Goal: Task Accomplishment & Management: Complete application form

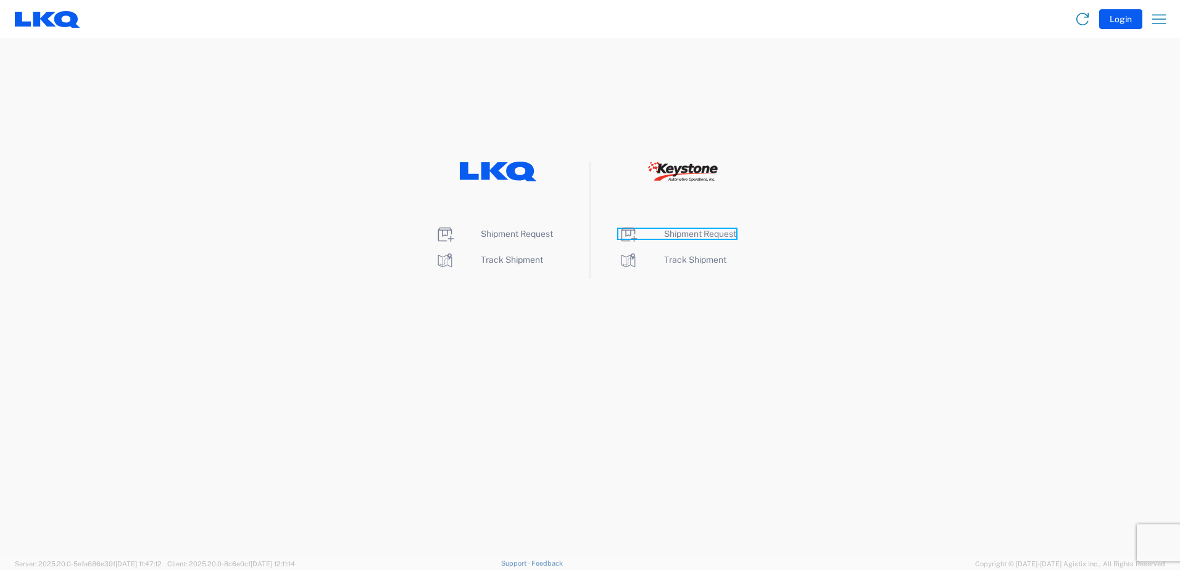
click at [689, 231] on span "Shipment Request" at bounding box center [700, 234] width 72 height 10
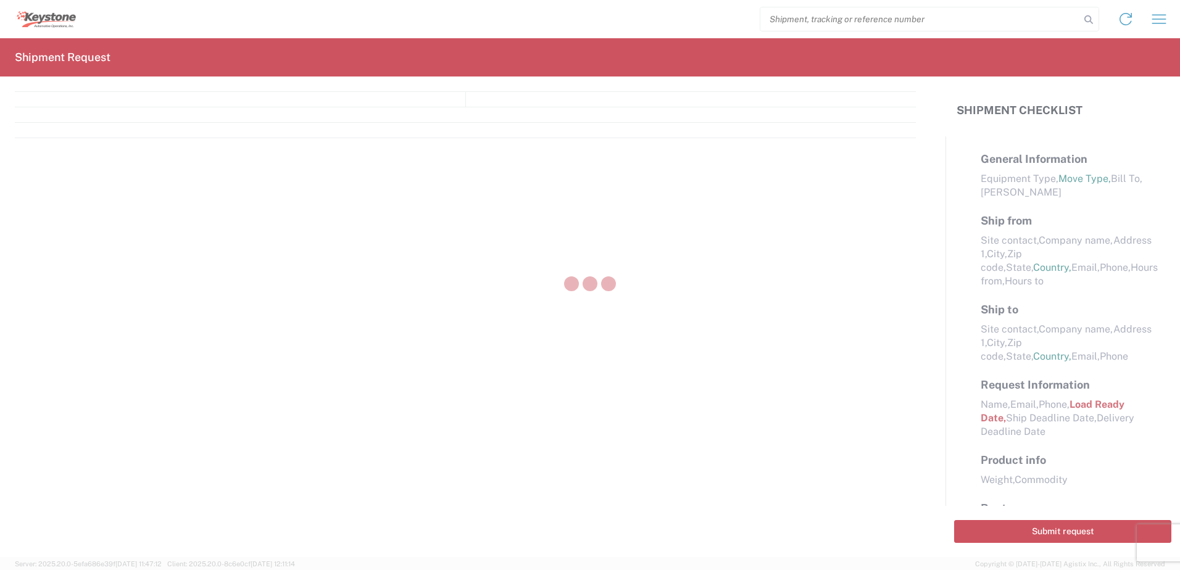
select select "FULL"
select select "LBS"
select select "IN"
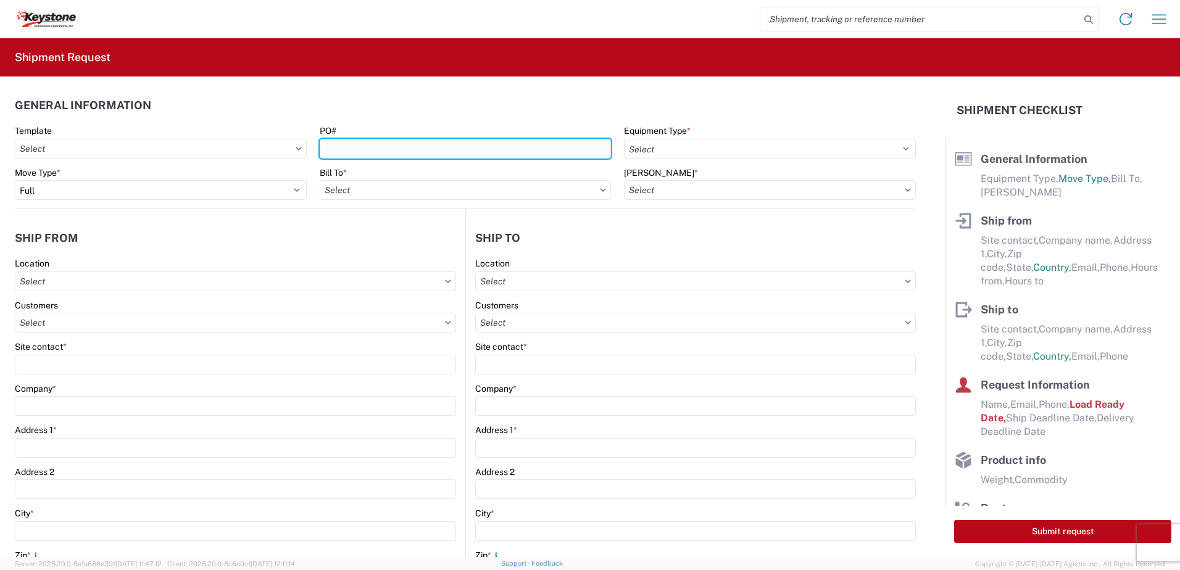
click at [336, 149] on input "PO#" at bounding box center [466, 149] width 292 height 20
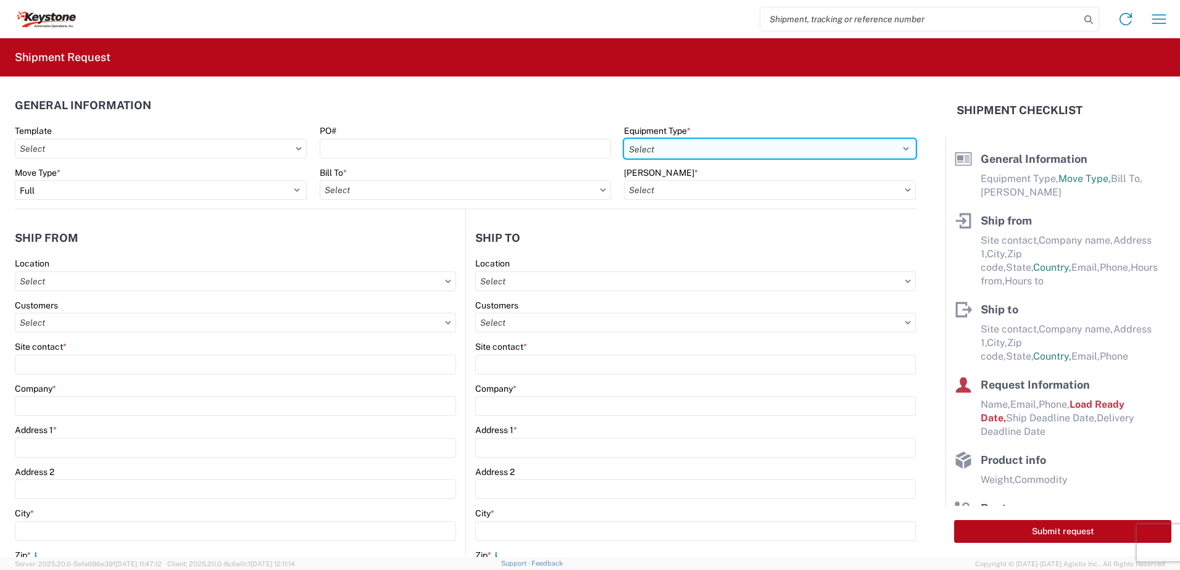
click at [894, 149] on select "Select 53’ Dry Van Flatbed Dropdeck (van) Lowboy (flatbed) Rail" at bounding box center [770, 149] width 292 height 20
select select "STDV"
click at [624, 139] on select "Select 53’ Dry Van Flatbed Dropdeck (van) Lowboy (flatbed) Rail" at bounding box center [770, 149] width 292 height 20
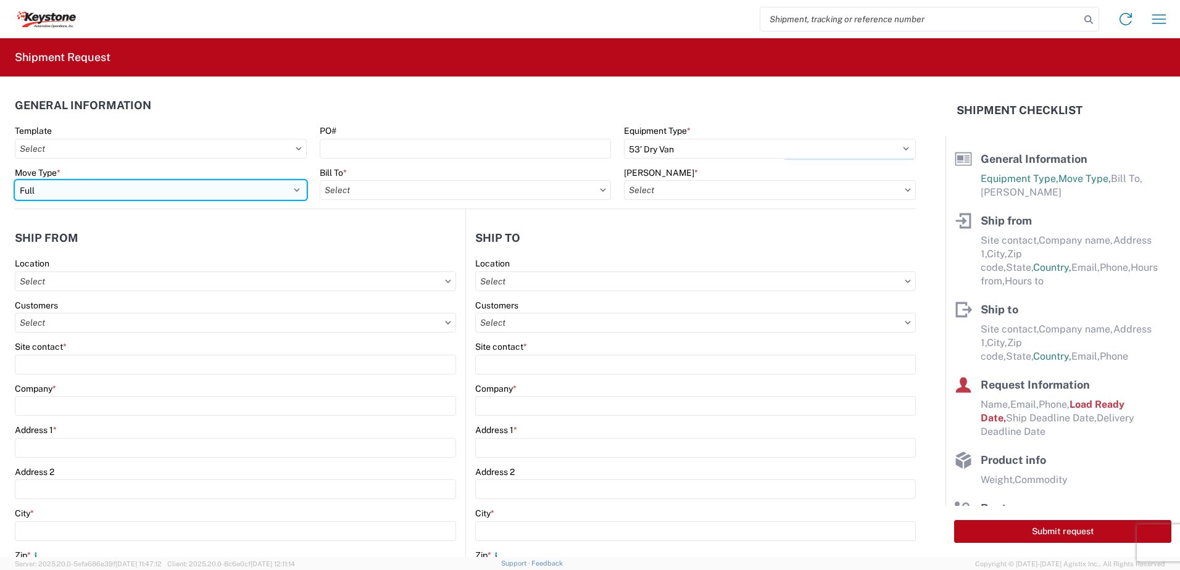
click at [294, 189] on select "Select Full Partial TL" at bounding box center [161, 190] width 292 height 20
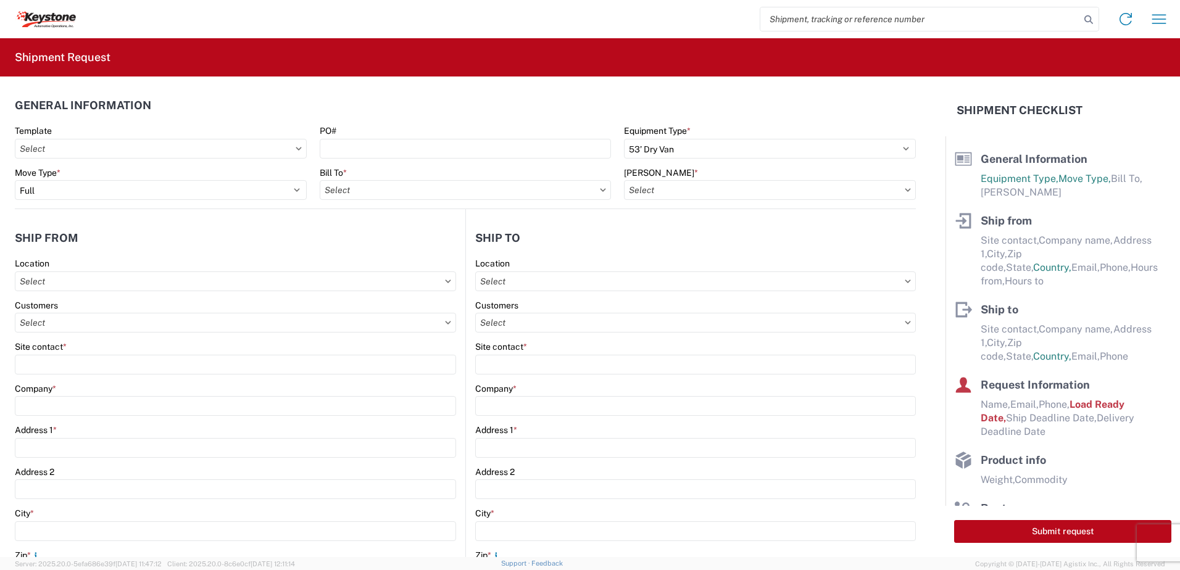
click at [600, 190] on icon at bounding box center [603, 190] width 6 height 4
click at [503, 186] on input "text" at bounding box center [466, 190] width 292 height 20
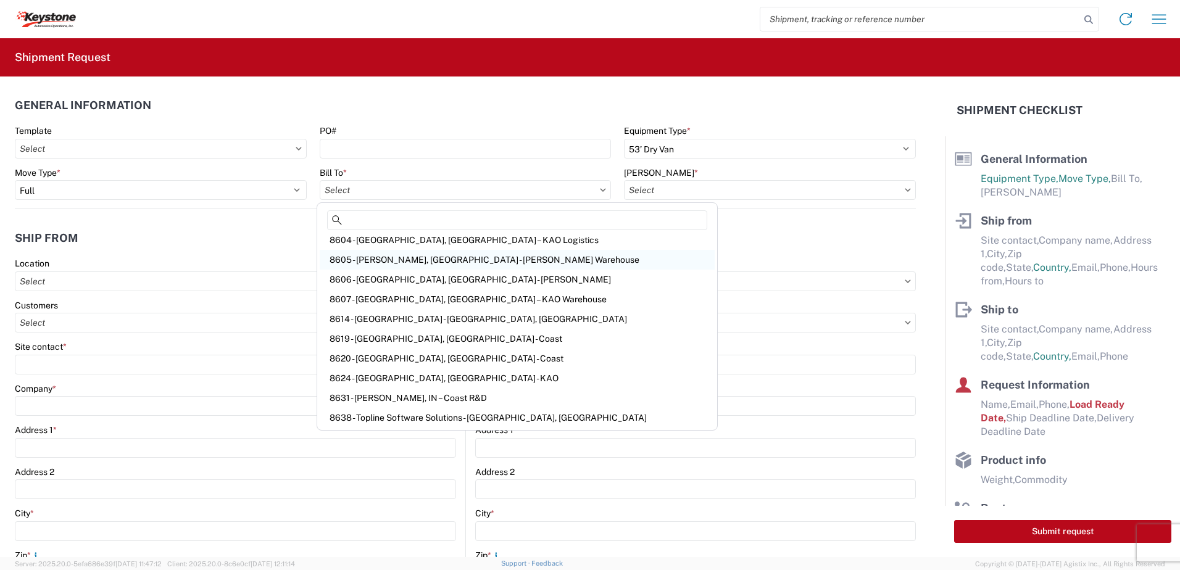
scroll to position [1667, 0]
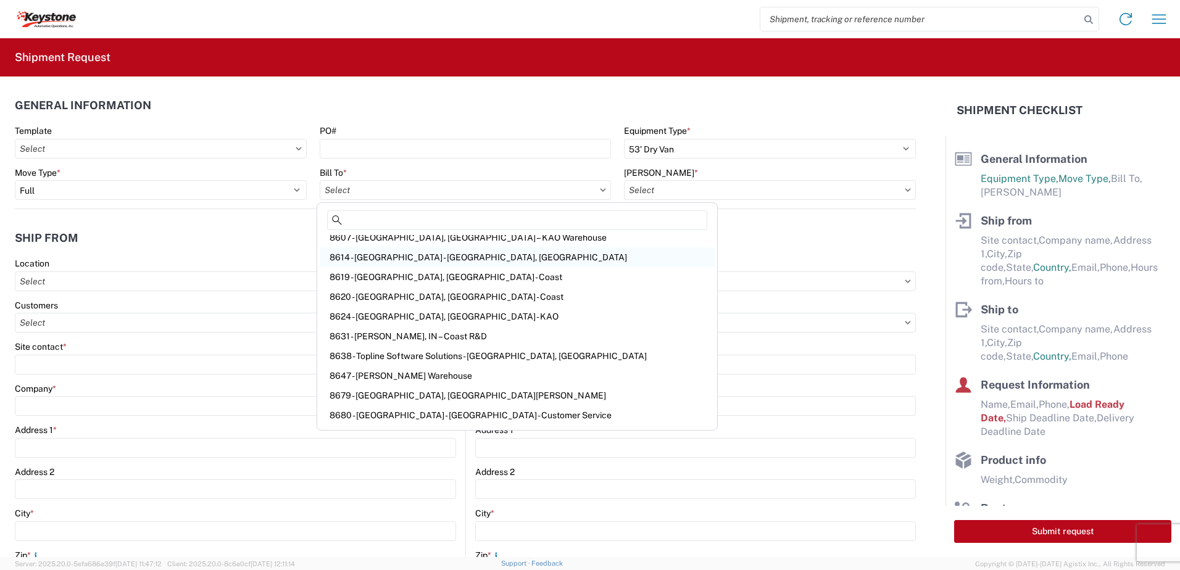
click at [399, 257] on div "8614 - KAO Warehouse - Eastvale, CA" at bounding box center [517, 258] width 395 height 20
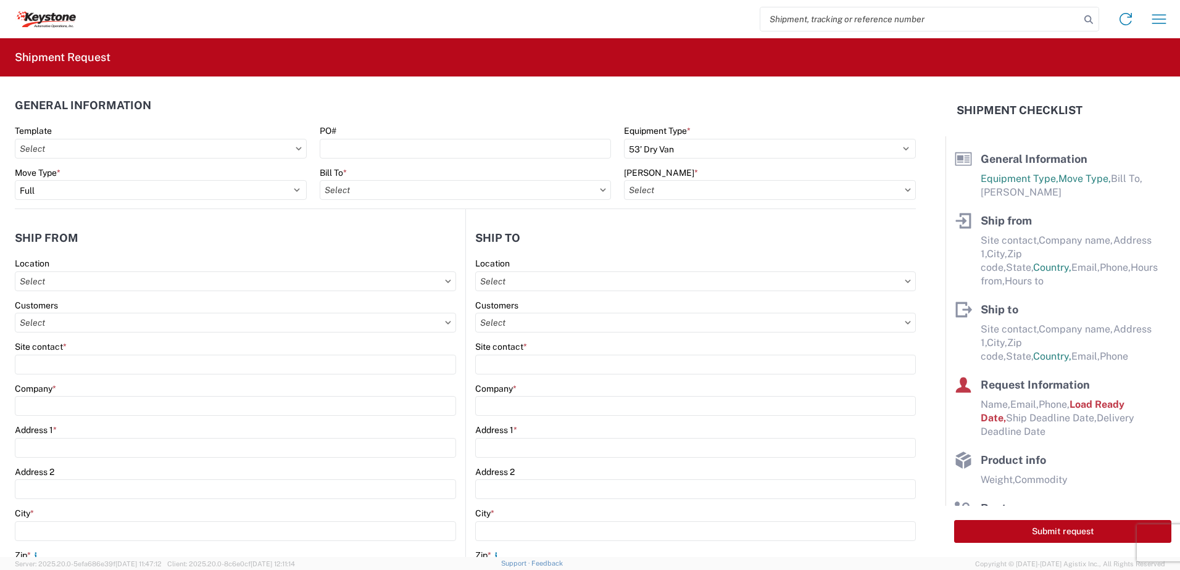
type input "8614 - KAO Warehouse - Eastvale, CA"
click at [905, 191] on icon at bounding box center [908, 190] width 6 height 4
click at [905, 189] on icon at bounding box center [908, 190] width 6 height 4
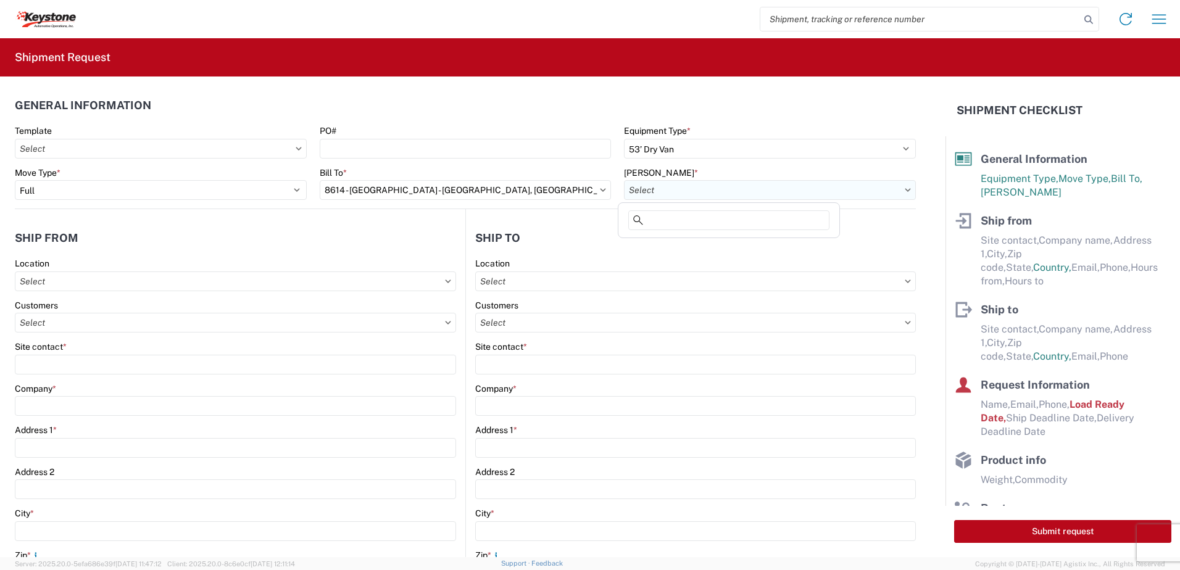
click at [893, 186] on input "text" at bounding box center [770, 190] width 292 height 20
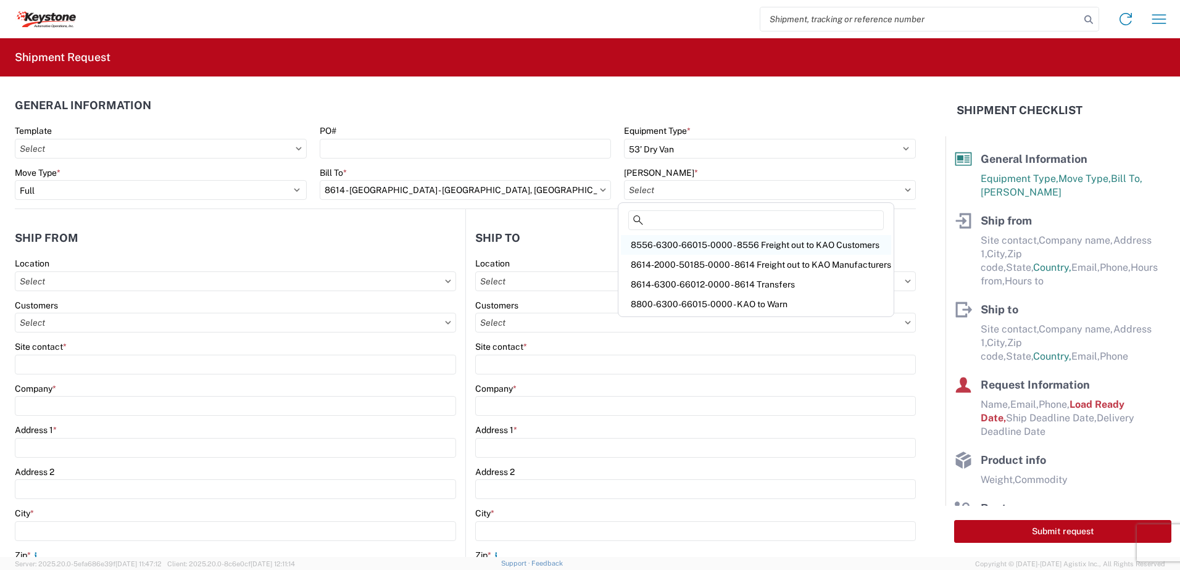
click at [741, 241] on div "8556-6300-66015-0000 - 8556 Freight out to KAO Customers" at bounding box center [756, 245] width 270 height 20
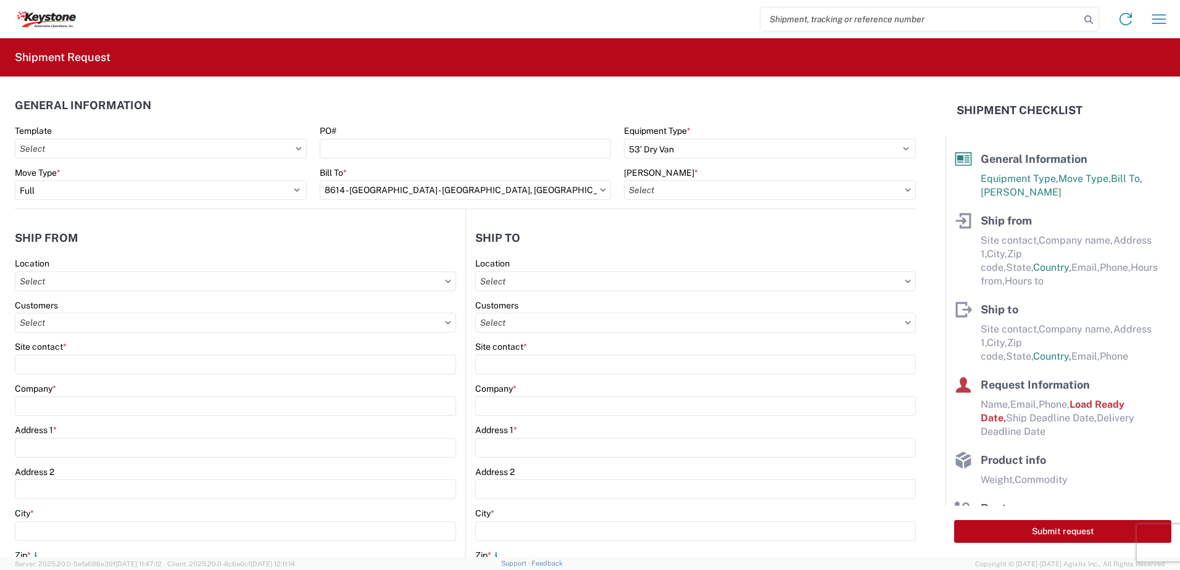
type input "8556-6300-66015-0000 - 8556 Freight out to KAO Customers"
click at [73, 281] on input "text" at bounding box center [235, 282] width 441 height 20
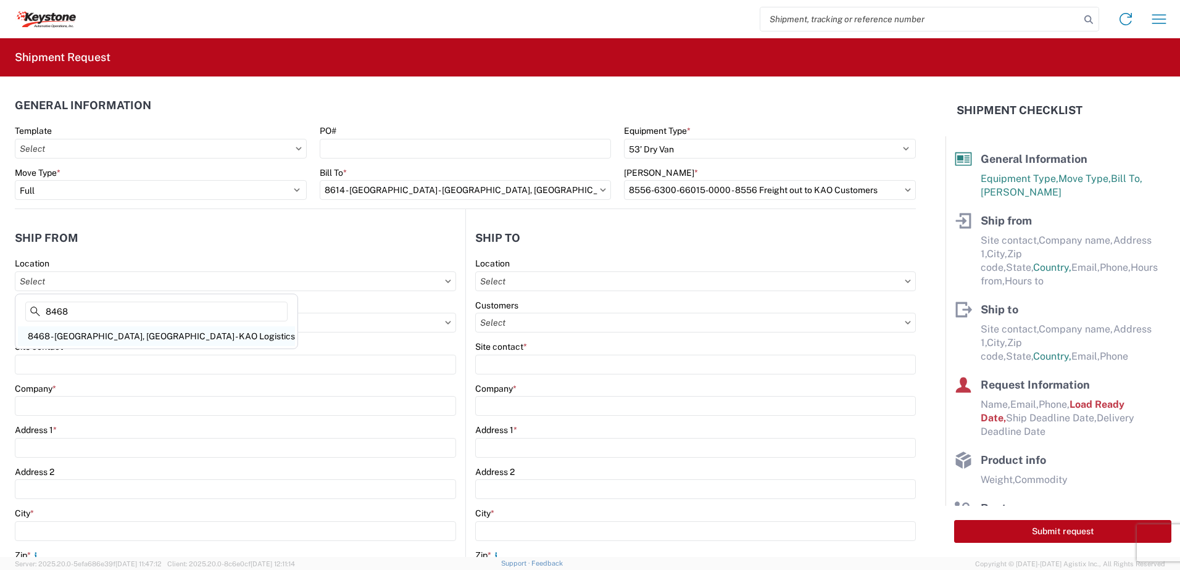
type input "8468"
click at [111, 338] on div "8468 - Salt Lake City, UT - KAO Logistics" at bounding box center [156, 337] width 277 height 20
type input "8468 - Salt Lake City, UT - KAO Logistics"
type input "KAO"
type input "Freeport Center Bldg. E-16"
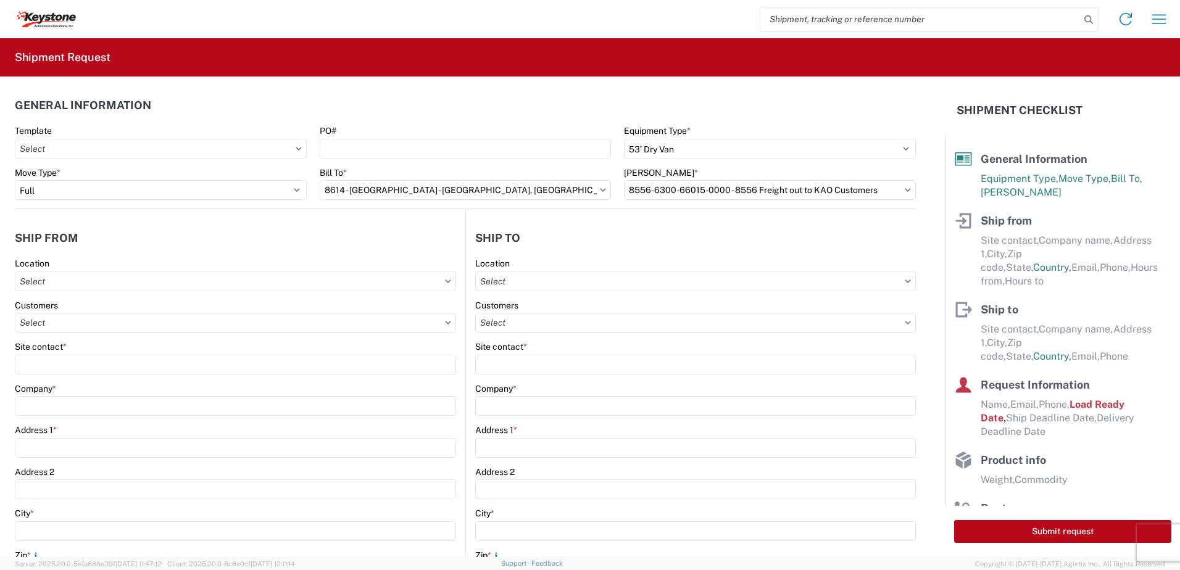
type input "Clearfield"
type input "84016"
select select "UT"
select select "US"
type input "07:00"
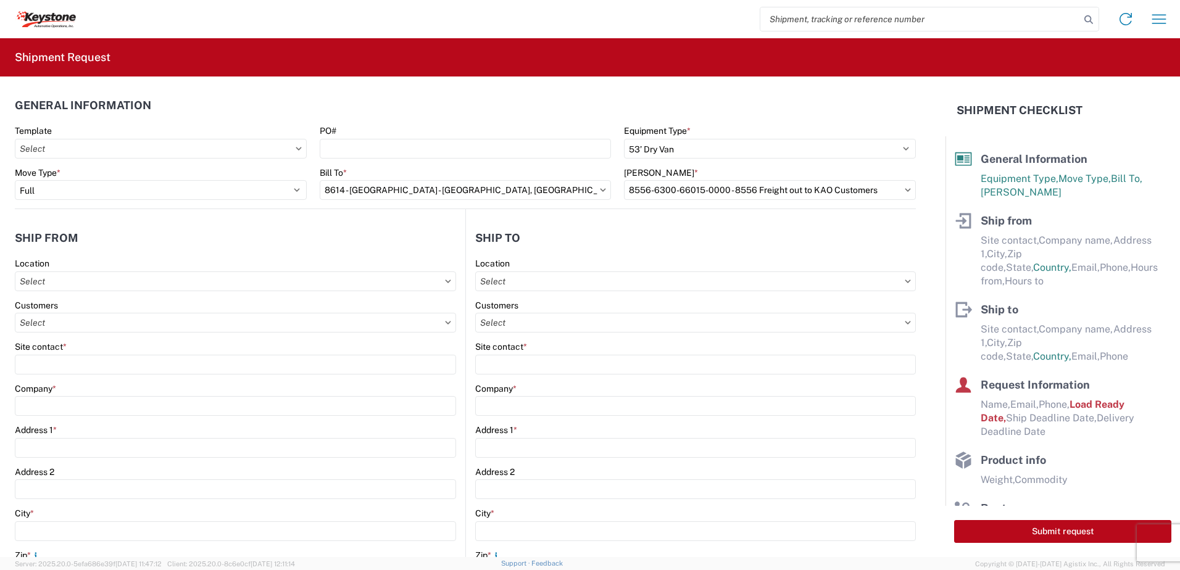
type input "17:00"
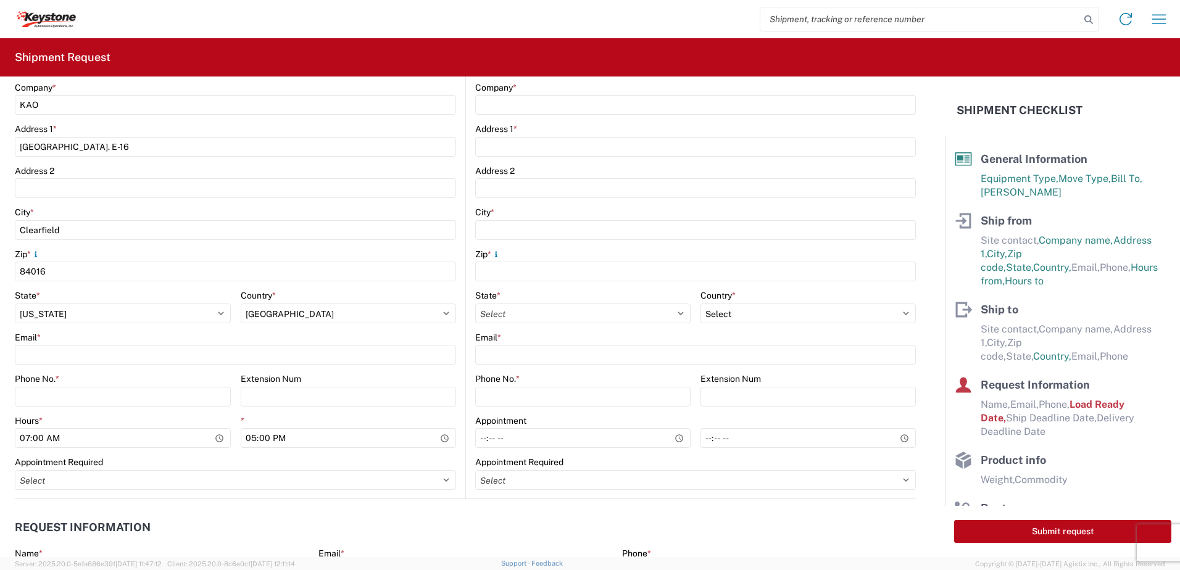
scroll to position [309, 0]
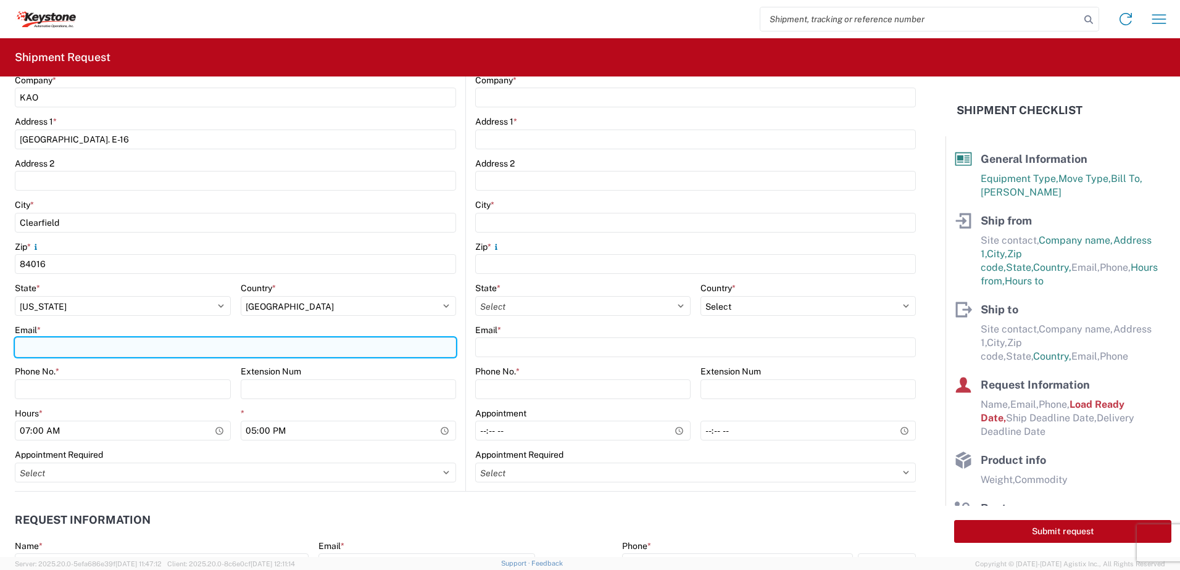
click at [66, 351] on input "Email *" at bounding box center [235, 348] width 441 height 20
type input "gechurch@LKQCORP.com"
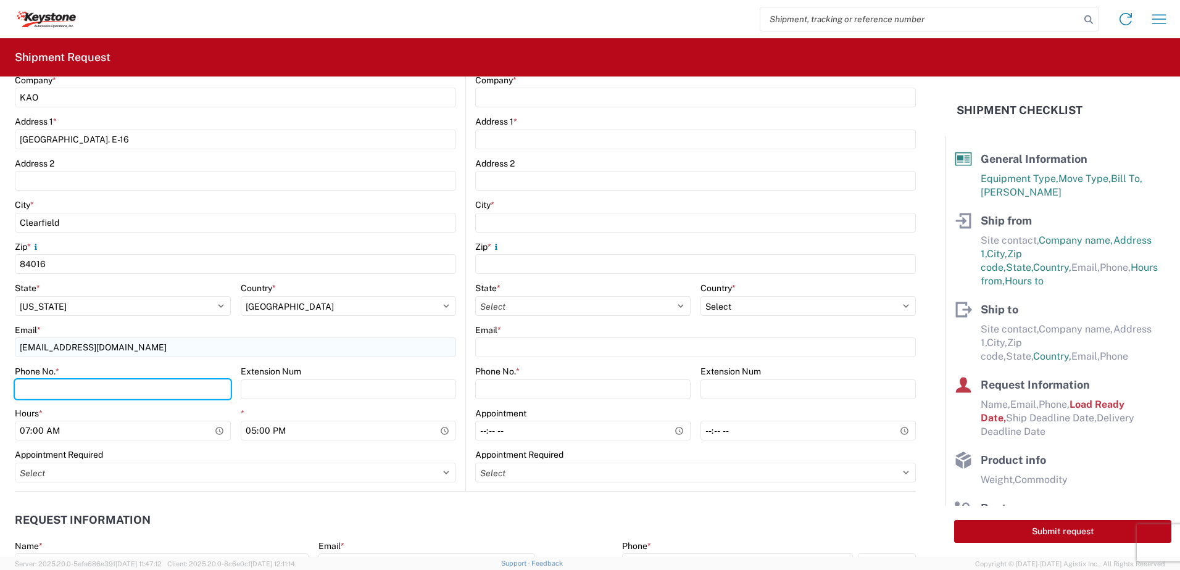
type input "3855192985"
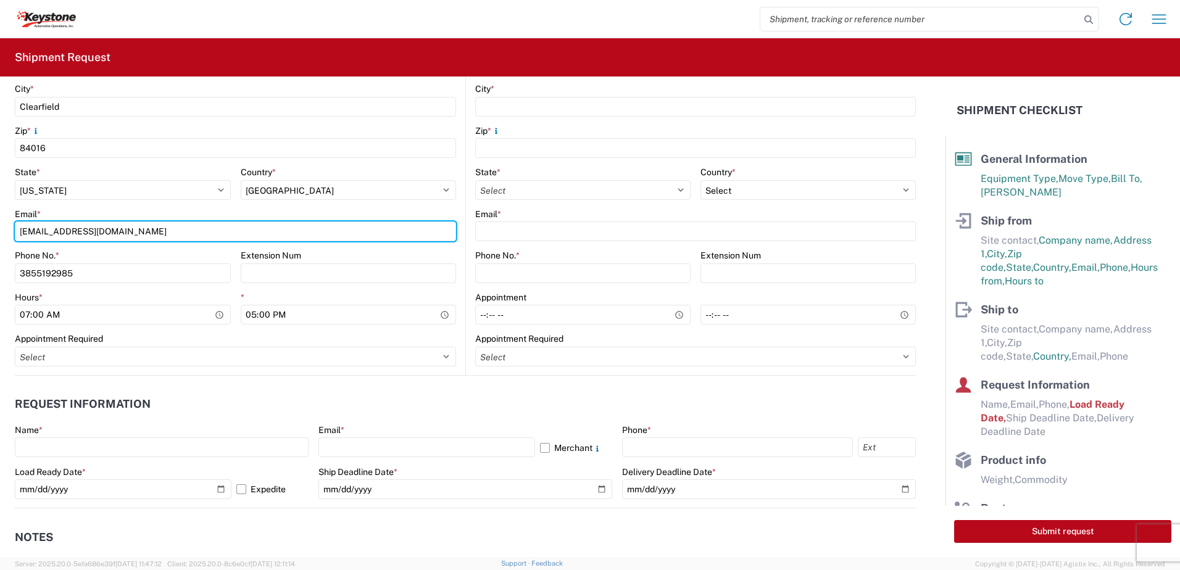
scroll to position [432, 0]
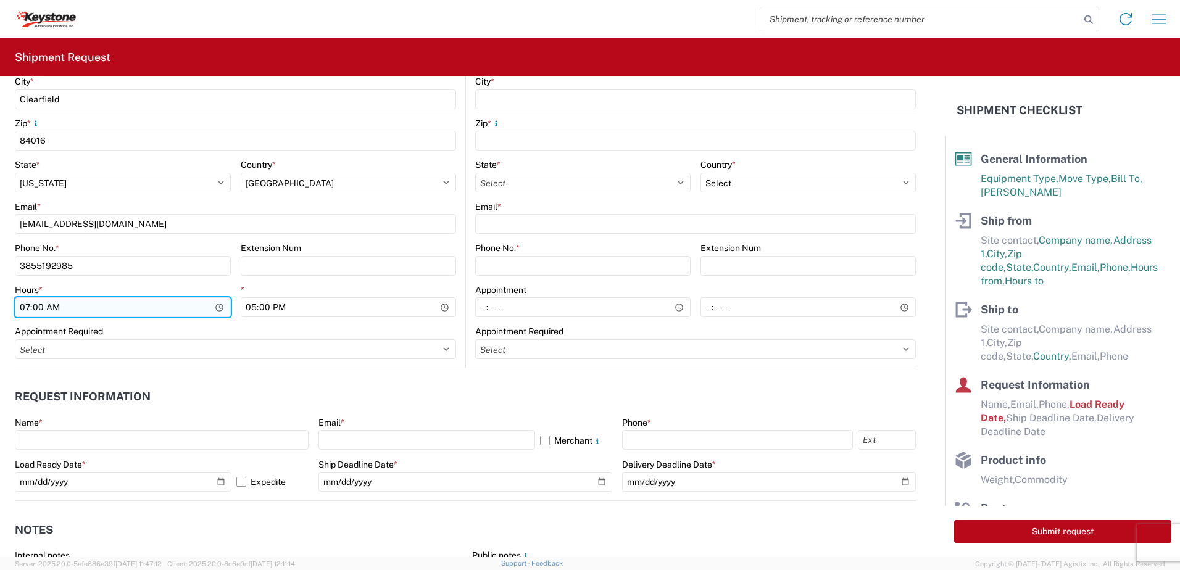
click at [157, 305] on input "07:00" at bounding box center [123, 308] width 216 height 20
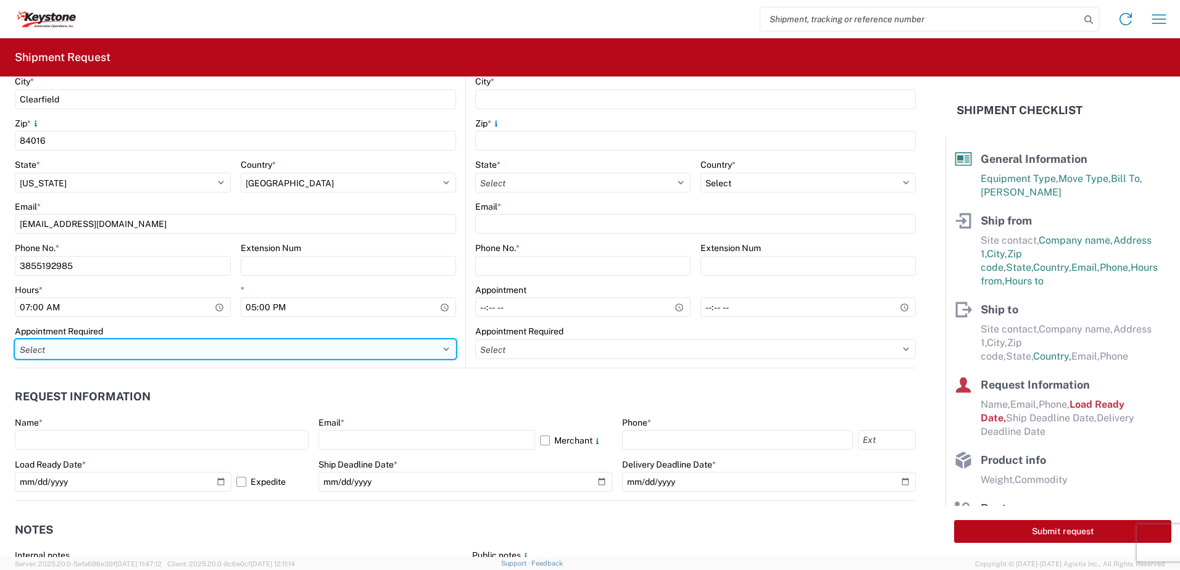
click at [194, 351] on select "Select Appt Required Appt Not Required Appt - First available" at bounding box center [235, 349] width 441 height 20
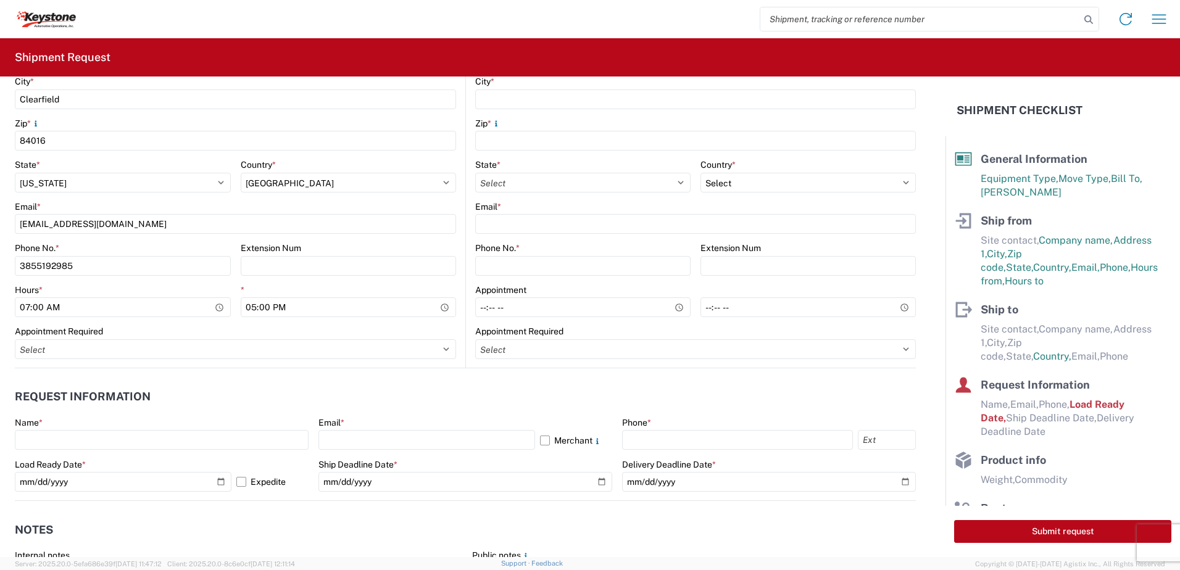
click at [128, 328] on div "Appointment Required" at bounding box center [235, 331] width 441 height 11
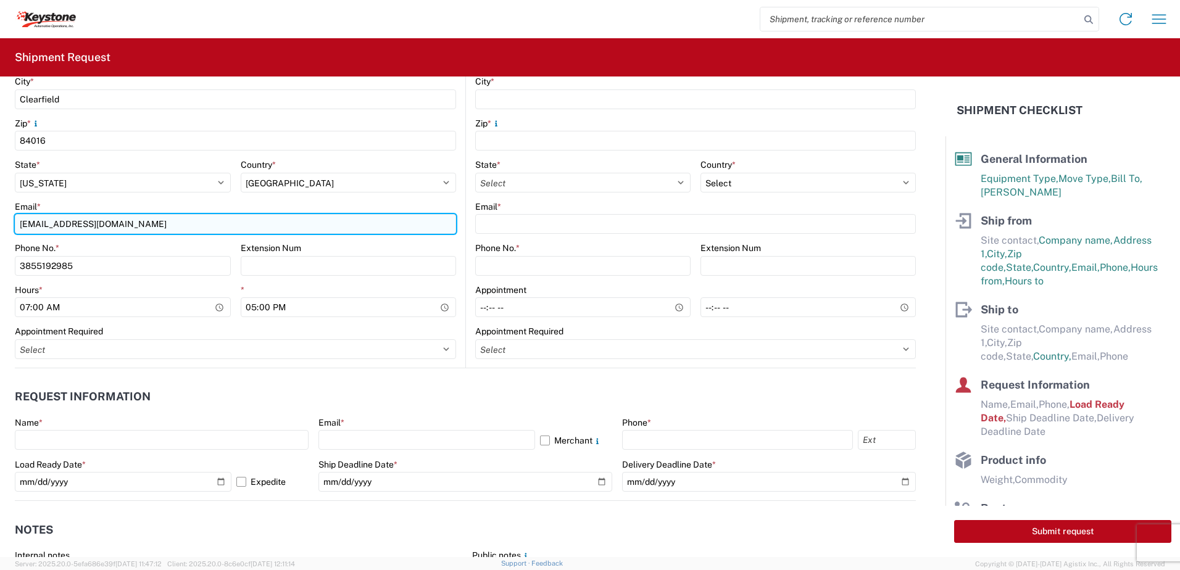
click at [185, 225] on input "gechurch@LKQCORP.com" at bounding box center [235, 224] width 441 height 20
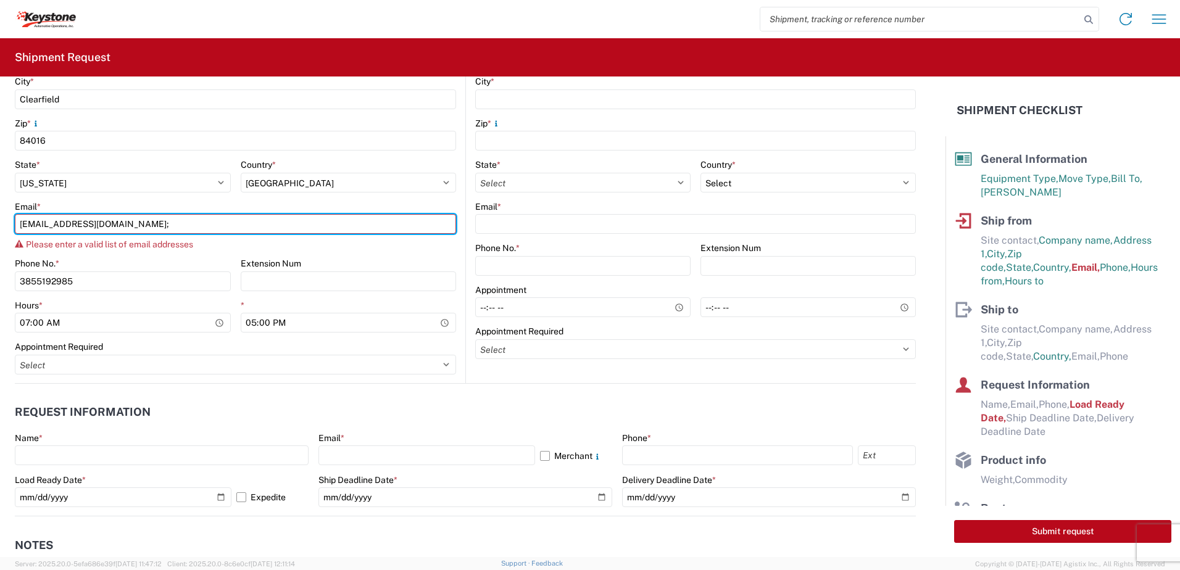
type input "gechurch@LKQCORP.com"
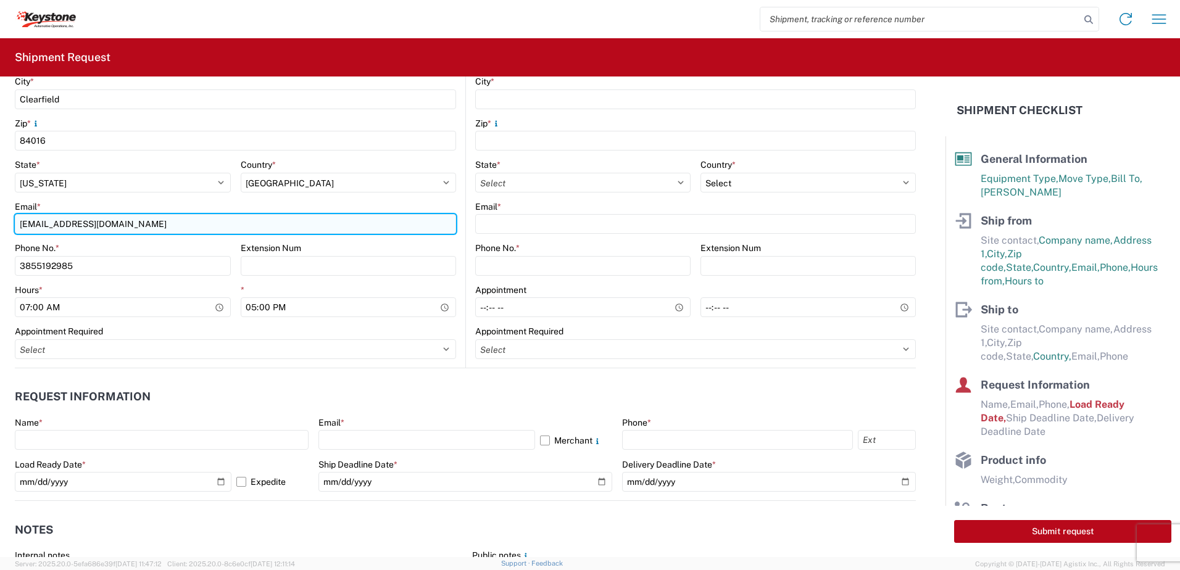
click at [231, 223] on input "gechurch@LKQCORP.com" at bounding box center [235, 224] width 441 height 20
click at [296, 227] on input "gechurch@LKQCORP.com" at bounding box center [235, 224] width 441 height 20
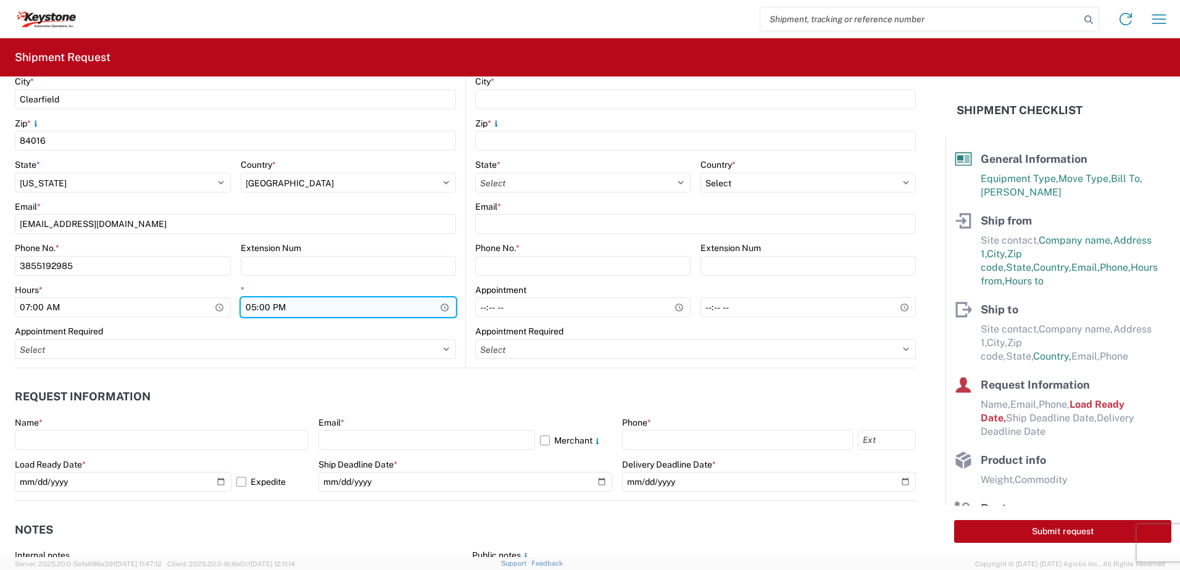
click at [346, 307] on input "17:00" at bounding box center [349, 308] width 216 height 20
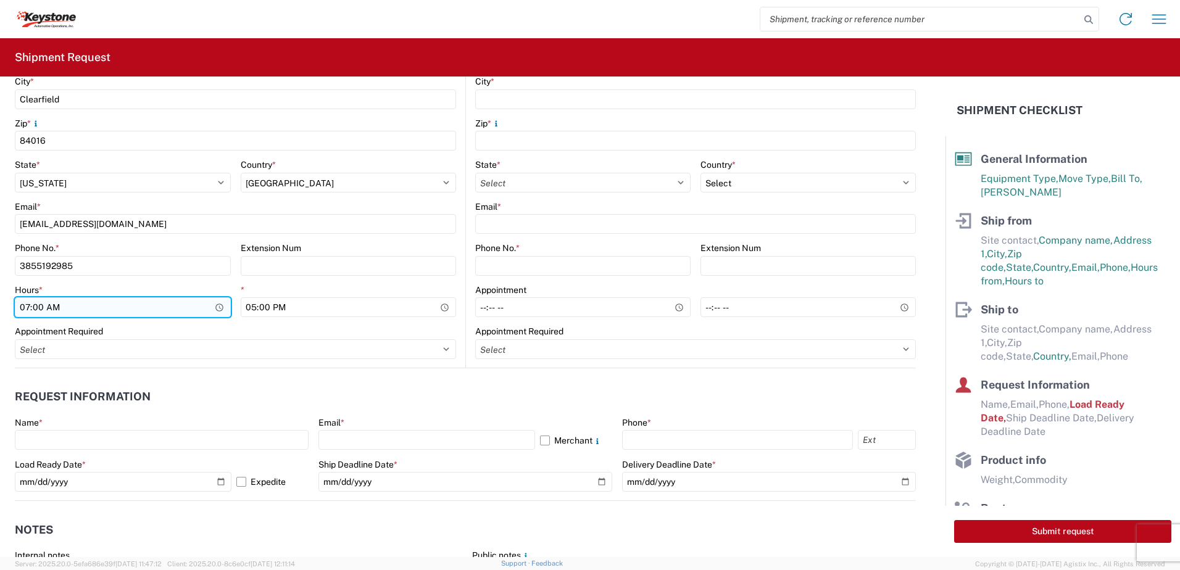
click at [144, 307] on input "07:00" at bounding box center [123, 308] width 216 height 20
click at [219, 309] on input "07:00" at bounding box center [123, 308] width 216 height 20
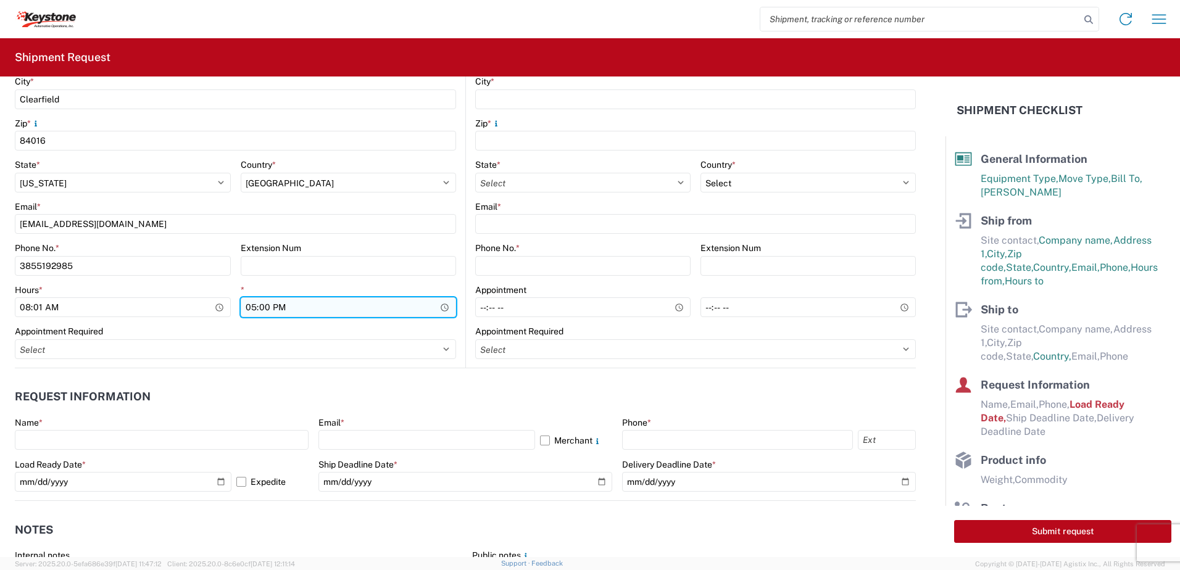
type input "08:01"
click at [354, 307] on input "17:00" at bounding box center [349, 308] width 216 height 20
click at [440, 307] on input "17:00" at bounding box center [349, 308] width 216 height 20
click at [408, 420] on div "Email *" at bounding box center [465, 422] width 294 height 11
click at [437, 307] on input "11:00" at bounding box center [349, 308] width 216 height 20
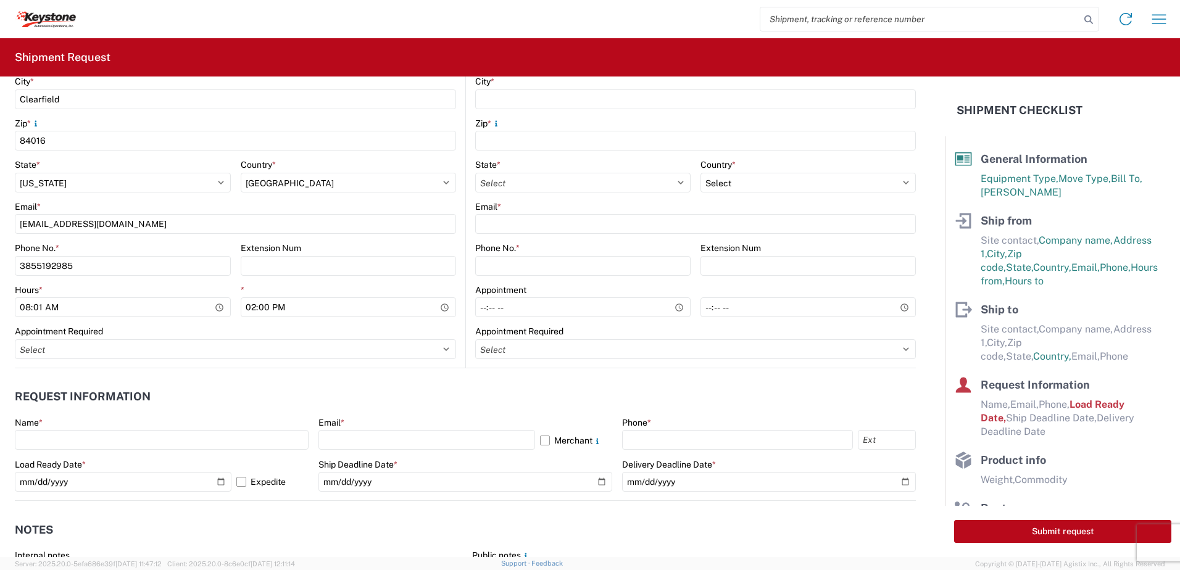
type input "14:00"
drag, startPoint x: 389, startPoint y: 319, endPoint x: 396, endPoint y: 325, distance: 9.2
click at [391, 321] on agx-form-control-wrapper-v2 "* 14:00" at bounding box center [349, 306] width 216 height 42
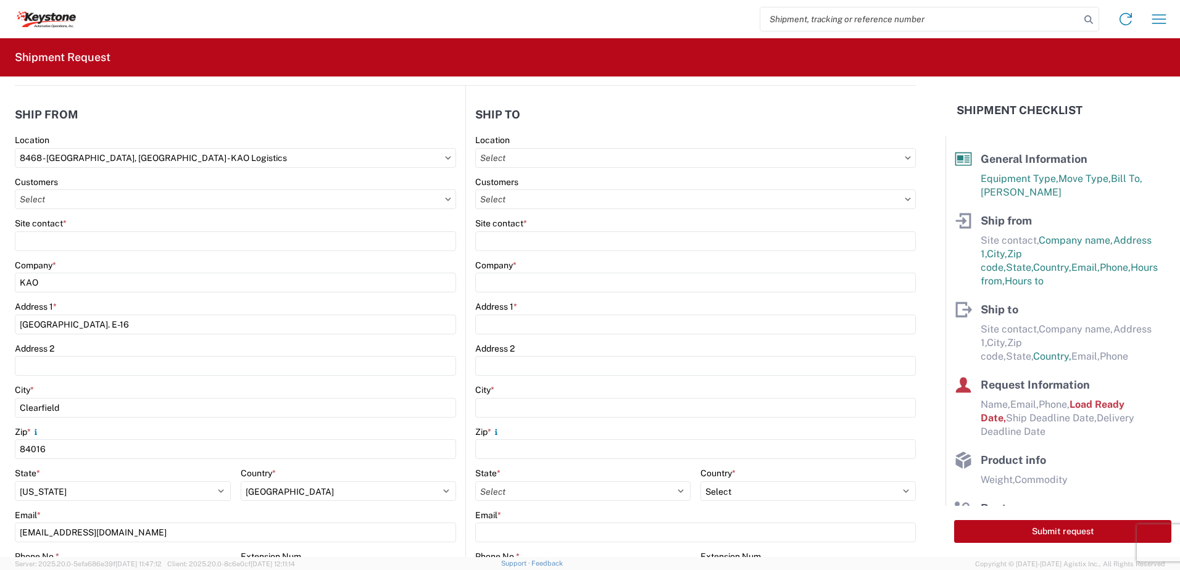
scroll to position [62, 0]
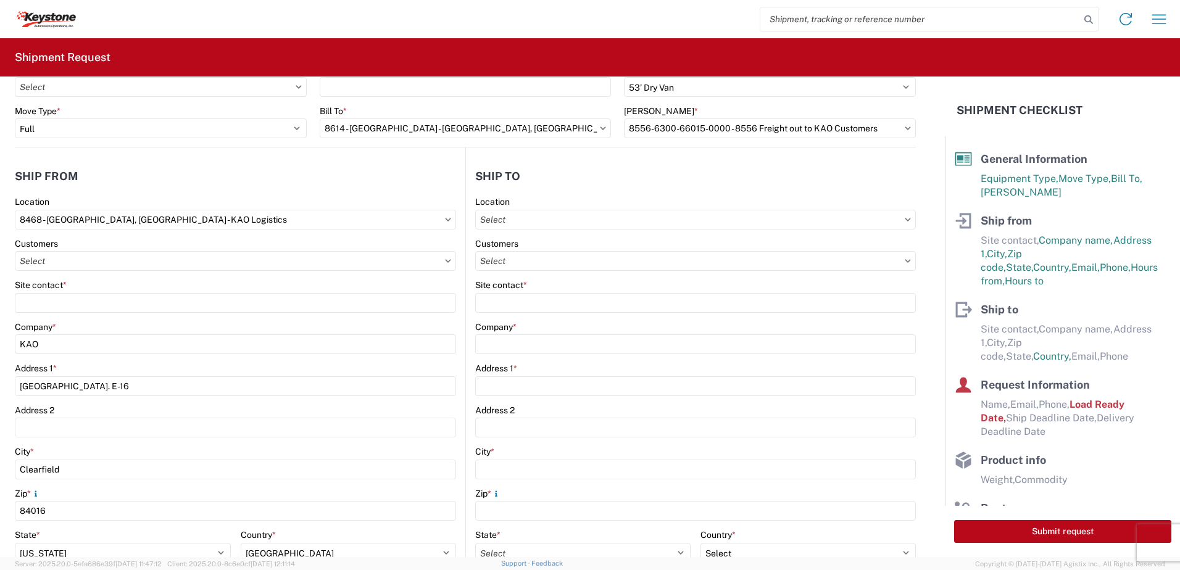
click at [905, 220] on icon at bounding box center [908, 219] width 6 height 3
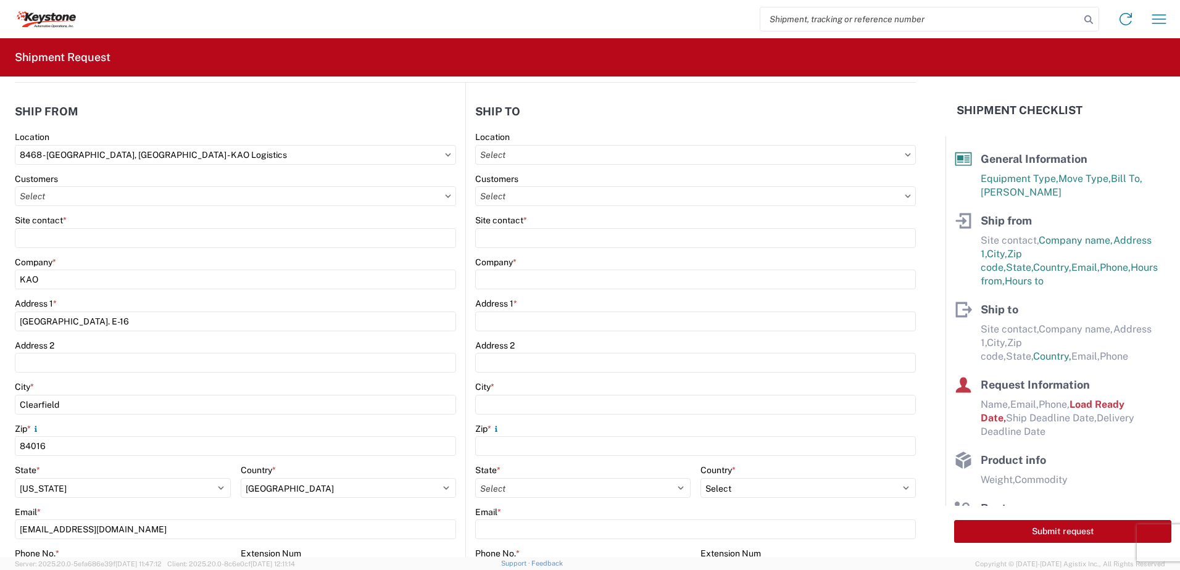
scroll to position [123, 0]
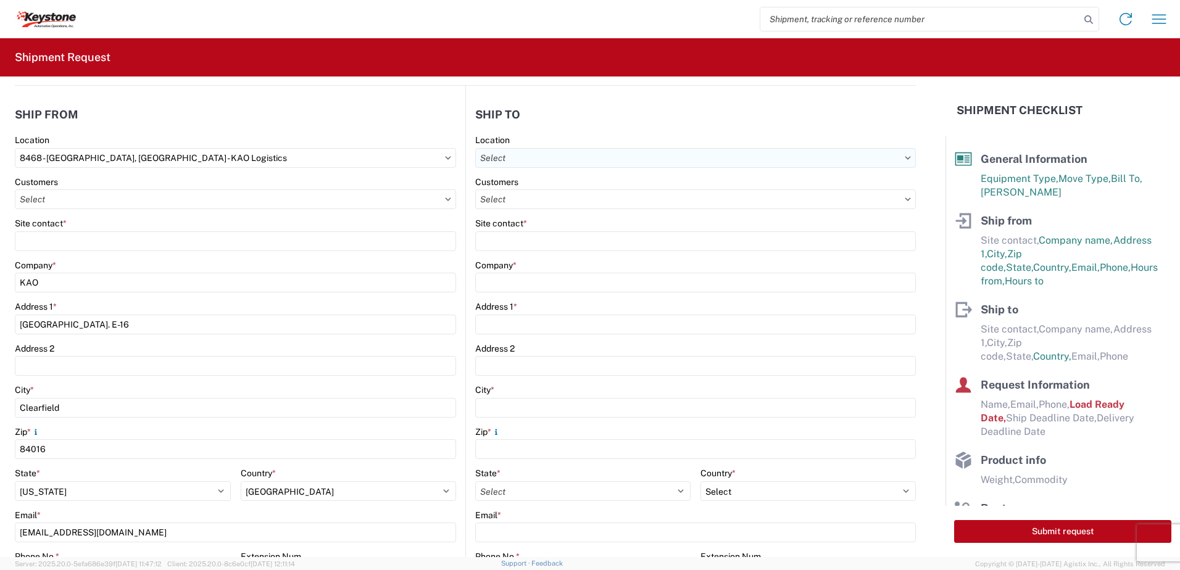
click at [553, 157] on input "text" at bounding box center [695, 158] width 441 height 20
type input "8607"
click at [542, 212] on div "8607 - Brownstown, MI – KAO Warehouse" at bounding box center [617, 213] width 287 height 20
type input "8607 - Brownstown, MI – KAO Warehouse"
type input "KAO"
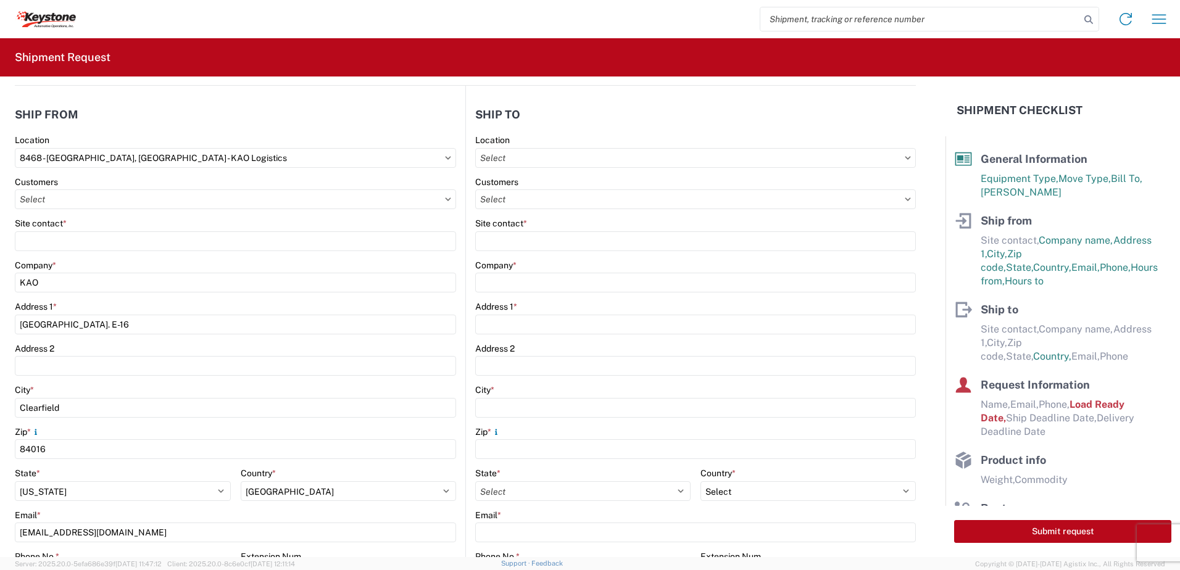
type input "17950 Dix Toledo Highway"
type input "Brownstown"
type input "48193"
select select "US"
type input "07:00"
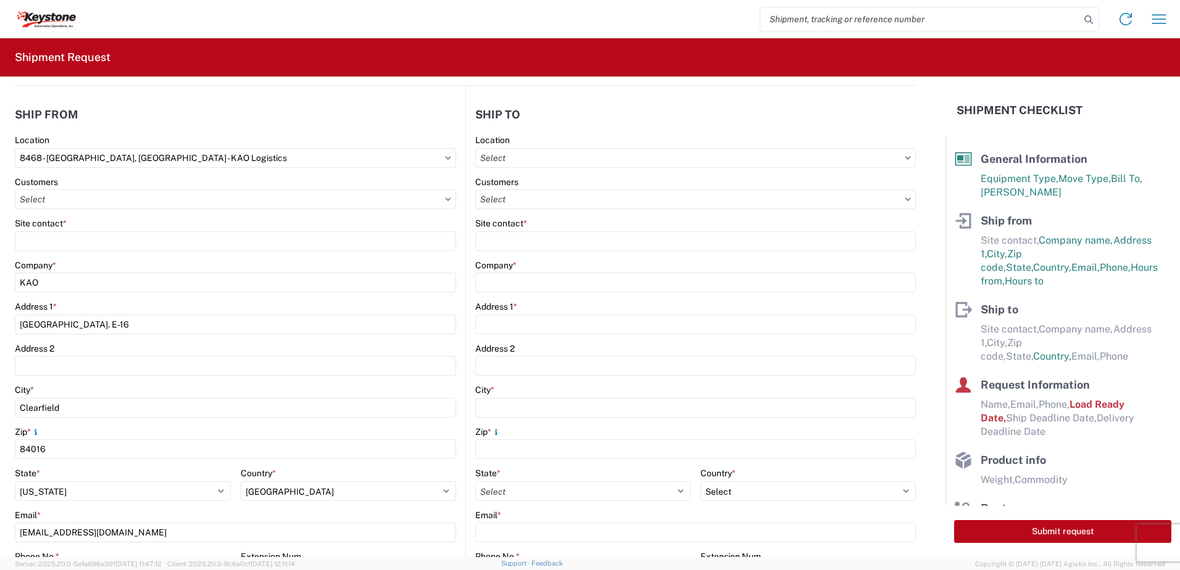
type input "17:00"
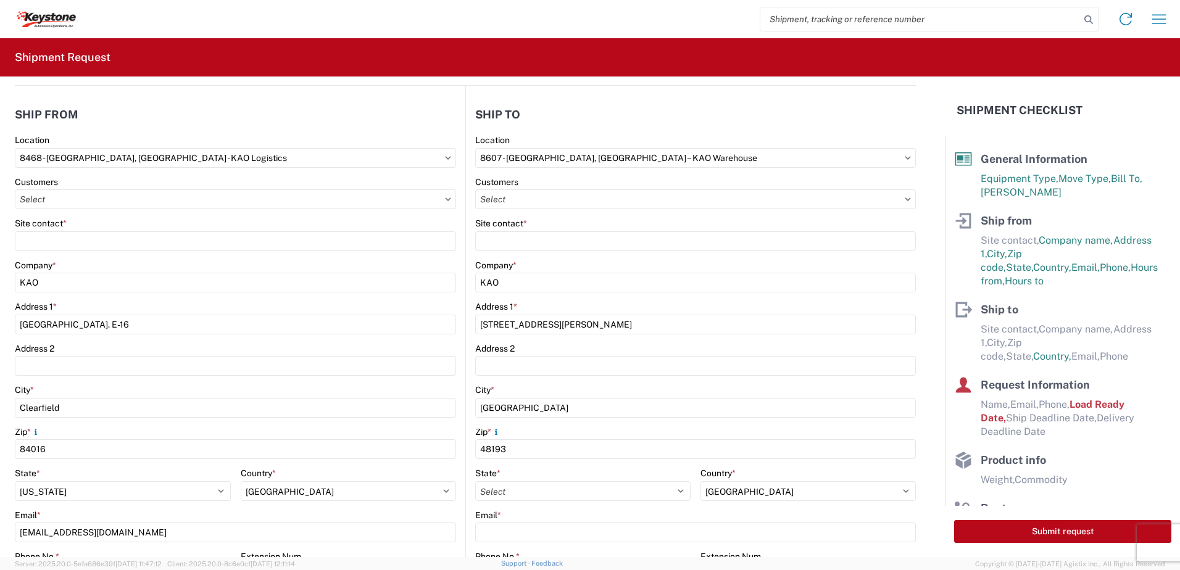
select select
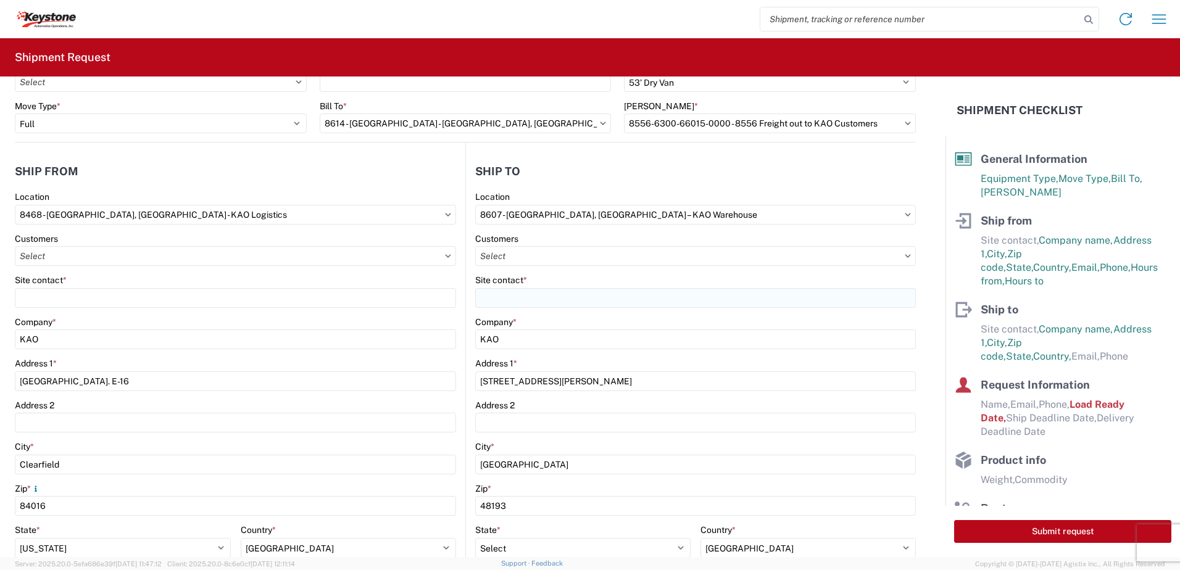
scroll to position [62, 0]
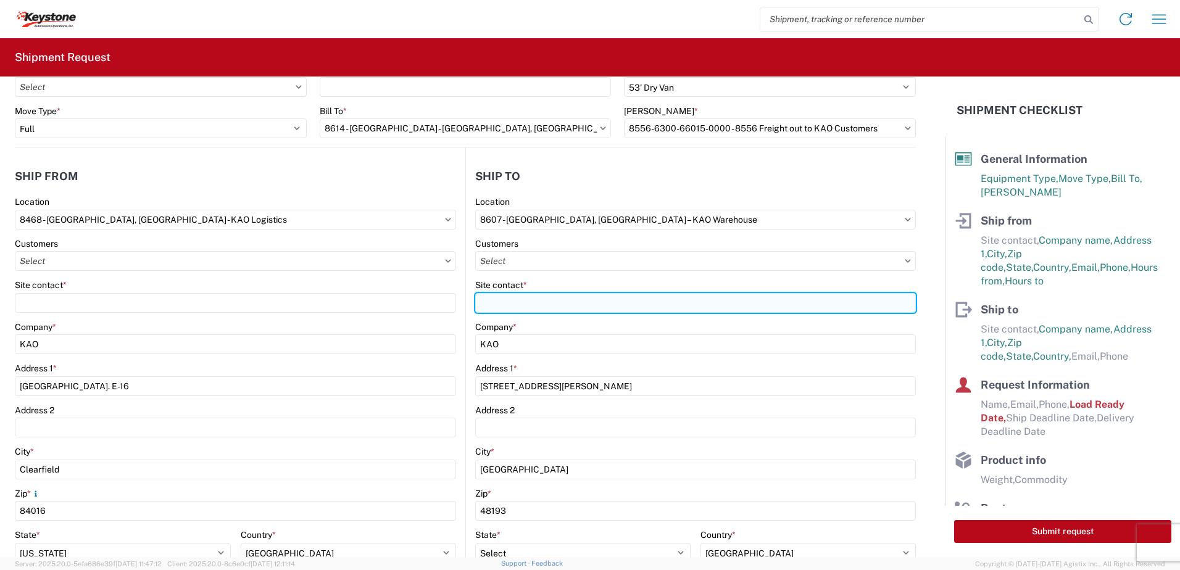
click at [521, 298] on input "Site contact *" at bounding box center [695, 303] width 441 height 20
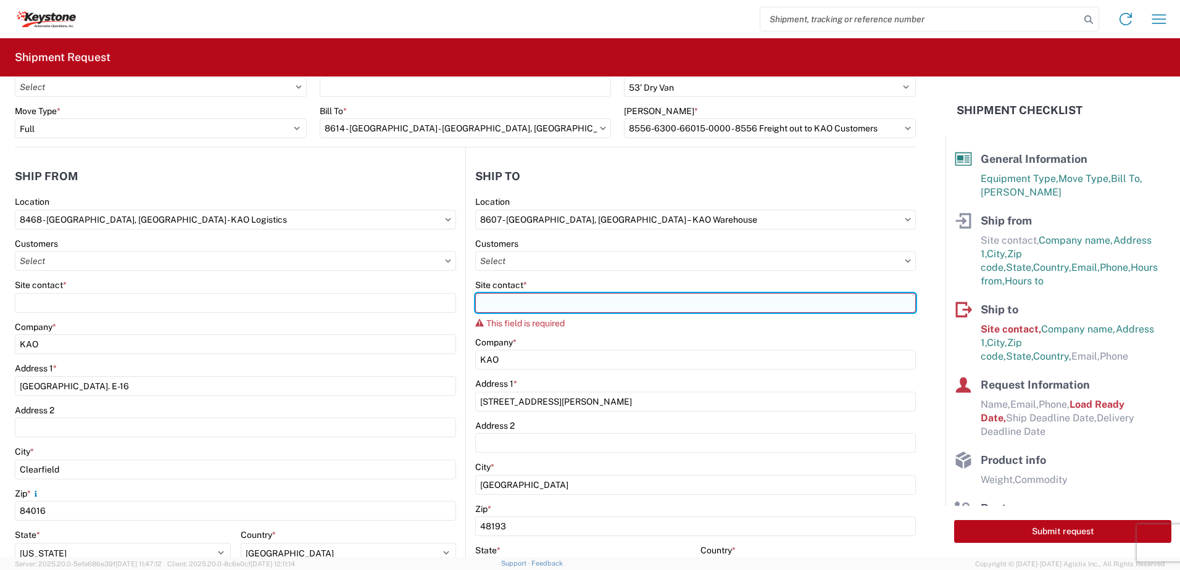
click at [580, 308] on input "Site contact *" at bounding box center [695, 303] width 441 height 20
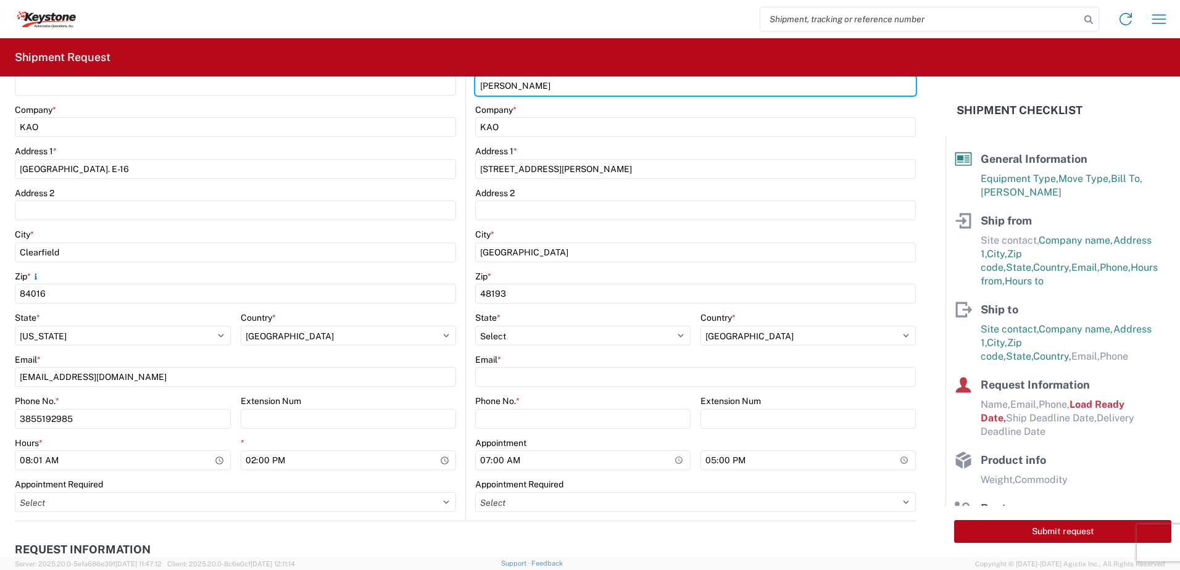
scroll to position [309, 0]
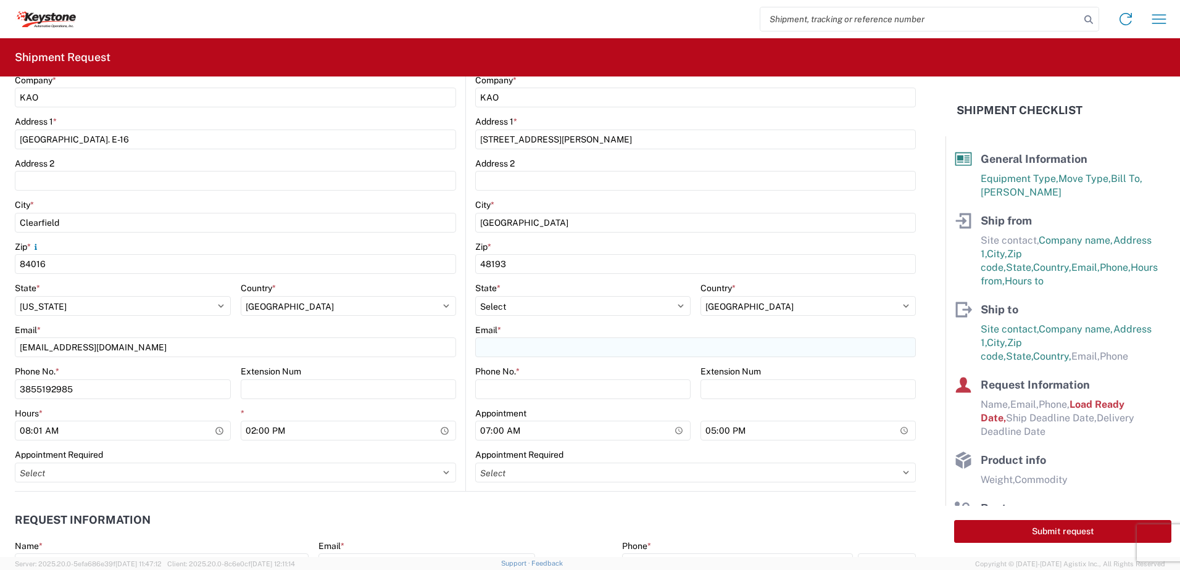
type input "PAUL BULLOCK"
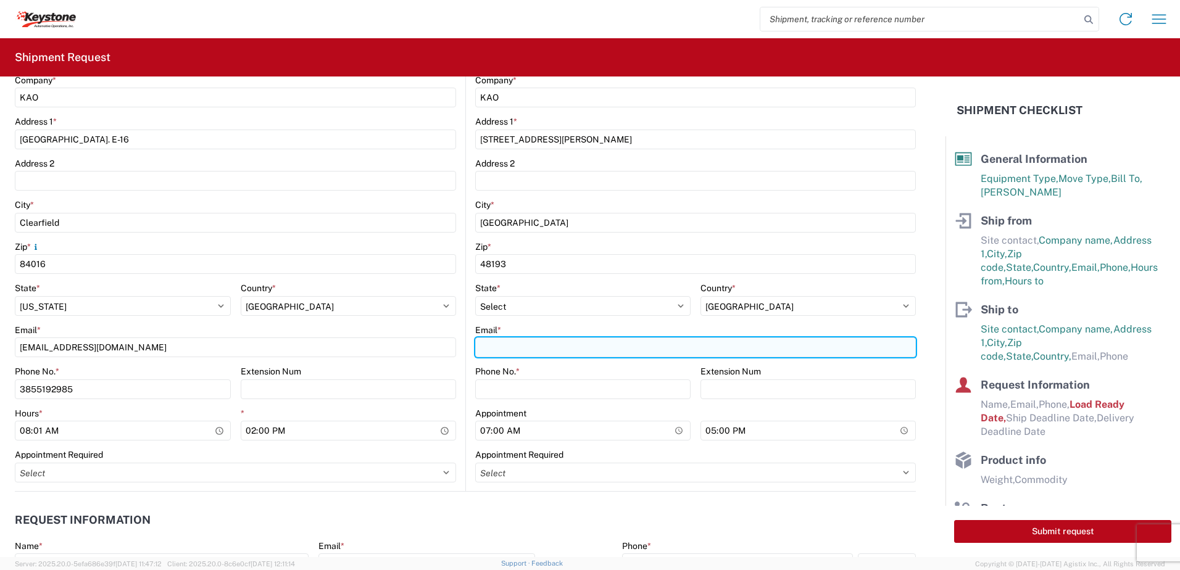
click at [536, 347] on input "Email *" at bounding box center [695, 348] width 441 height 20
type input "B"
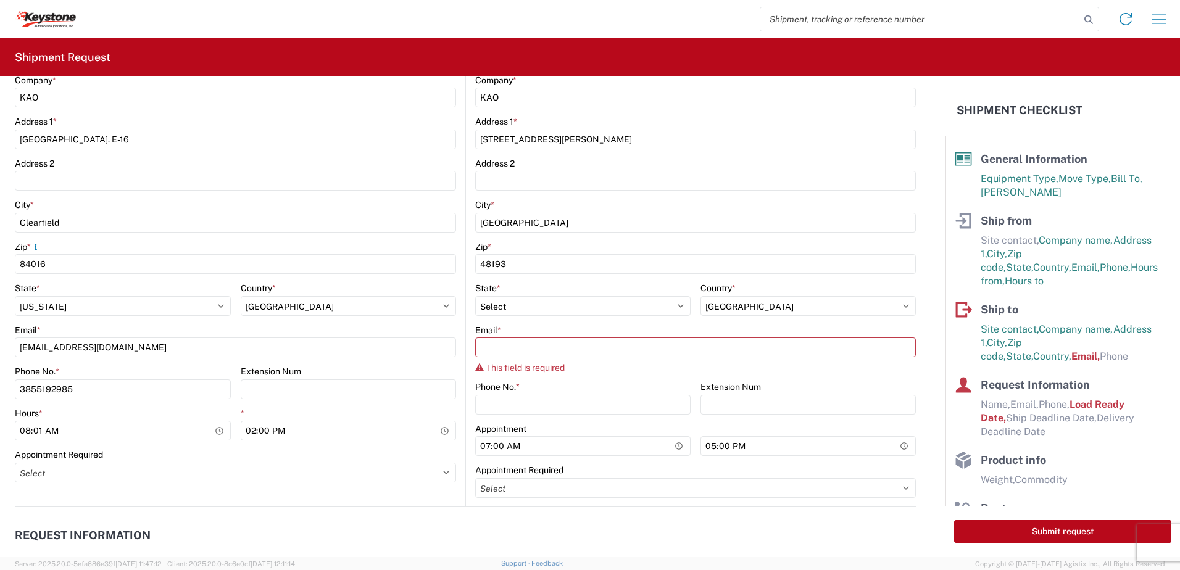
click at [745, 322] on agx-form-control-wrapper-v2 "Country * Select Afghanistan Åland Islands Albania Algeria American Samoa Andor…" at bounding box center [808, 304] width 215 height 42
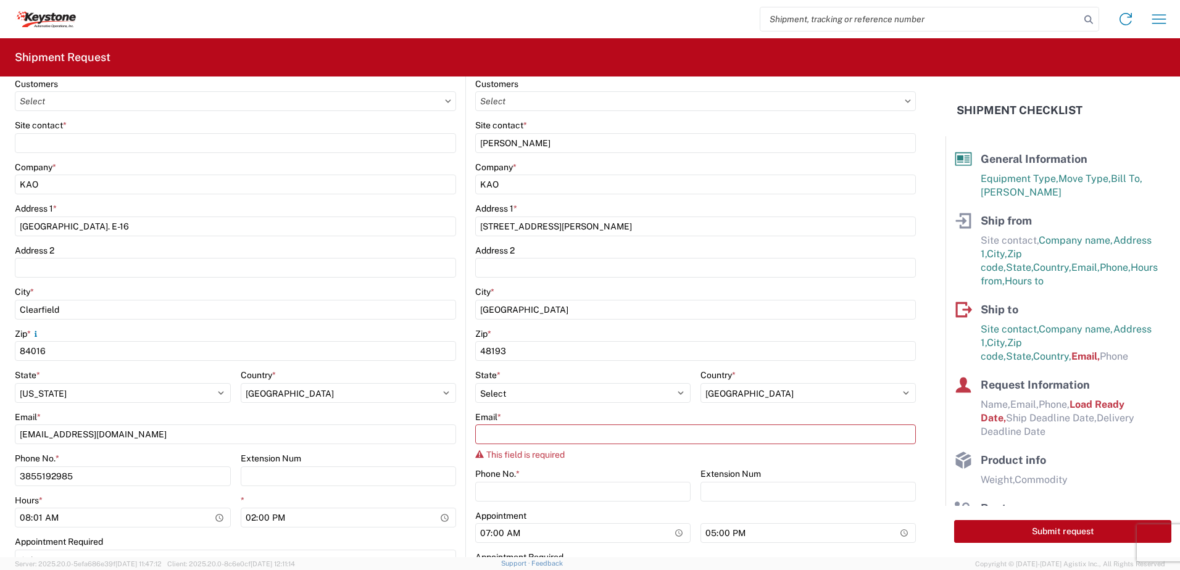
scroll to position [247, 0]
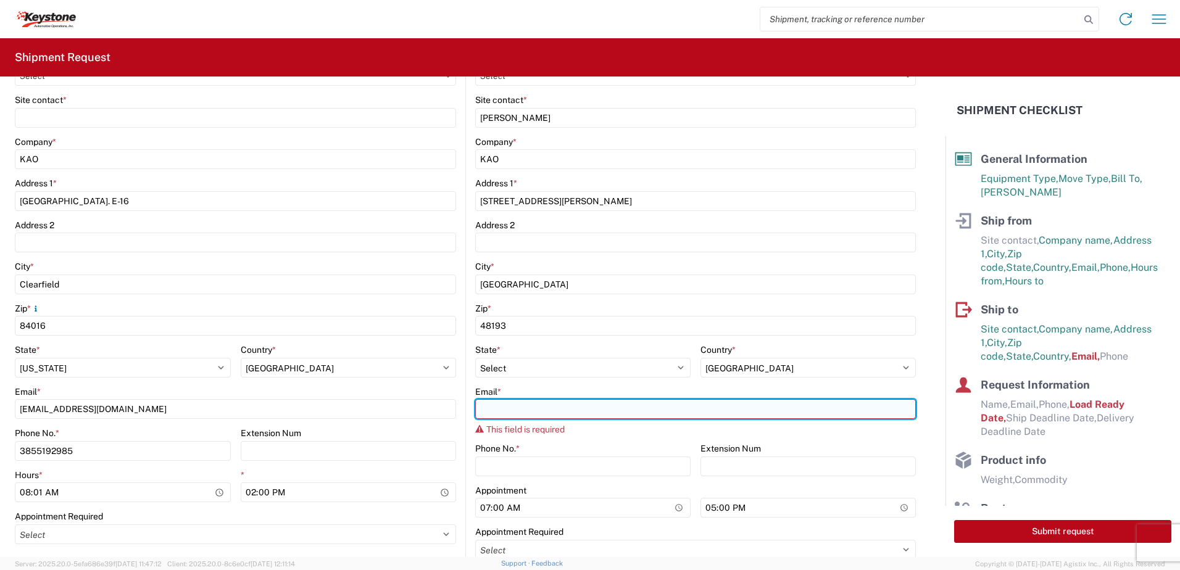
click at [525, 406] on input "Email *" at bounding box center [695, 409] width 441 height 20
type input "P"
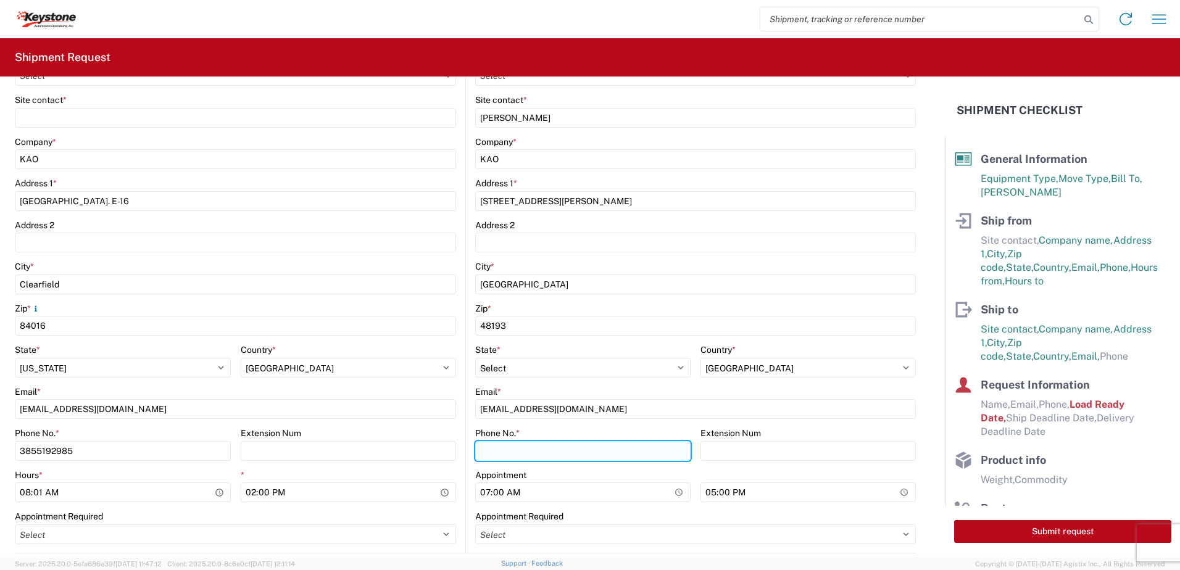
click at [511, 448] on input "Phone No. *" at bounding box center [582, 451] width 215 height 20
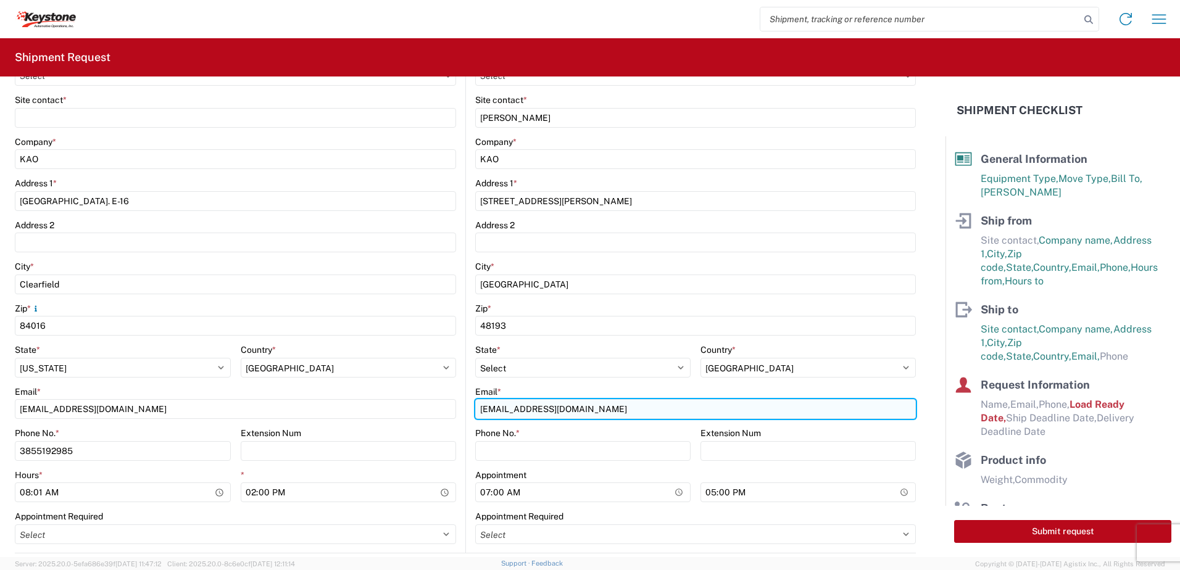
click at [778, 407] on input "pabullock@LKQCORP.com" at bounding box center [695, 409] width 441 height 20
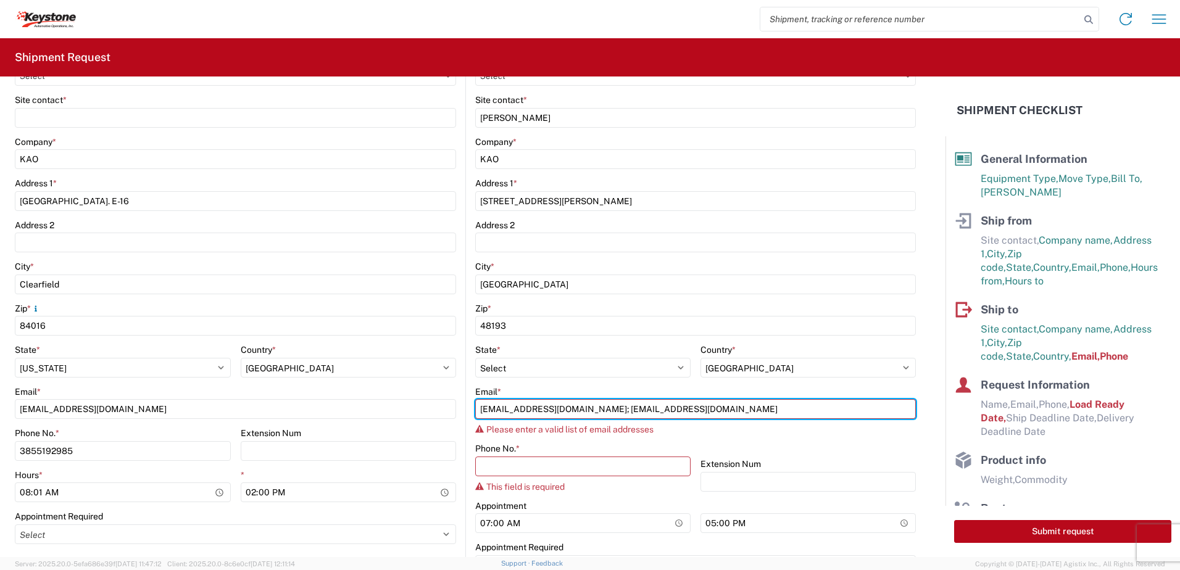
type input "pabullock@LKQCORP.com; keygl-apt@key-stone.com"
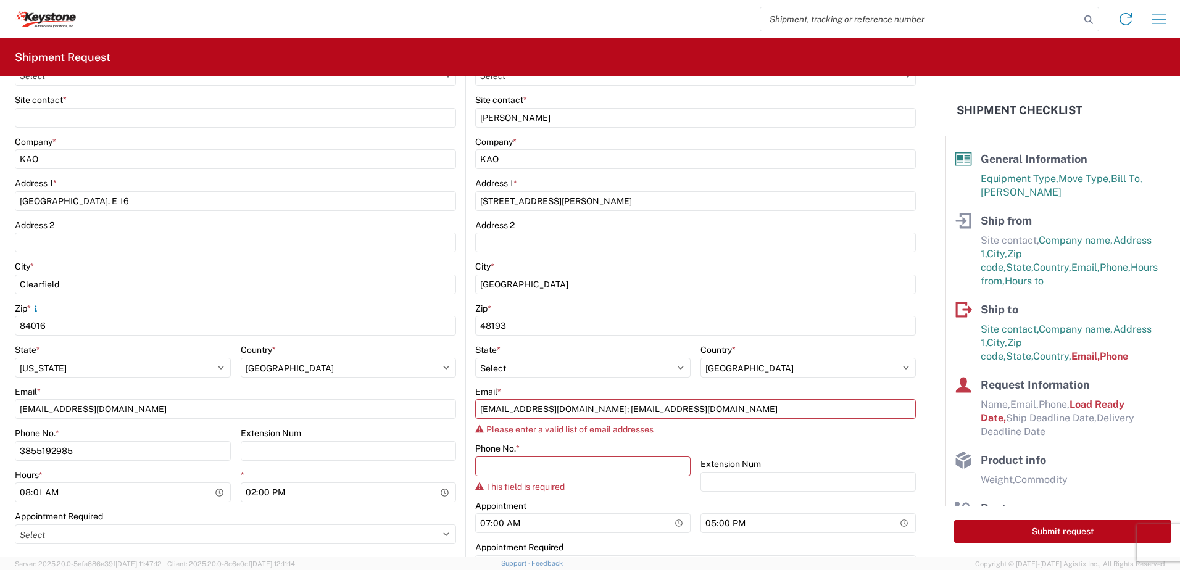
click at [744, 442] on agx-form-control-wrapper-v2 "Email * pabullock@LKQCORP.com; keygl-apt@key-stone.com Please enter a valid lis…" at bounding box center [695, 414] width 441 height 57
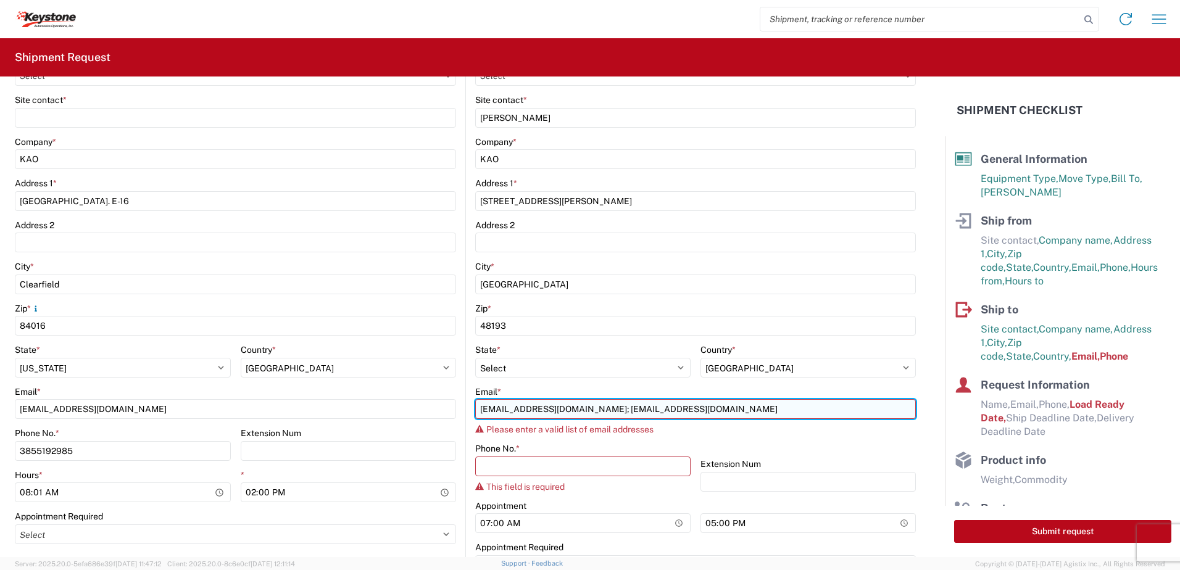
click at [710, 410] on input "pabullock@LKQCORP.com; keygl-apt@key-stone.com" at bounding box center [695, 409] width 441 height 20
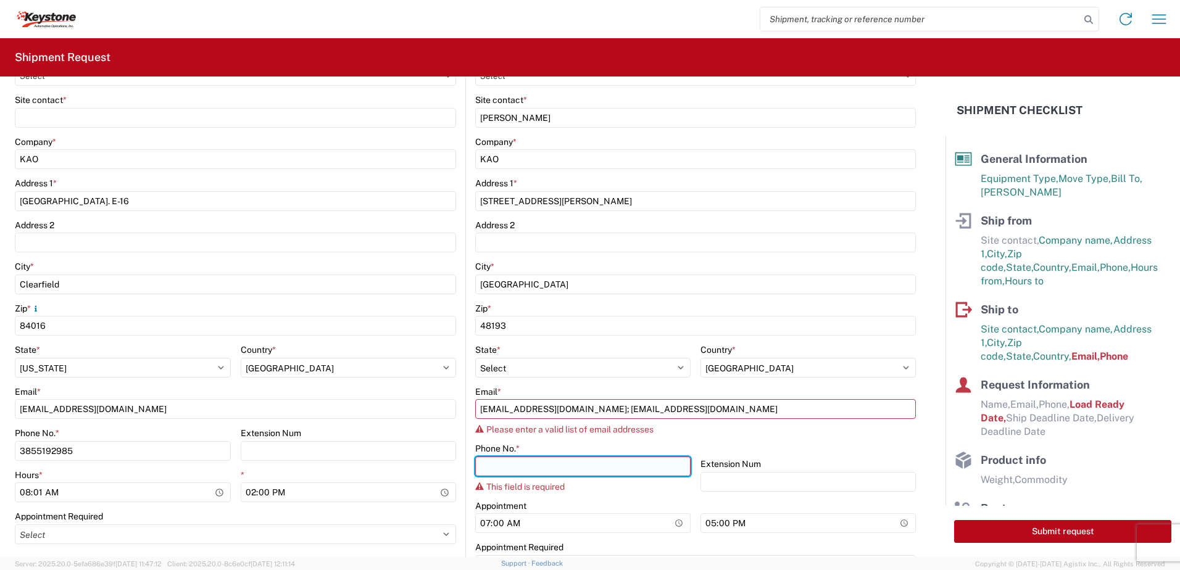
click at [615, 463] on input "Phone No. *" at bounding box center [582, 467] width 215 height 20
click at [822, 437] on agx-form-control-wrapper-v2 "Email * pabullock@LKQCORP.com; keygl-apt@key-stone.com Please enter a valid lis…" at bounding box center [695, 414] width 441 height 57
click at [567, 465] on input "Phone No. *" at bounding box center [582, 467] width 215 height 20
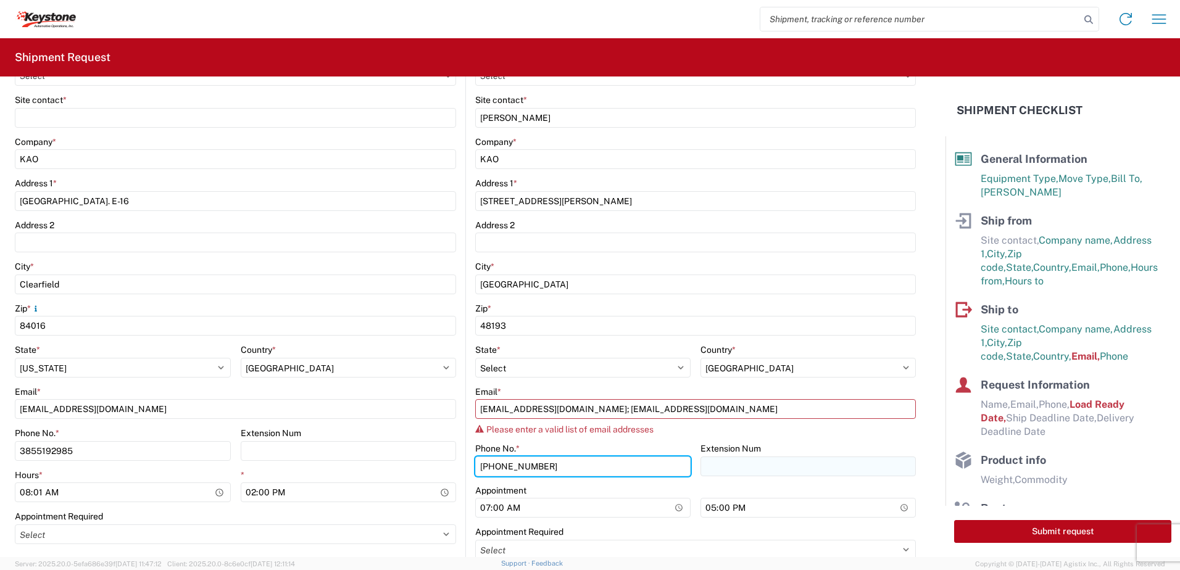
type input "570-655-4514"
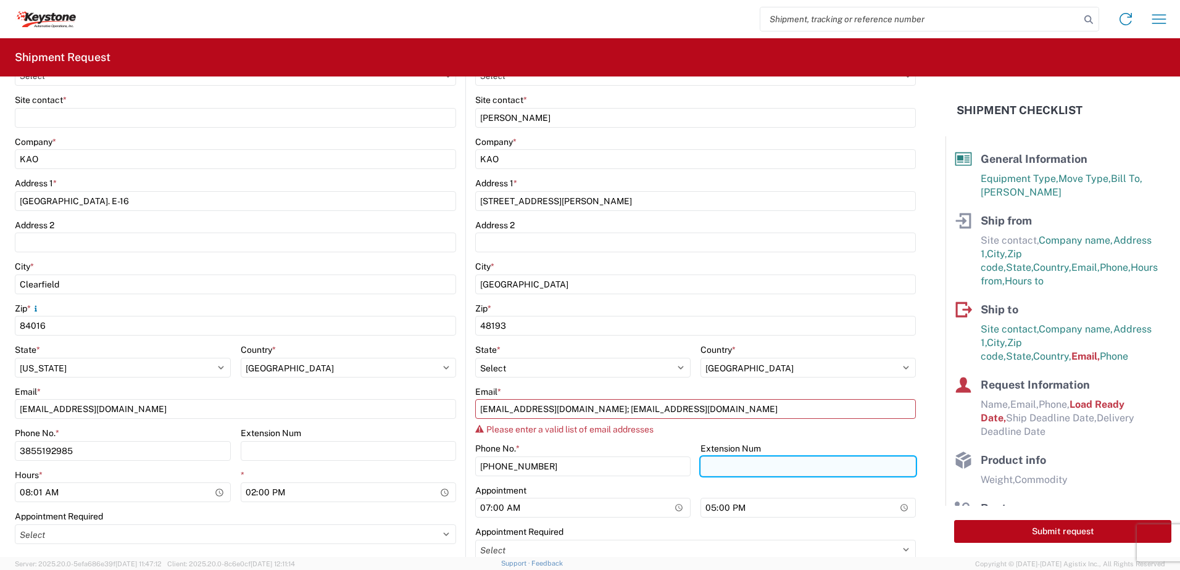
click at [721, 470] on input "Extension Num" at bounding box center [808, 467] width 215 height 20
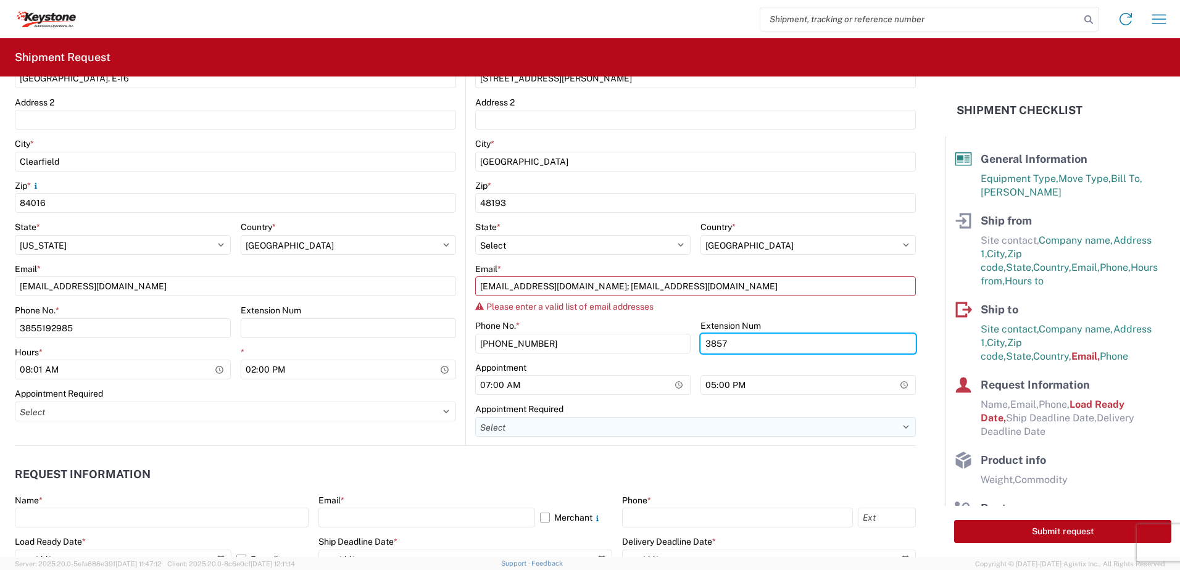
scroll to position [370, 0]
type input "3857"
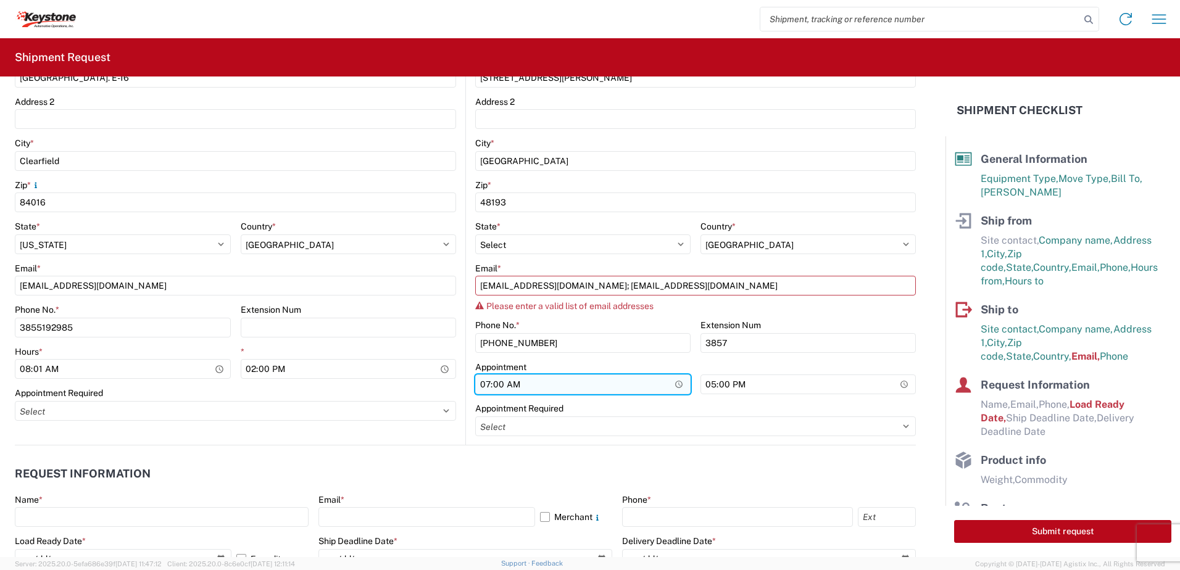
click at [676, 382] on input "07:00" at bounding box center [582, 385] width 215 height 20
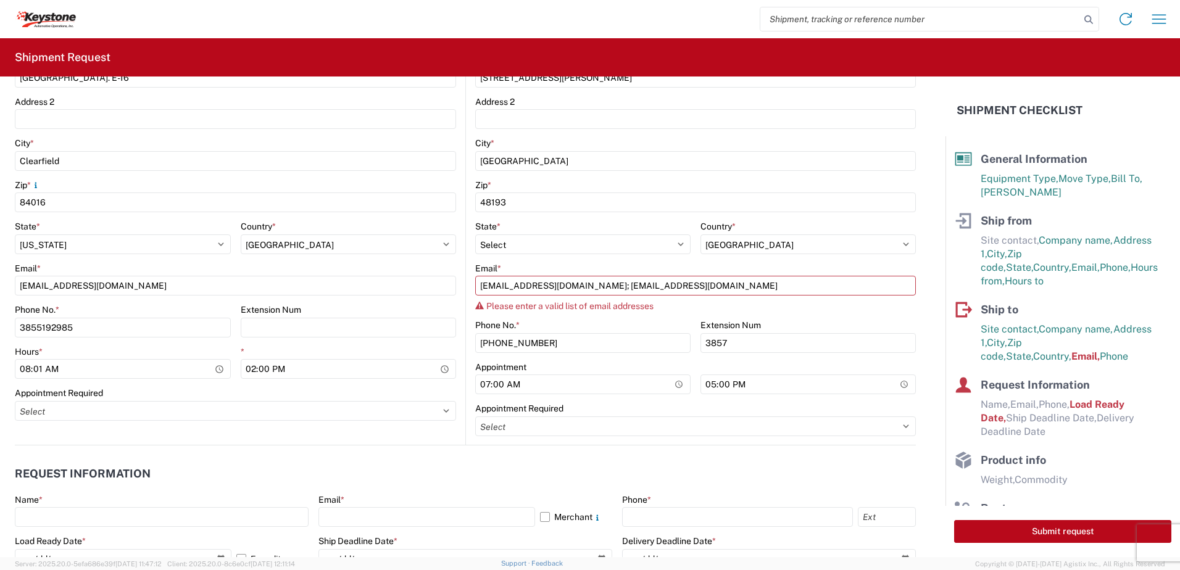
click at [793, 302] on div "Please enter a valid list of email addresses" at bounding box center [695, 306] width 441 height 10
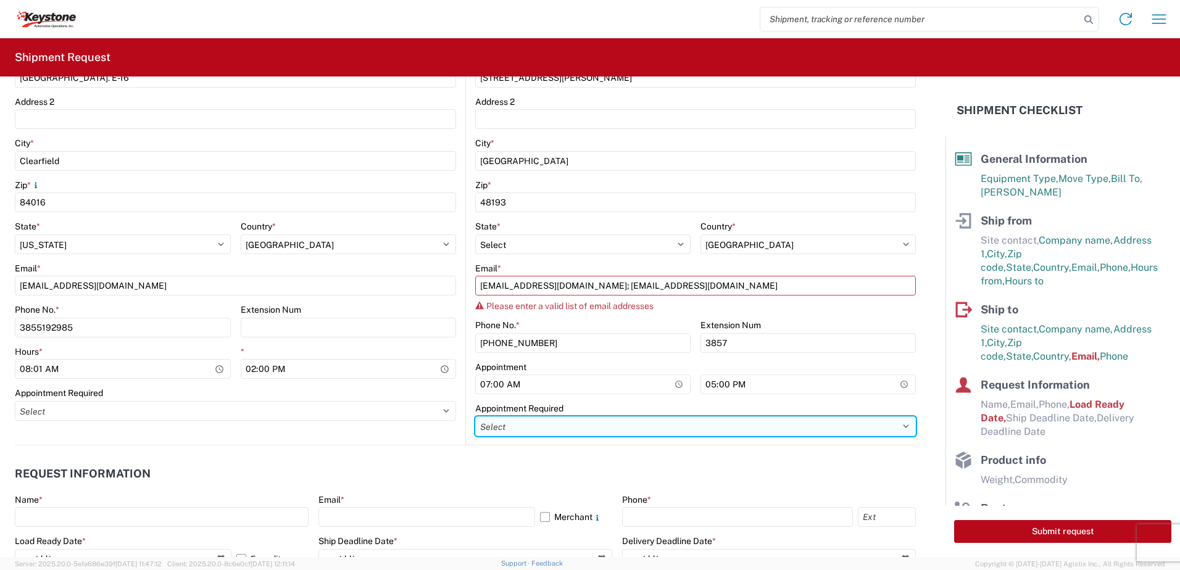
click at [549, 423] on select "Select Appt Required Appt Not Required Appt - First available" at bounding box center [695, 427] width 441 height 20
select select "apptRequired"
click at [475, 417] on select "Select Appt Required Appt Not Required Appt - First available" at bounding box center [695, 427] width 441 height 20
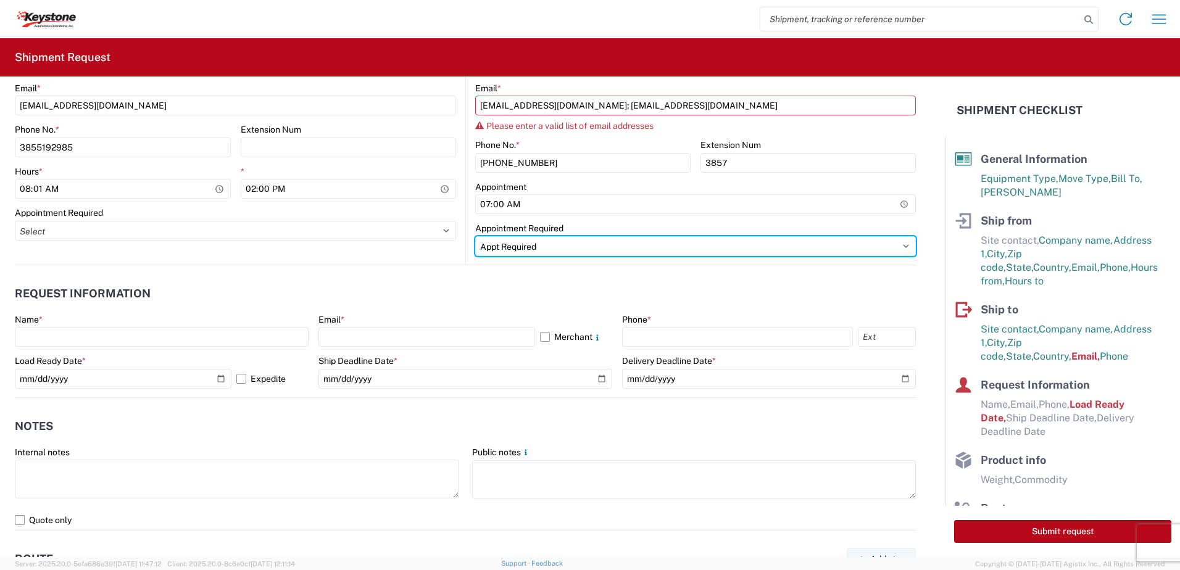
scroll to position [556, 0]
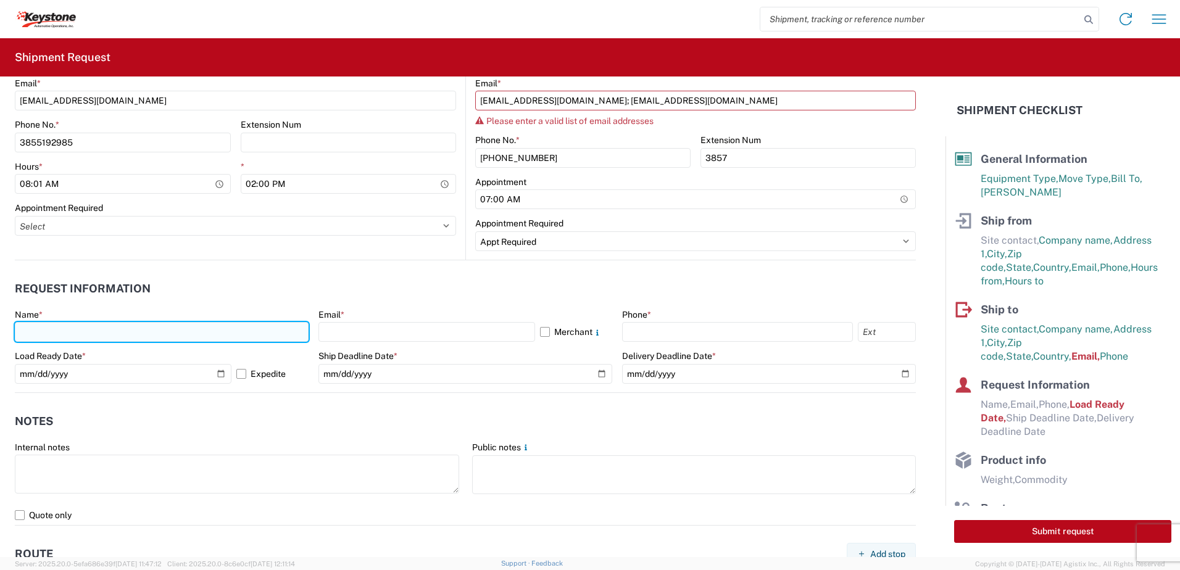
click at [68, 330] on input "text" at bounding box center [162, 332] width 294 height 20
type input "GARY CHURCH"
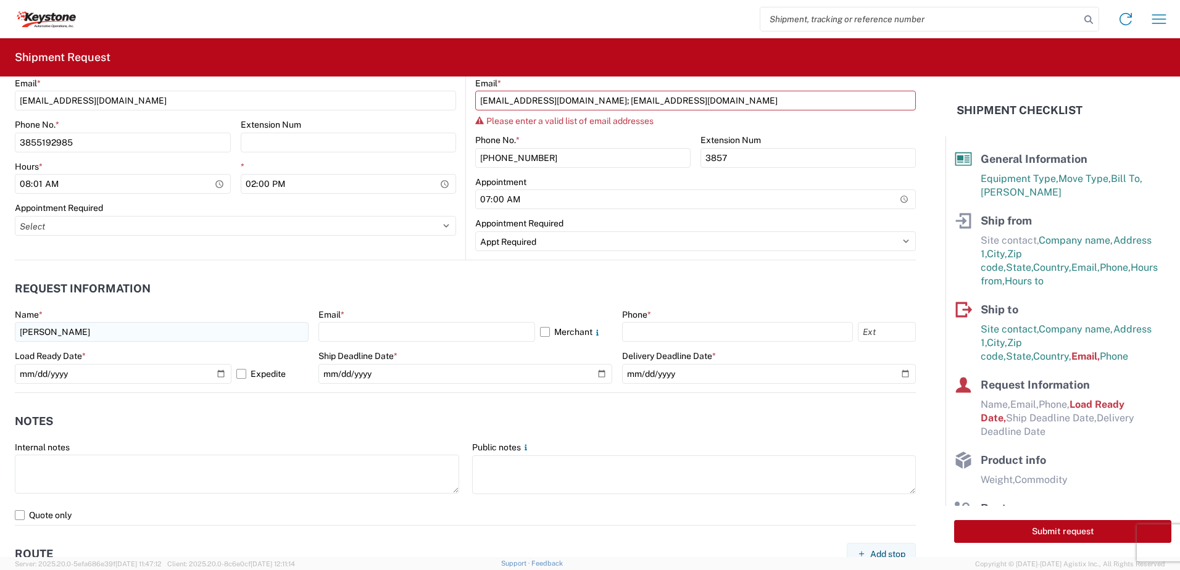
select select "UT"
click at [370, 332] on input "text" at bounding box center [426, 332] width 217 height 20
type input "gechurch@LKQCORP.com"
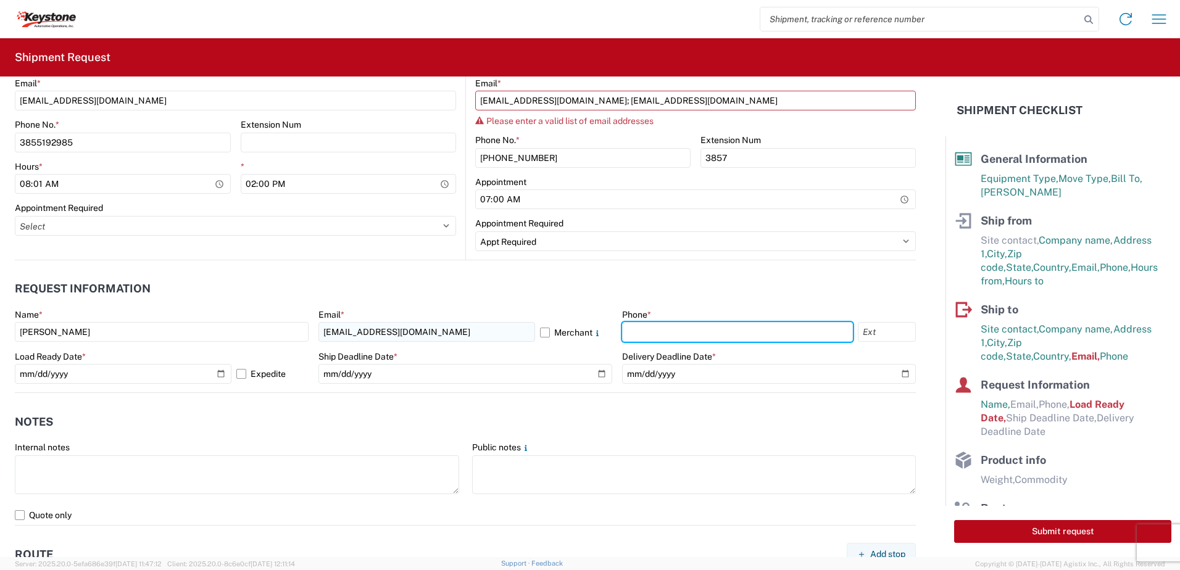
type input "3855192985"
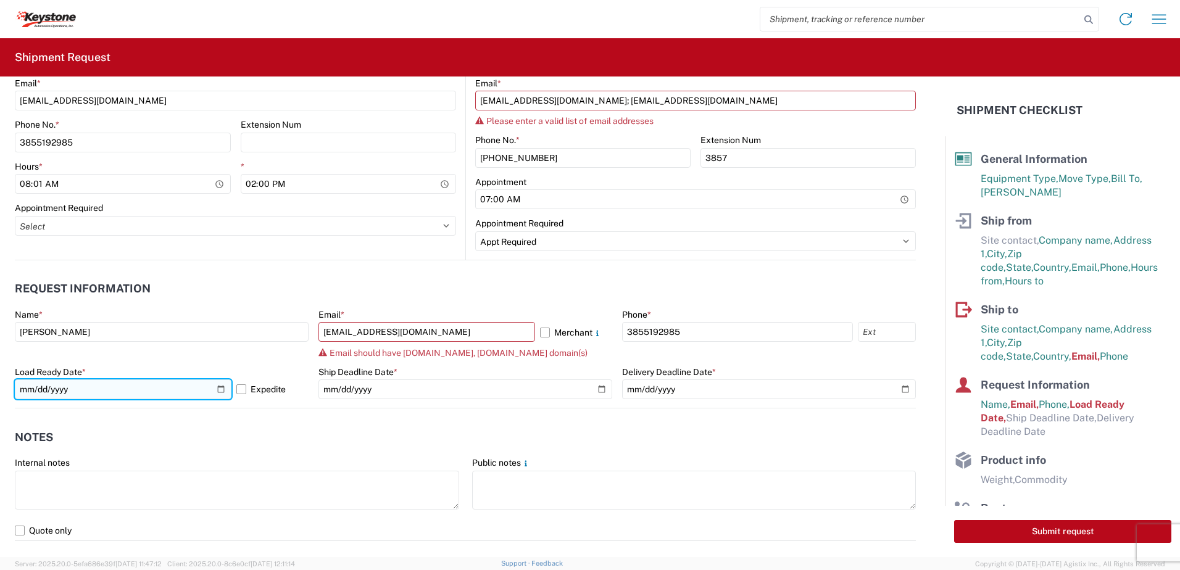
click at [219, 388] on input "[DATE]" at bounding box center [123, 390] width 217 height 20
click at [563, 357] on div "Email should have lkqcorp.com, key-stone.com domain(s)" at bounding box center [465, 353] width 294 height 10
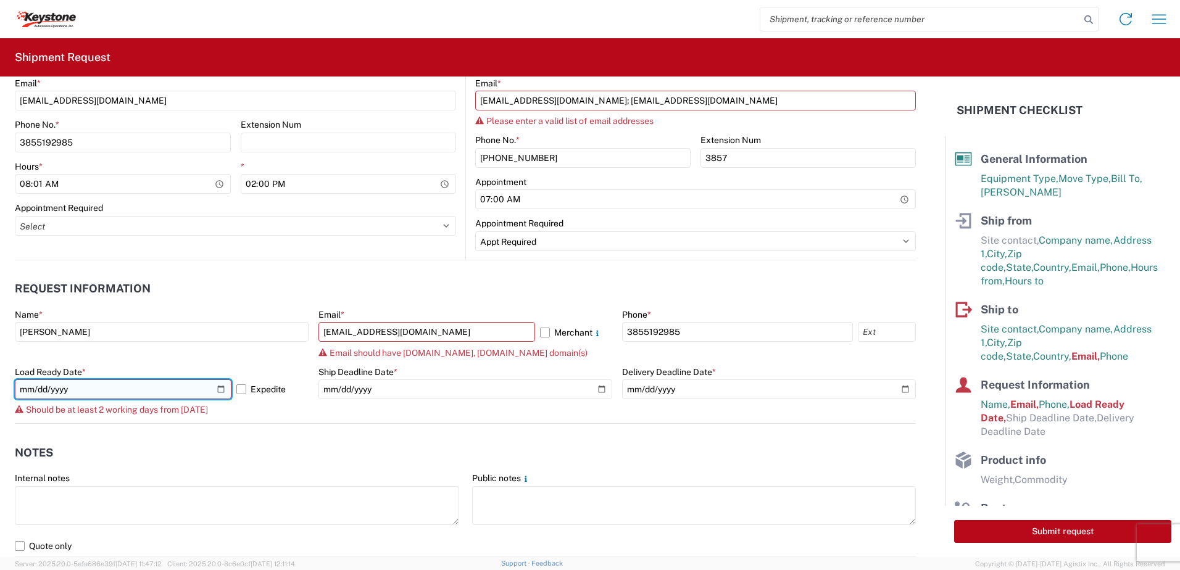
click at [217, 388] on input "2025-10-08" at bounding box center [123, 390] width 217 height 20
type input "[DATE]"
click at [301, 409] on div "Should be at least 2 working days from today" at bounding box center [162, 410] width 294 height 10
click at [266, 359] on agx-form-control-wrapper-v2 "Name * GARY CHURCH" at bounding box center [162, 337] width 294 height 57
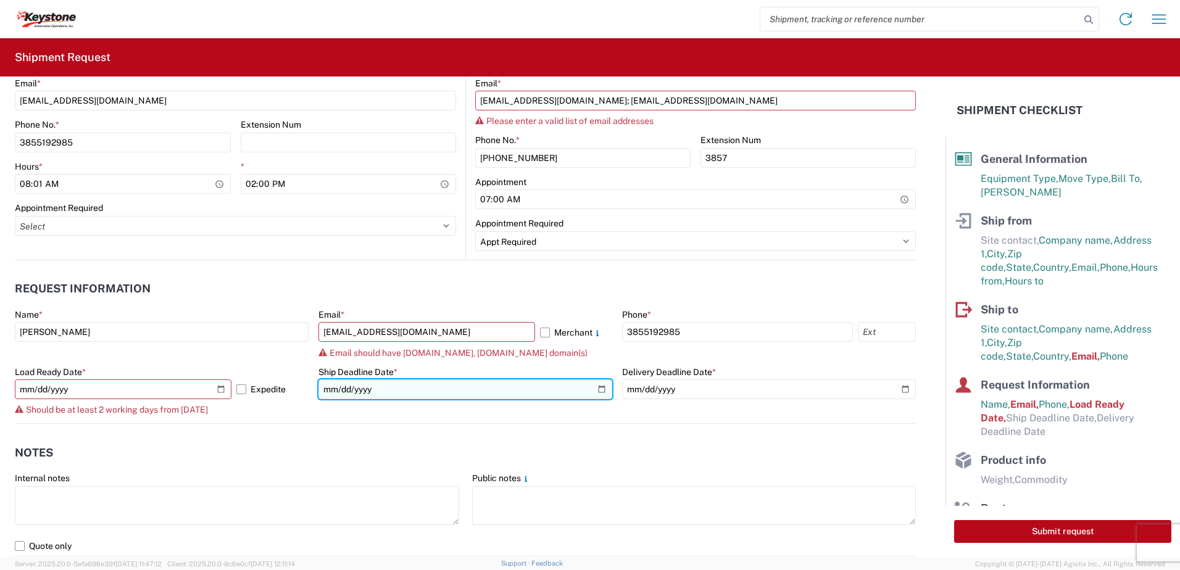
click at [597, 388] on input "date" at bounding box center [465, 390] width 294 height 20
type input "[DATE]"
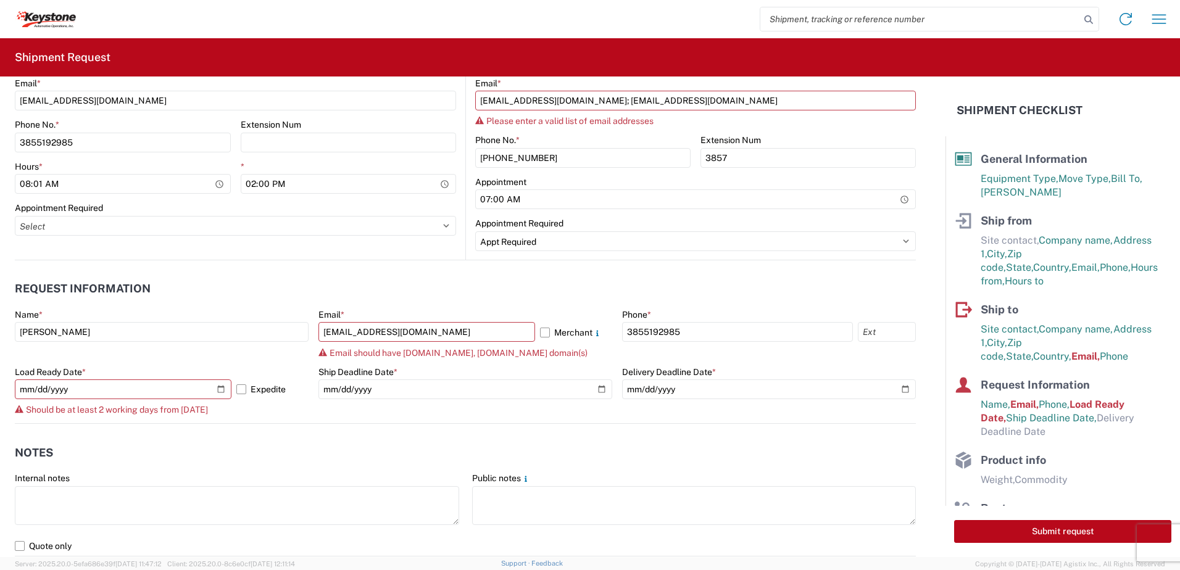
click at [524, 409] on agx-form-control-wrapper-v2 "Ship Deadline Date * 2025-10-09" at bounding box center [465, 395] width 294 height 57
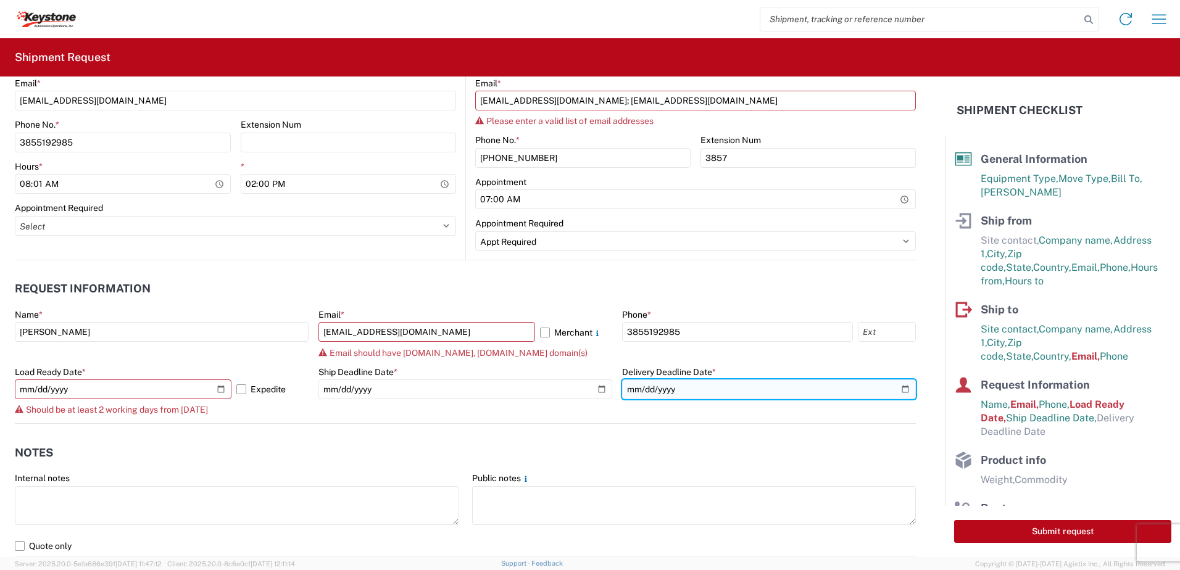
click at [899, 389] on input "date" at bounding box center [769, 390] width 294 height 20
type input "2025-10-13"
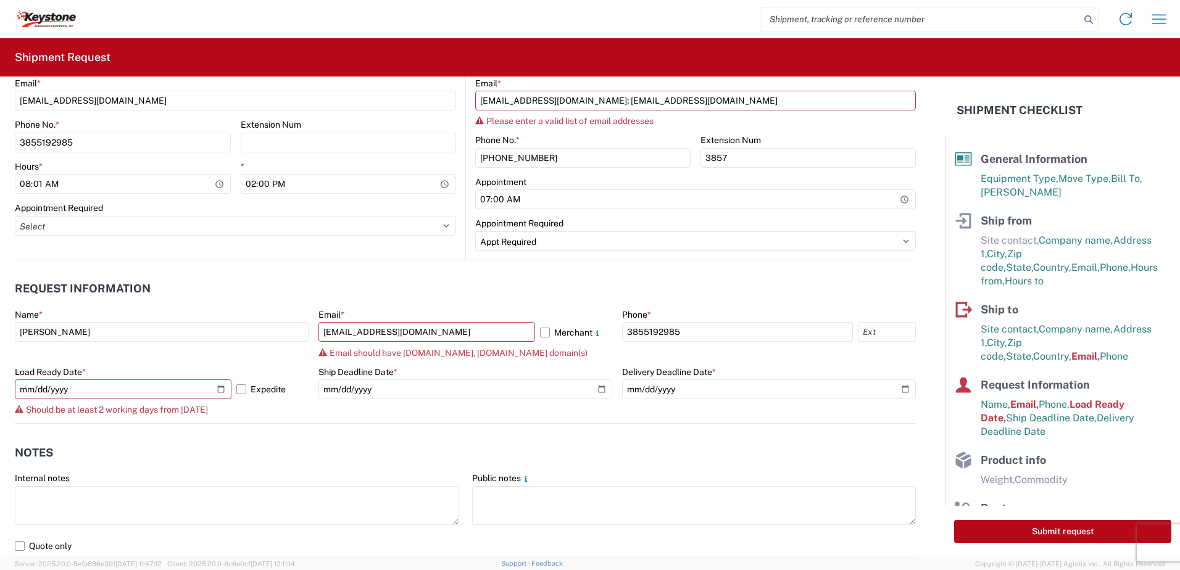
click at [562, 417] on agx-form-control-wrapper-v2 "Ship Deadline Date * 2025-10-09" at bounding box center [465, 395] width 294 height 57
click at [475, 335] on input "gechurch@LKQCORP.com" at bounding box center [426, 332] width 217 height 20
click at [406, 326] on input "gechurch@LKQCORP.com" at bounding box center [426, 332] width 217 height 20
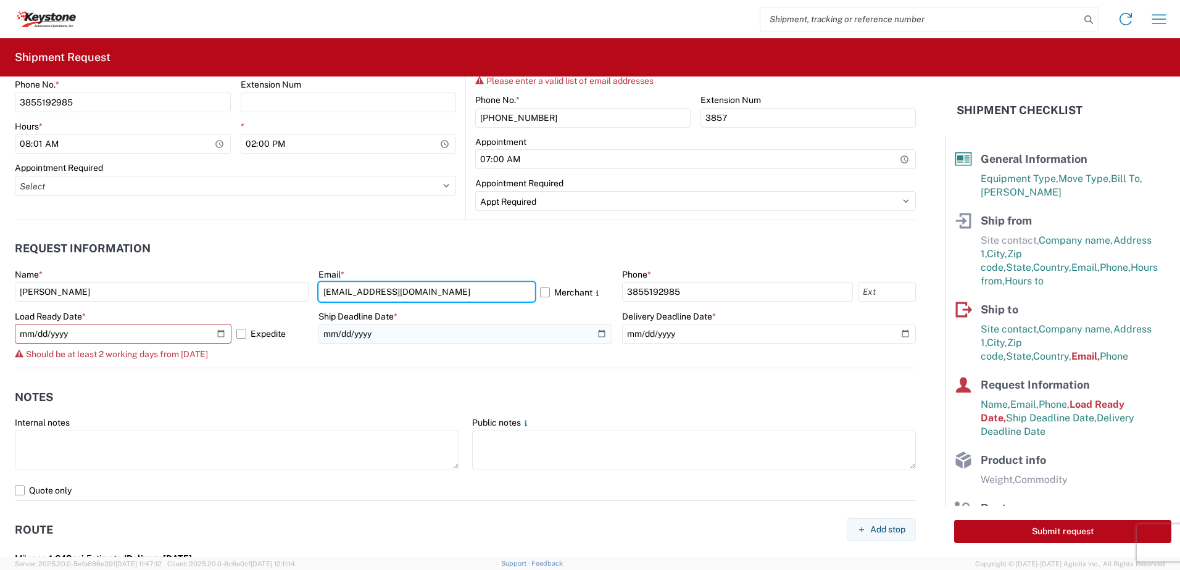
scroll to position [617, 0]
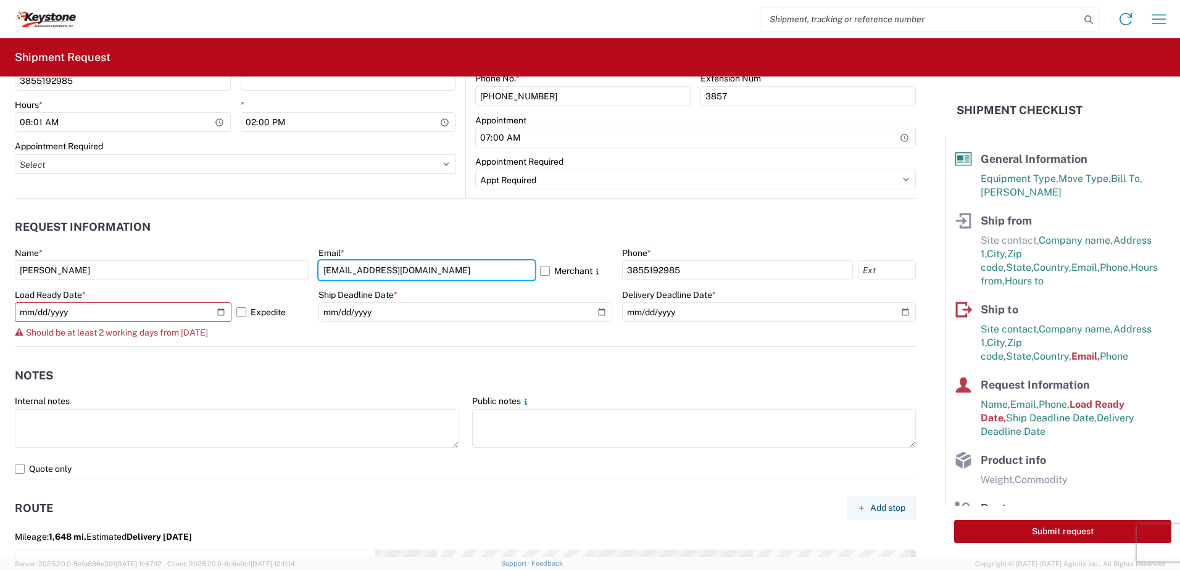
type input "gechurch@lkqcorp.com"
click at [575, 336] on agx-form-control-wrapper-v2 "Ship Deadline Date * 2025-10-09" at bounding box center [465, 317] width 294 height 57
click at [242, 332] on div "Should be at least 2 working days from today" at bounding box center [162, 333] width 294 height 10
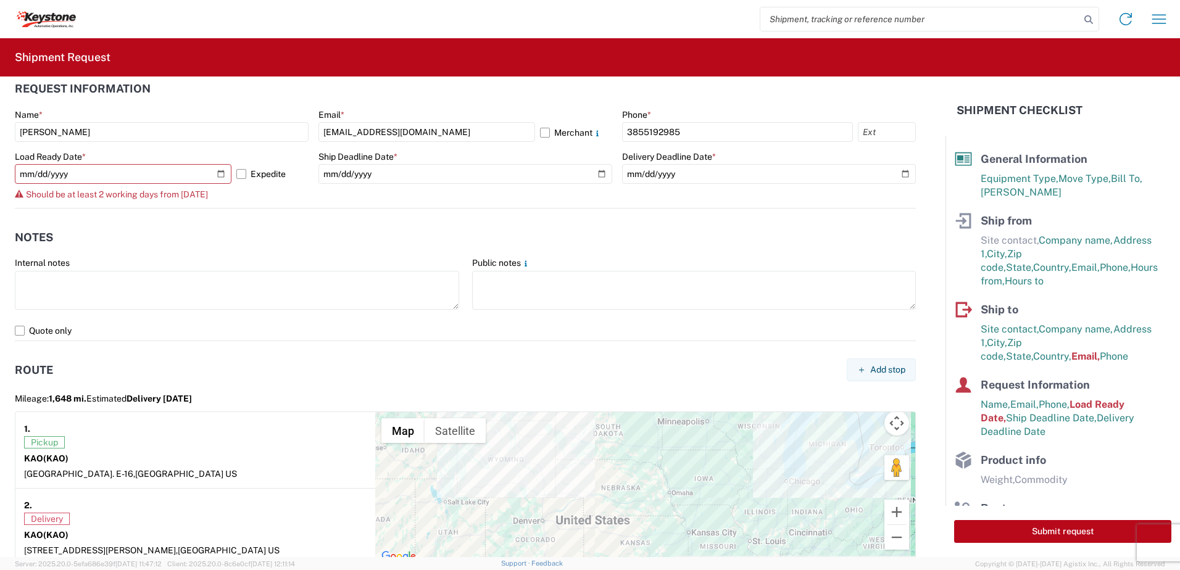
scroll to position [734, 0]
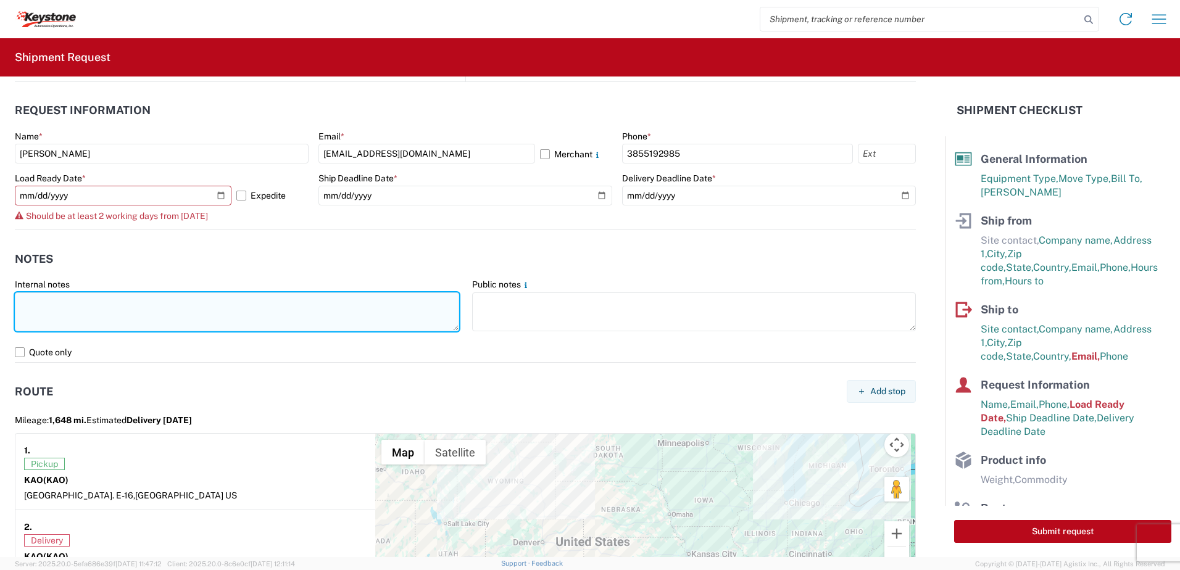
click at [149, 308] on textarea at bounding box center [237, 312] width 444 height 39
type textarea "p"
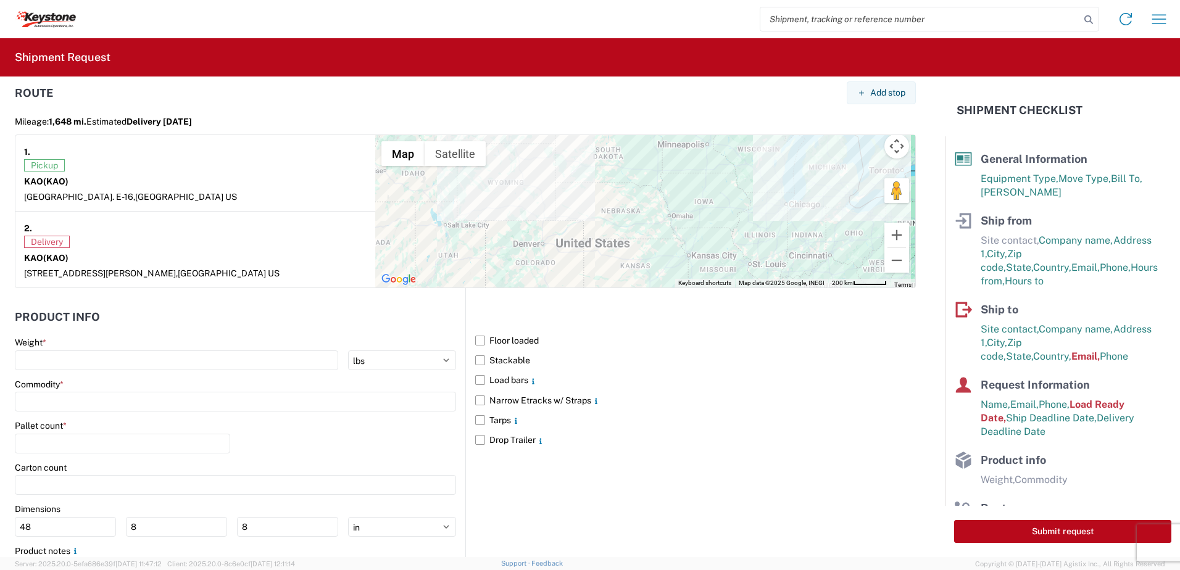
scroll to position [1043, 0]
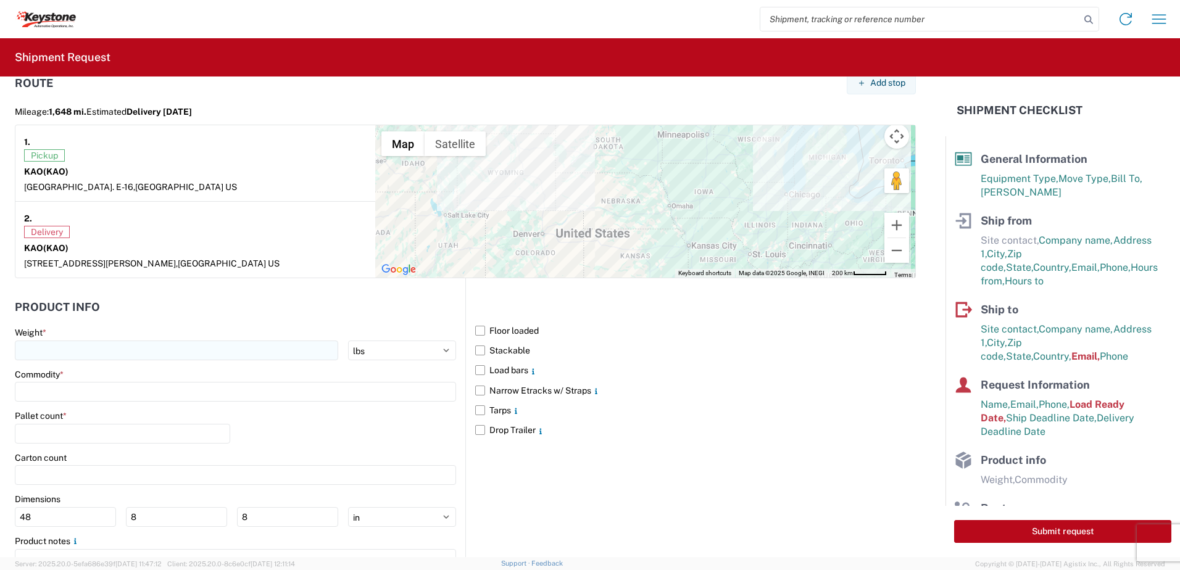
type textarea "PRELOAD ECHO"
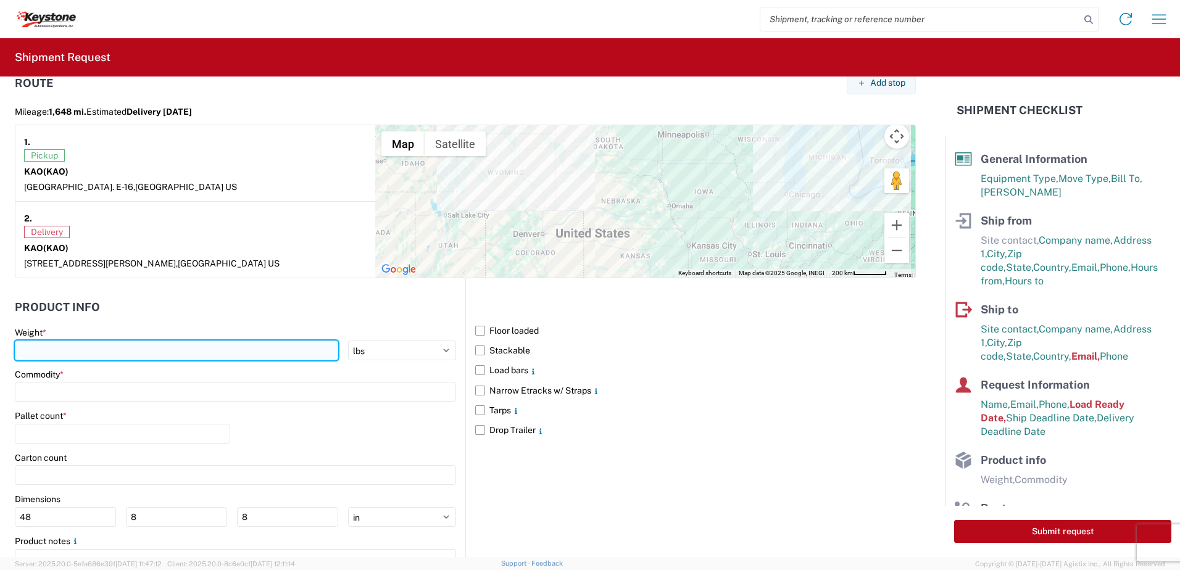
click at [249, 347] on input "number" at bounding box center [176, 351] width 323 height 20
type input "24000"
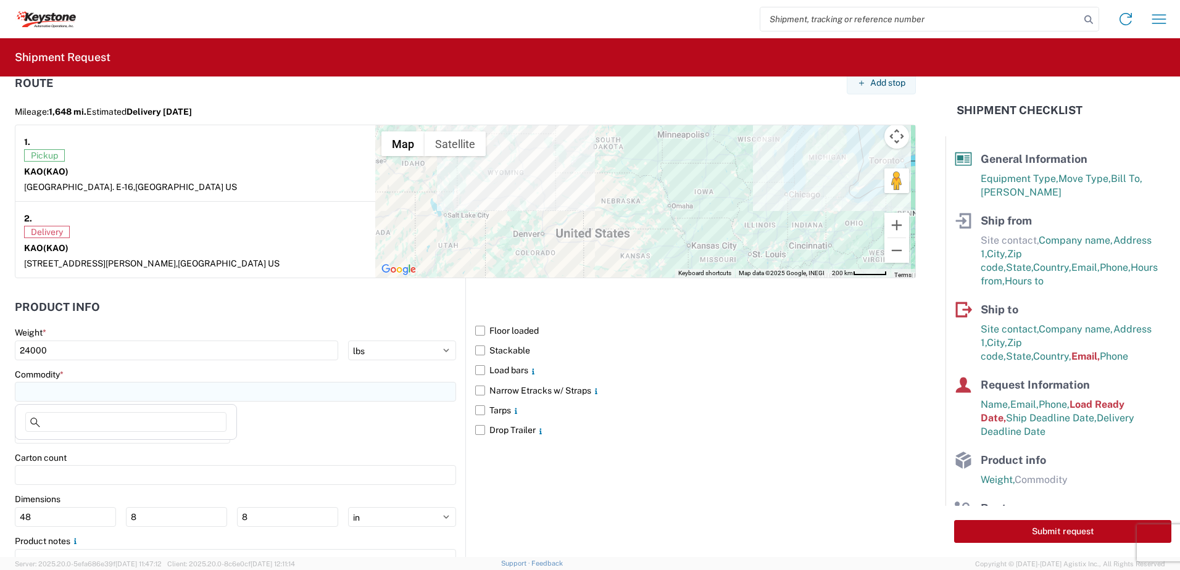
click at [220, 386] on input at bounding box center [235, 392] width 441 height 20
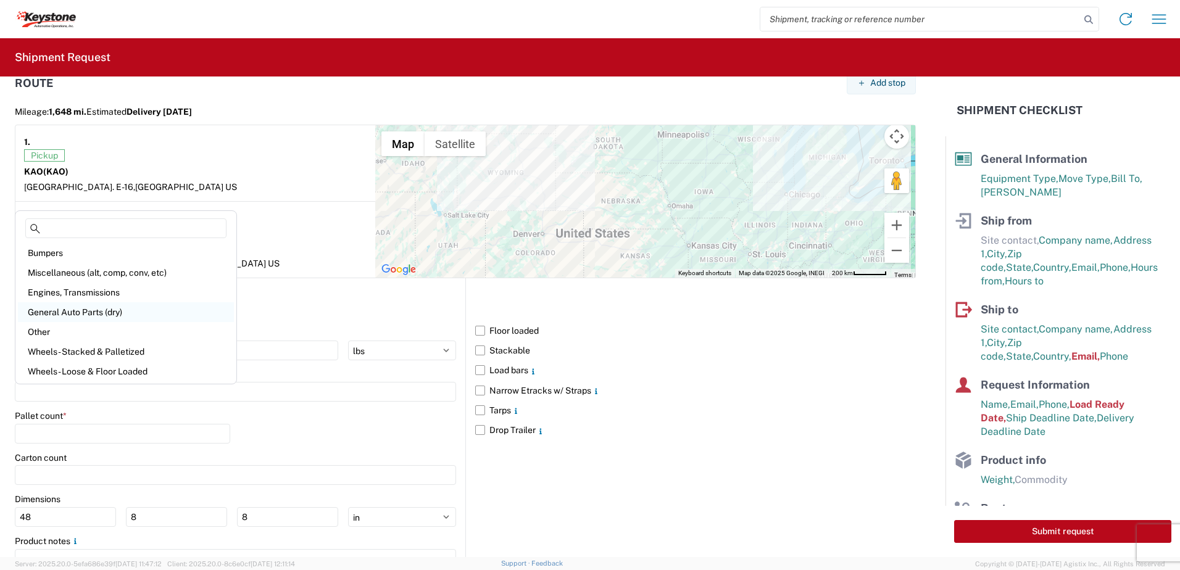
click at [92, 311] on div "General Auto Parts (dry)" at bounding box center [126, 312] width 216 height 20
type input "General Auto Parts (dry)"
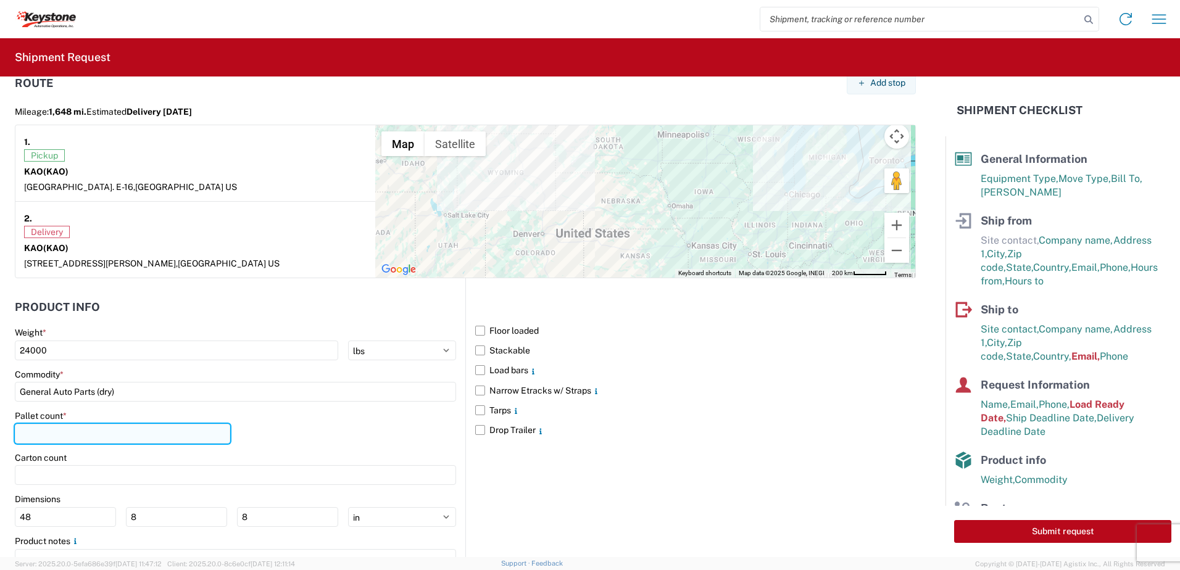
click at [124, 426] on input "number" at bounding box center [122, 434] width 215 height 20
type input "24"
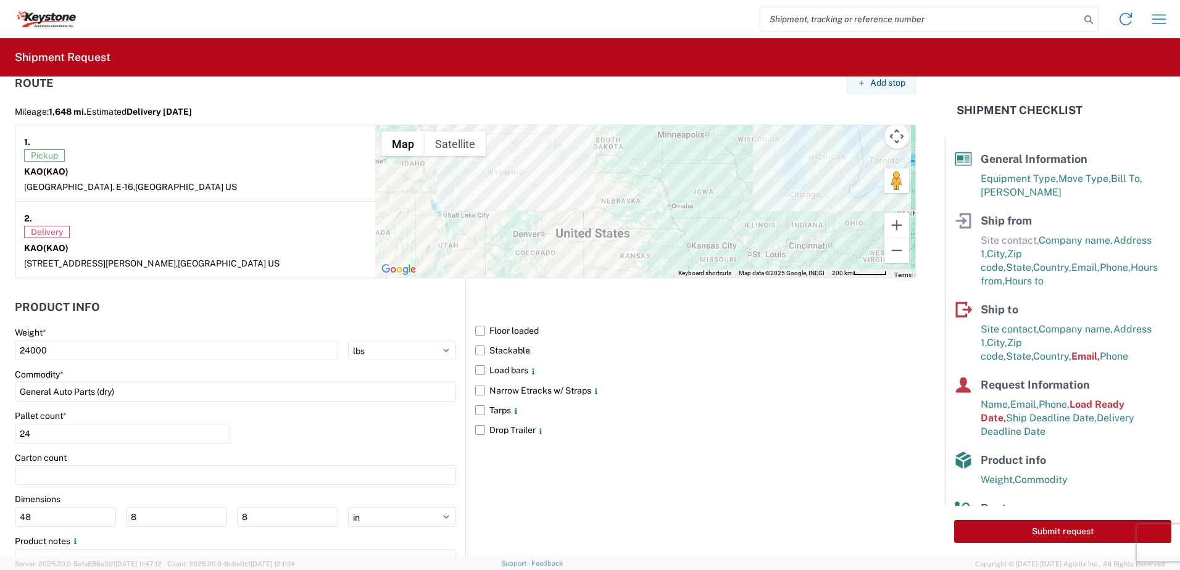
click at [341, 435] on div "Pallet count * 24" at bounding box center [235, 431] width 441 height 42
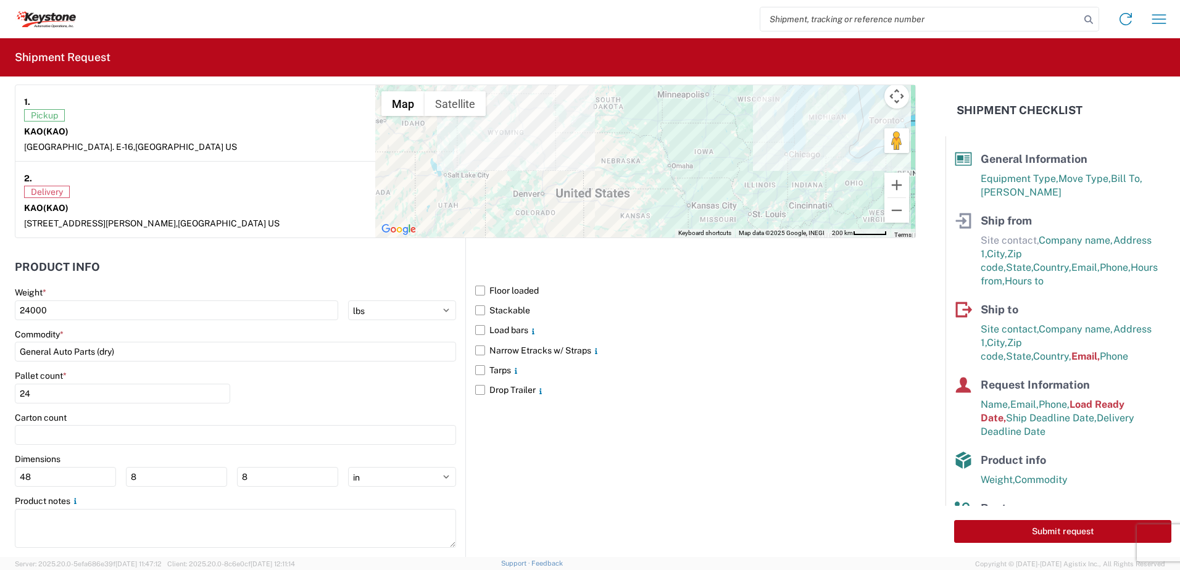
scroll to position [1104, 0]
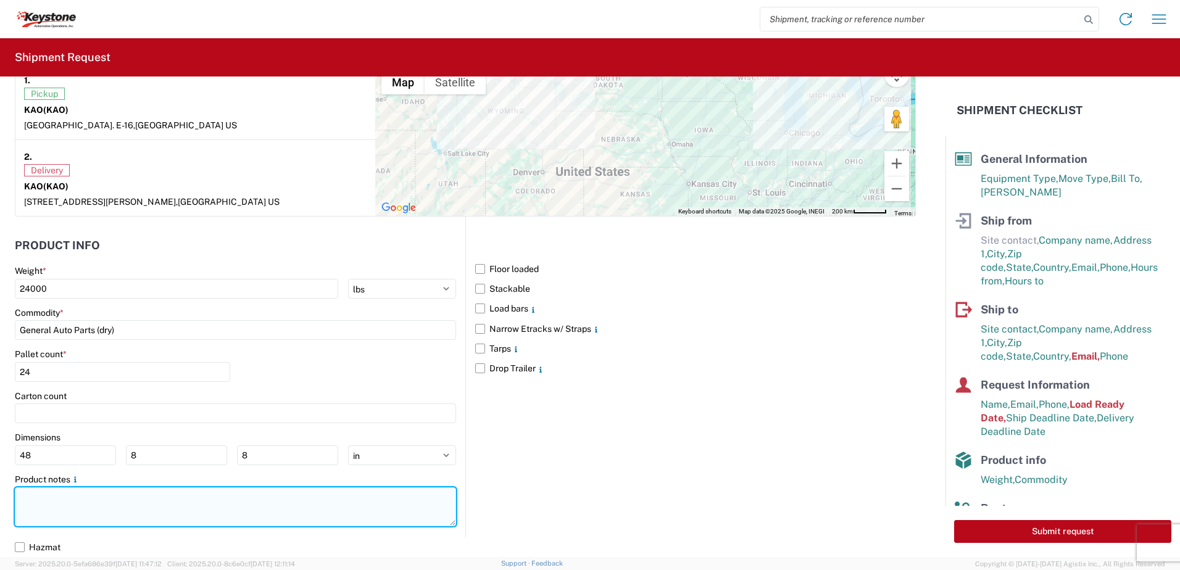
click at [239, 500] on textarea at bounding box center [235, 507] width 441 height 39
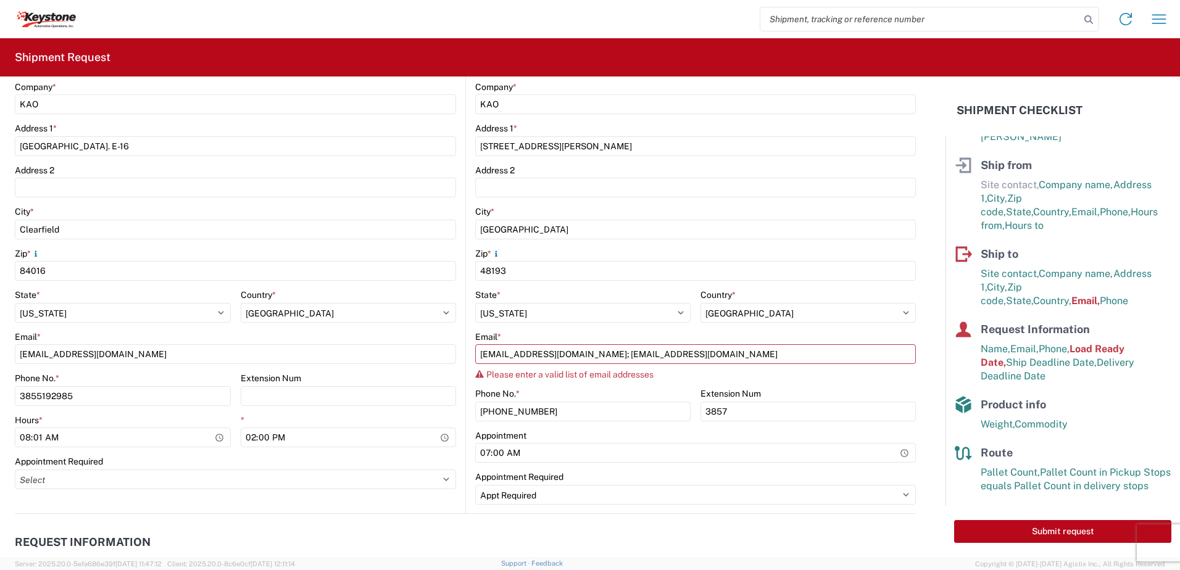
scroll to position [0, 0]
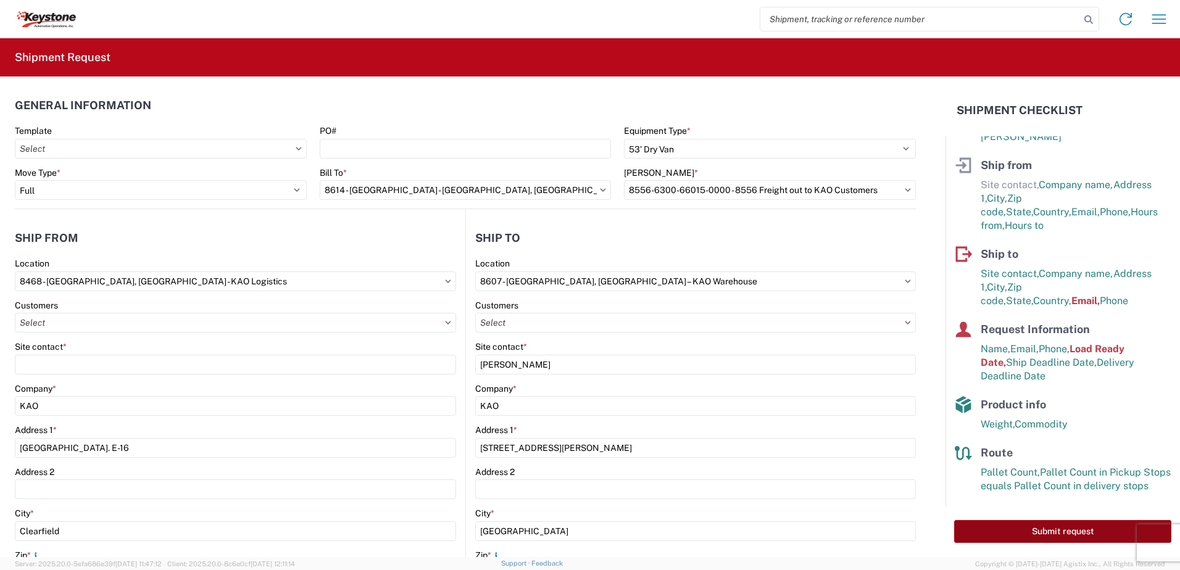
click at [1061, 530] on button "Submit request" at bounding box center [1062, 531] width 217 height 23
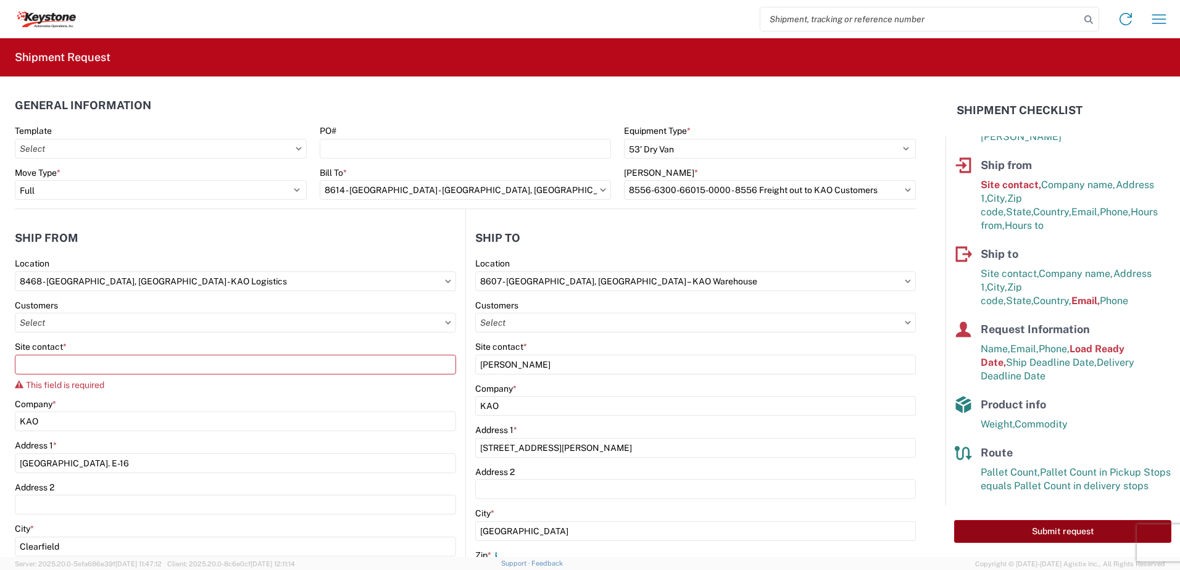
scroll to position [34, 0]
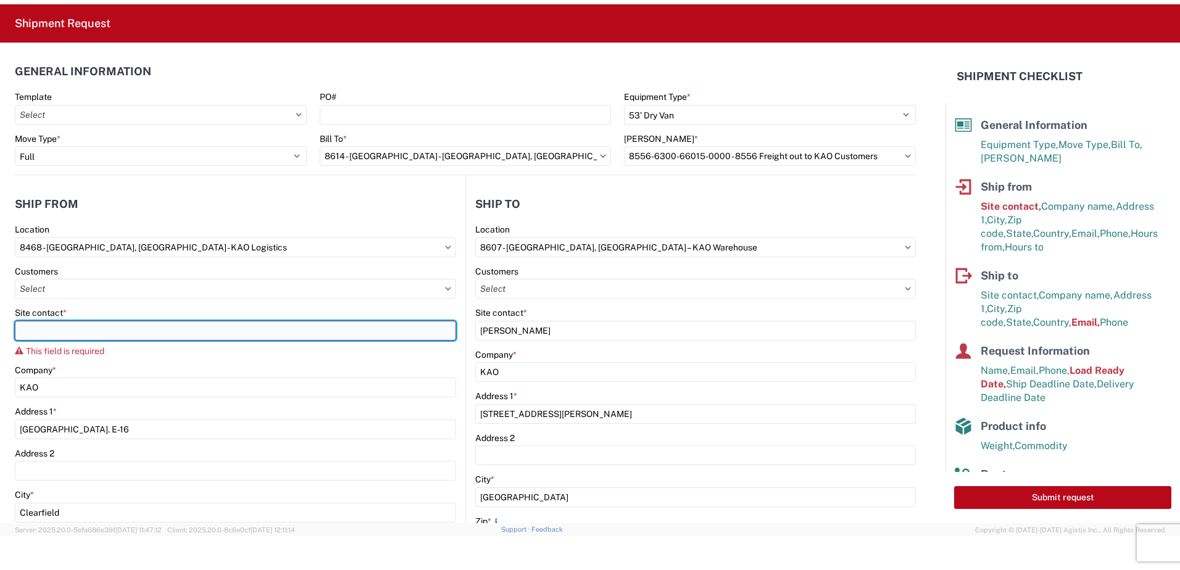
click at [53, 329] on input "Site contact *" at bounding box center [235, 331] width 441 height 20
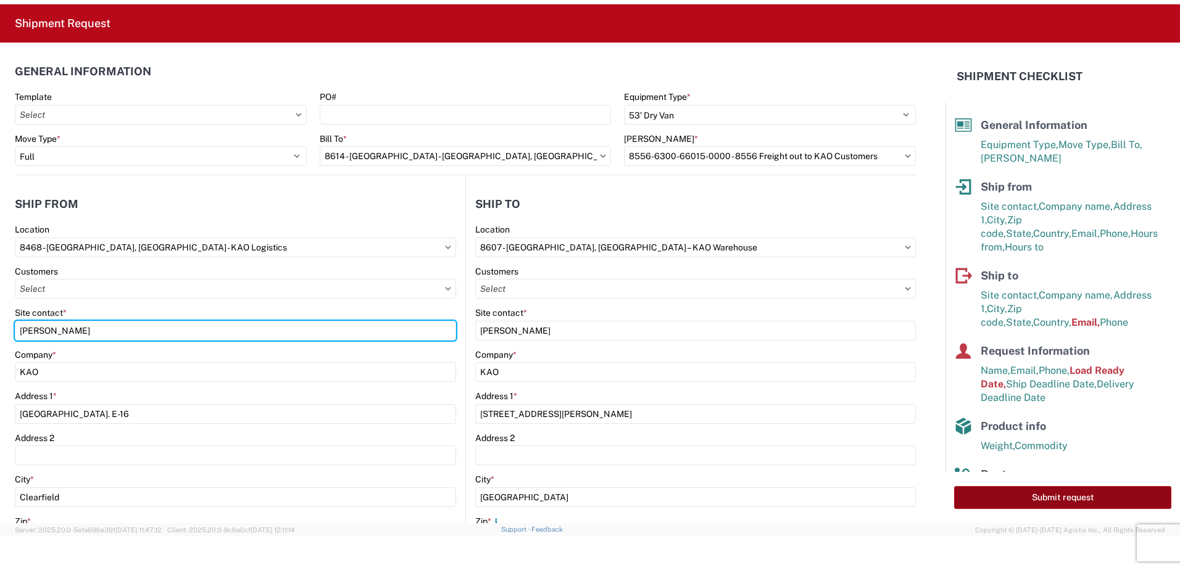
type input "GARY CHURCH"
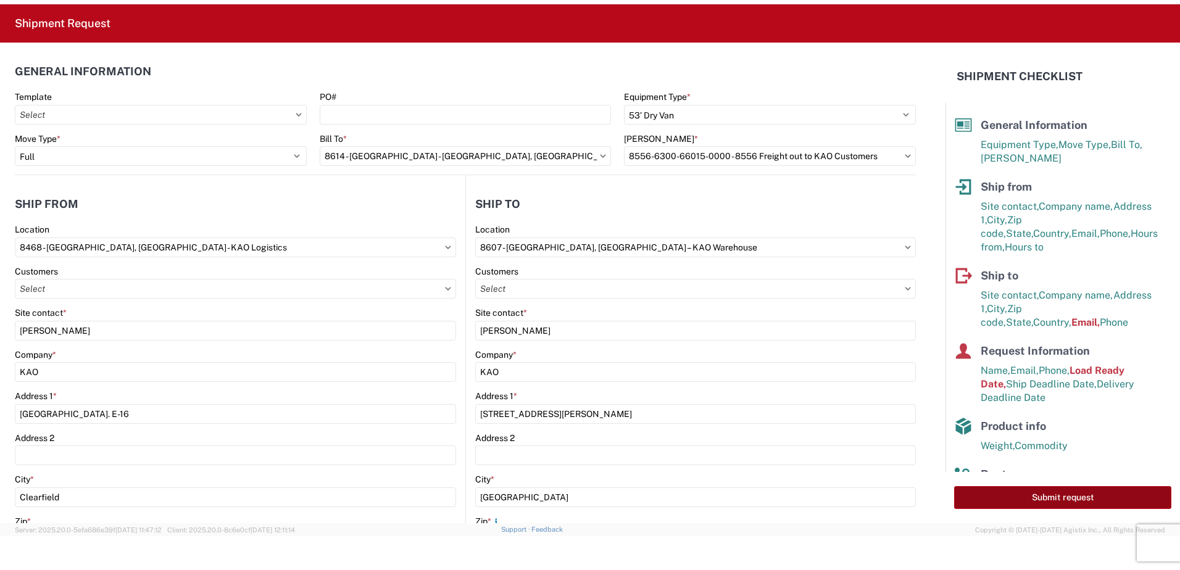
click at [1054, 497] on button "Submit request" at bounding box center [1062, 497] width 217 height 23
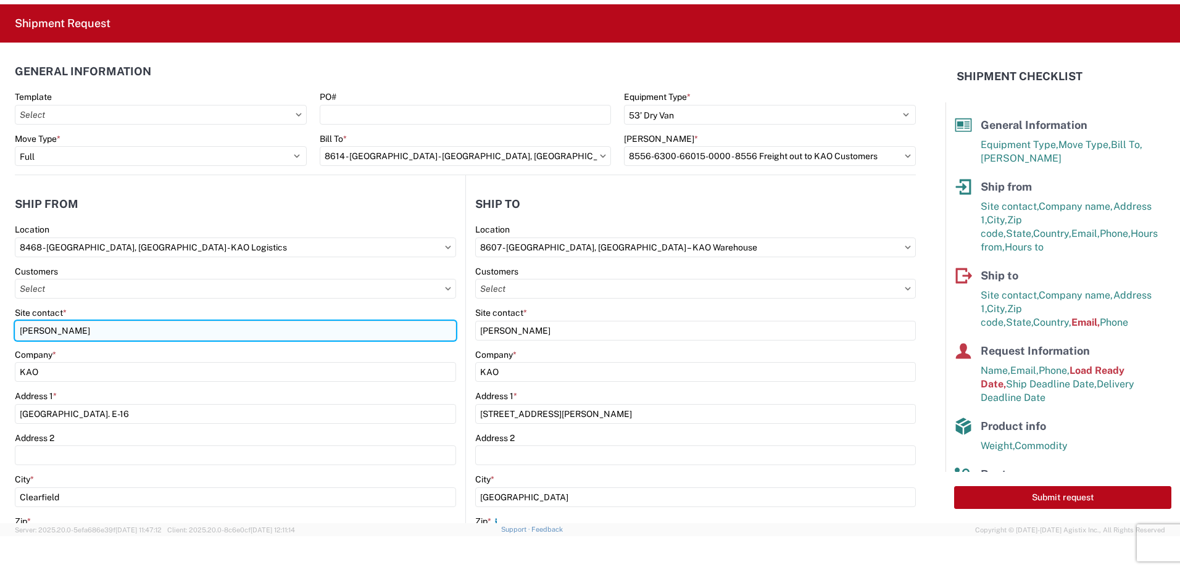
click at [120, 331] on input "GARY CHURCH" at bounding box center [235, 331] width 441 height 20
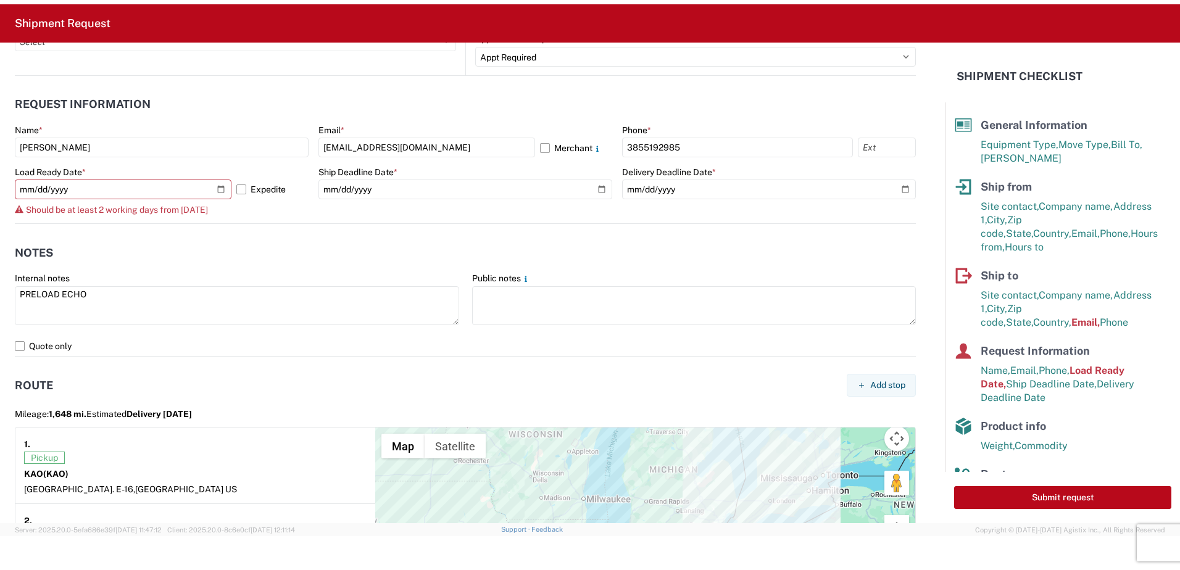
scroll to position [741, 0]
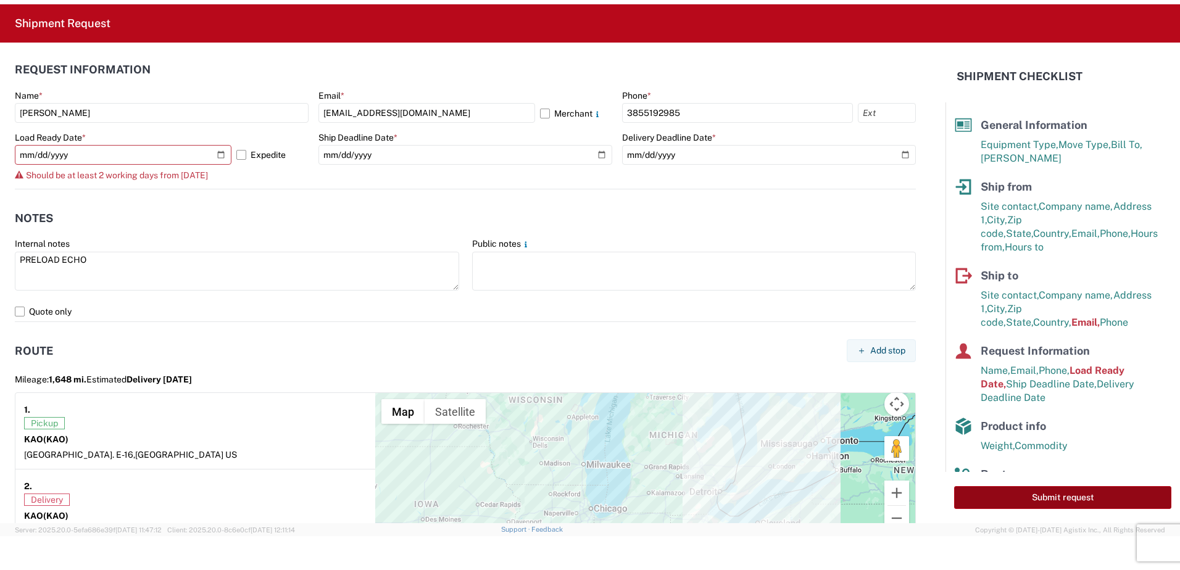
click at [1023, 493] on button "Submit request" at bounding box center [1062, 497] width 217 height 23
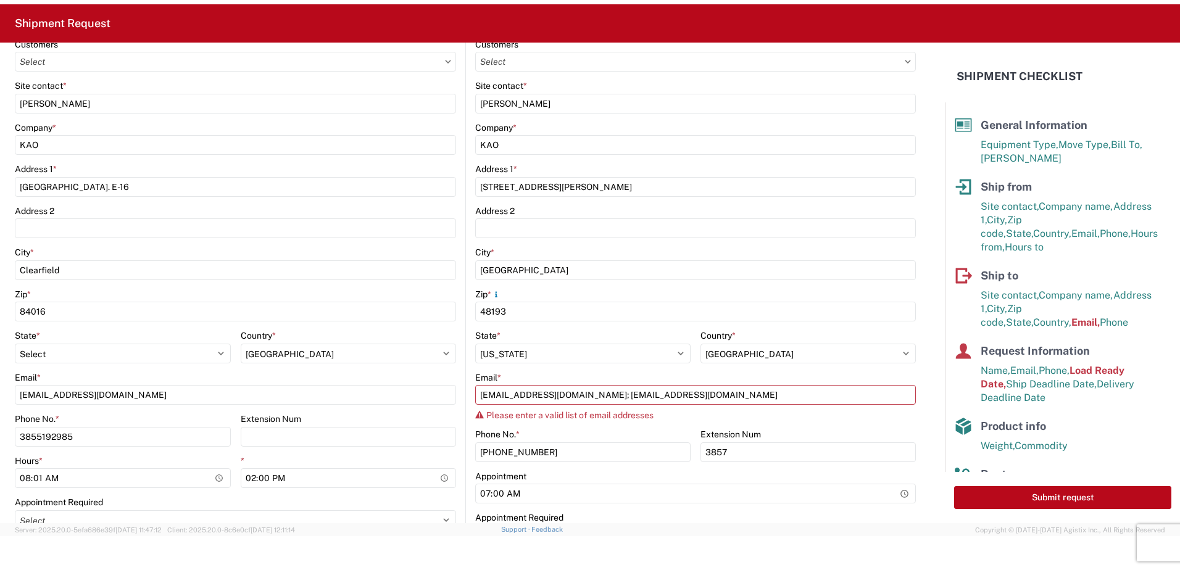
scroll to position [0, 0]
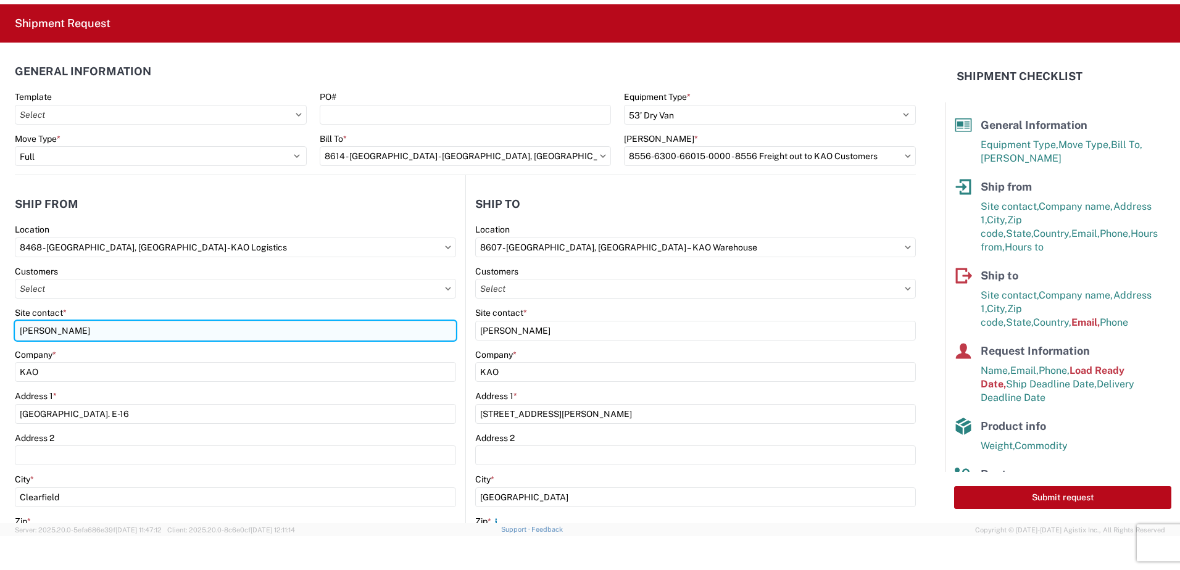
click at [100, 331] on input "GARY CHURCH" at bounding box center [235, 331] width 441 height 20
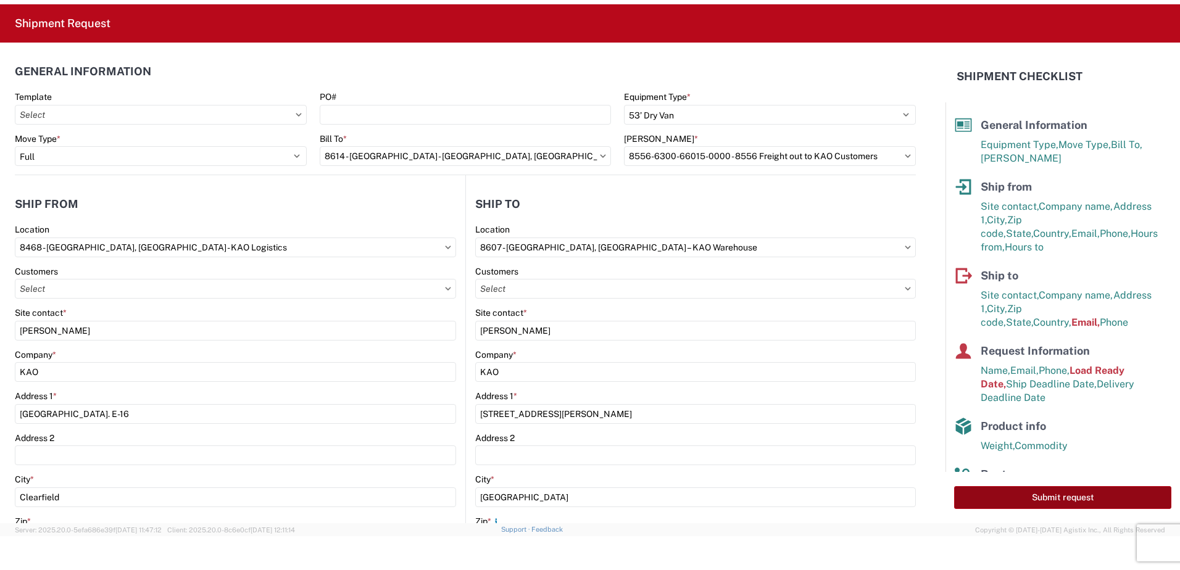
click at [1069, 496] on button "Submit request" at bounding box center [1062, 497] width 217 height 23
click at [1032, 498] on button "Submit request" at bounding box center [1062, 497] width 217 height 23
click at [244, 560] on div at bounding box center [590, 560] width 1180 height 48
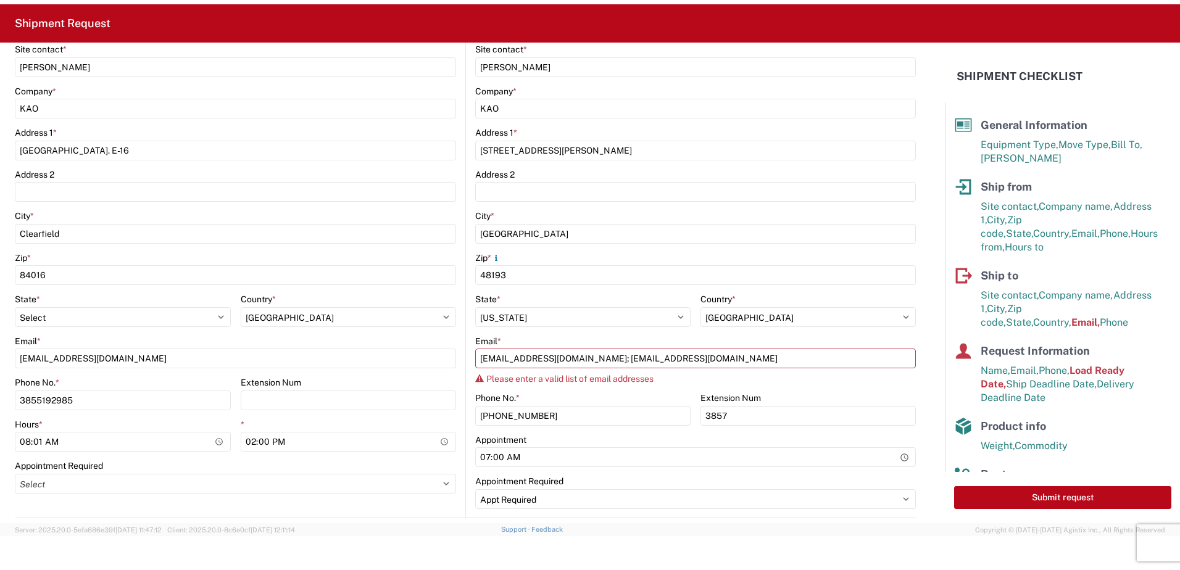
scroll to position [247, 0]
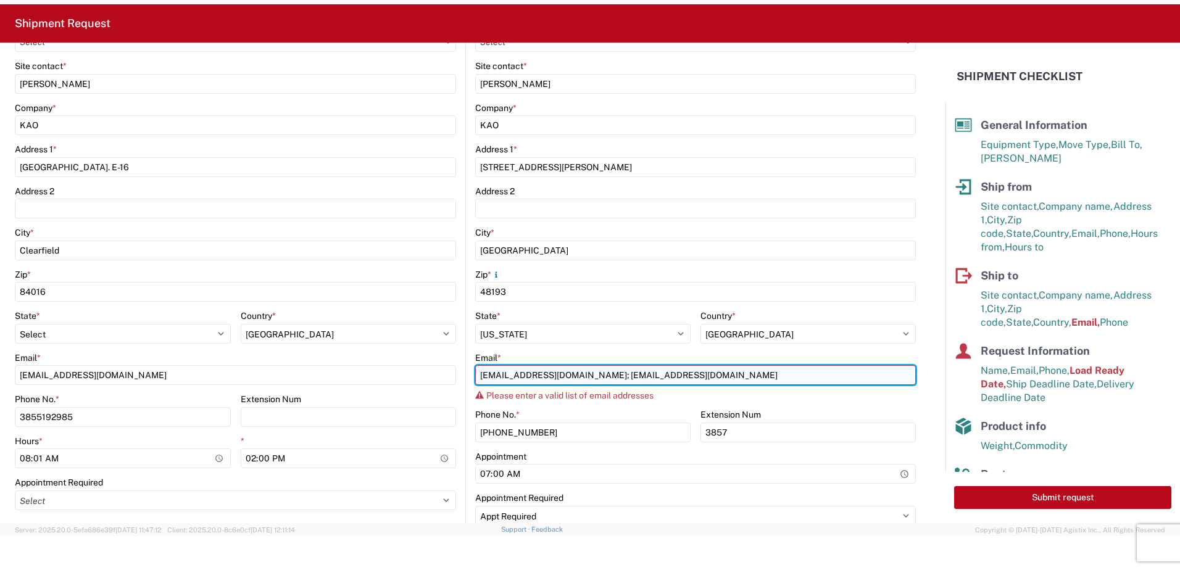
click at [585, 373] on input "pabullock@LKQCORP.com; keygl-apt@key-stone.com" at bounding box center [695, 375] width 441 height 20
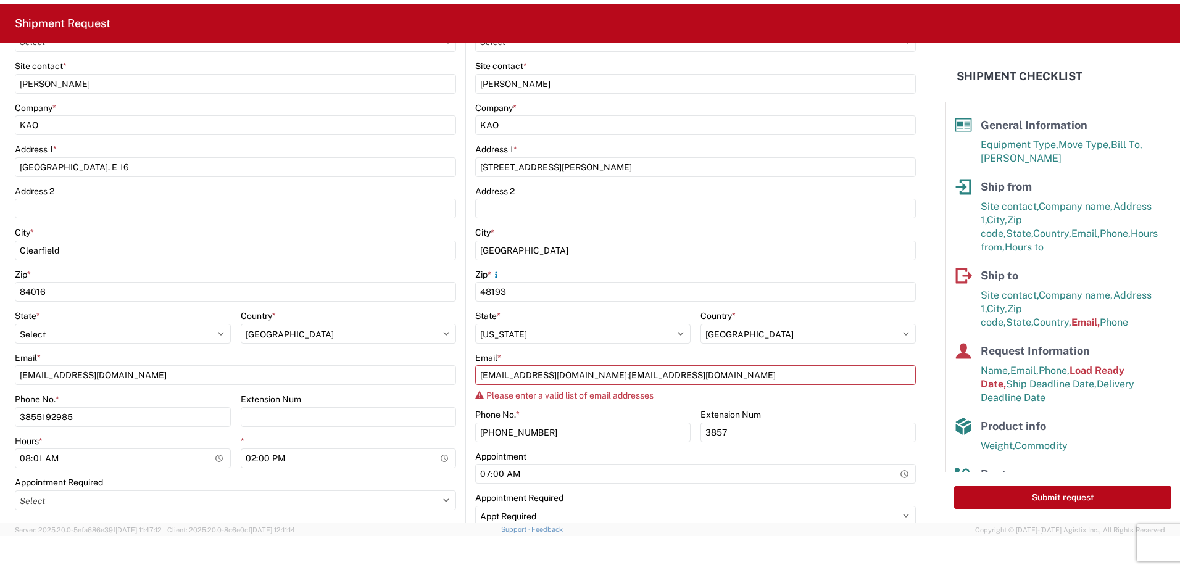
click at [620, 417] on div "Phone No. *" at bounding box center [582, 414] width 215 height 11
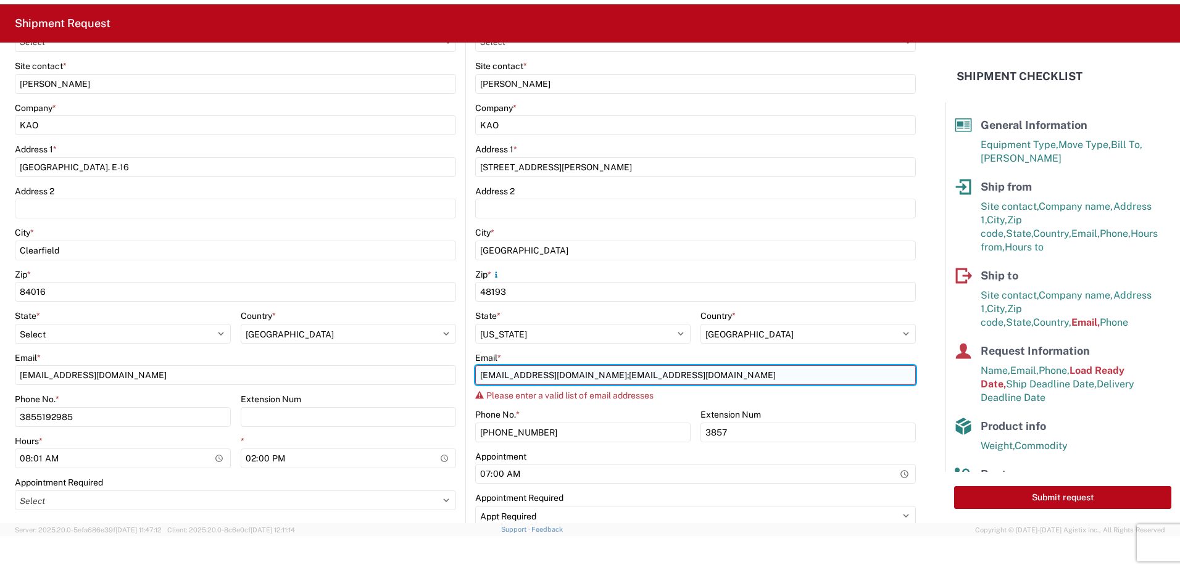
drag, startPoint x: 582, startPoint y: 375, endPoint x: 607, endPoint y: 393, distance: 31.0
click at [583, 375] on input "pabullock@LKQCORP.com;keygl-apt@key-stone.com" at bounding box center [695, 375] width 441 height 20
click at [705, 378] on input "pabullock@LKQCORP.com; keygl-apt@key-stone.com" at bounding box center [695, 375] width 441 height 20
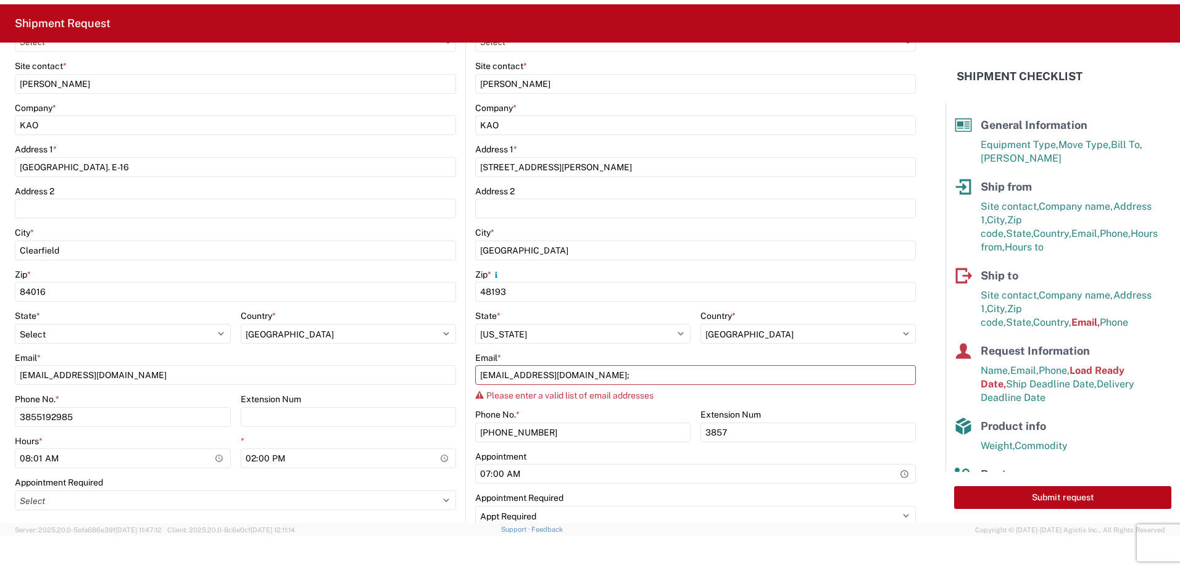
click at [822, 398] on div "Please enter a valid list of email addresses" at bounding box center [695, 396] width 441 height 10
click at [626, 412] on div "Phone No. *" at bounding box center [582, 414] width 215 height 11
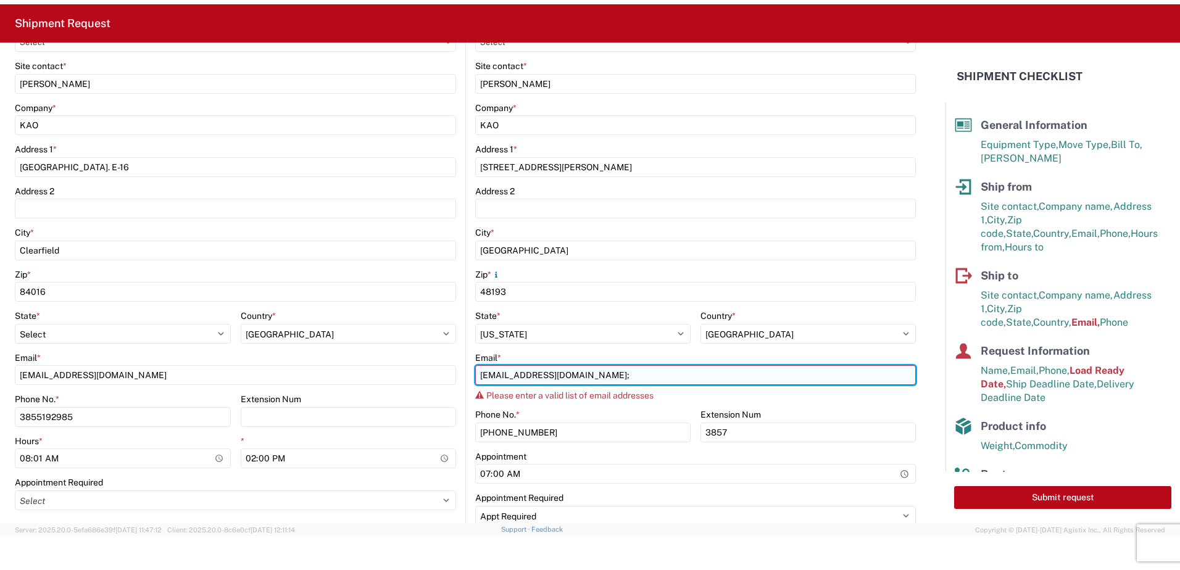
click at [603, 377] on input "pabullock@LKQCORP.com;" at bounding box center [695, 375] width 441 height 20
click at [563, 373] on input "pabullock@LKQCORP.com;" at bounding box center [695, 375] width 441 height 20
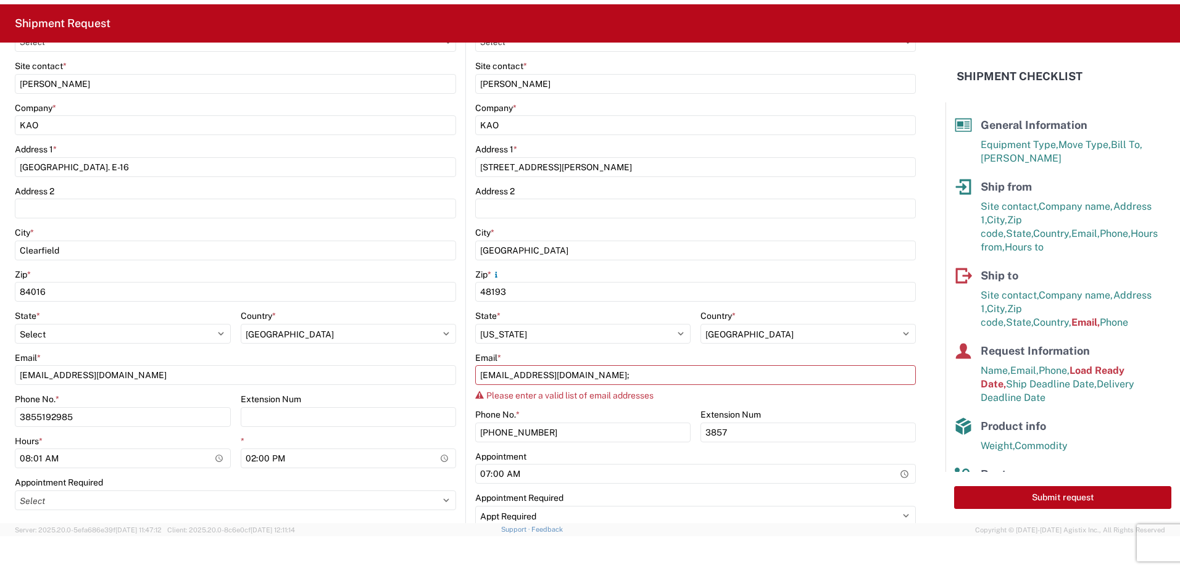
click at [677, 401] on div "Please enter a valid list of email addresses" at bounding box center [695, 396] width 441 height 10
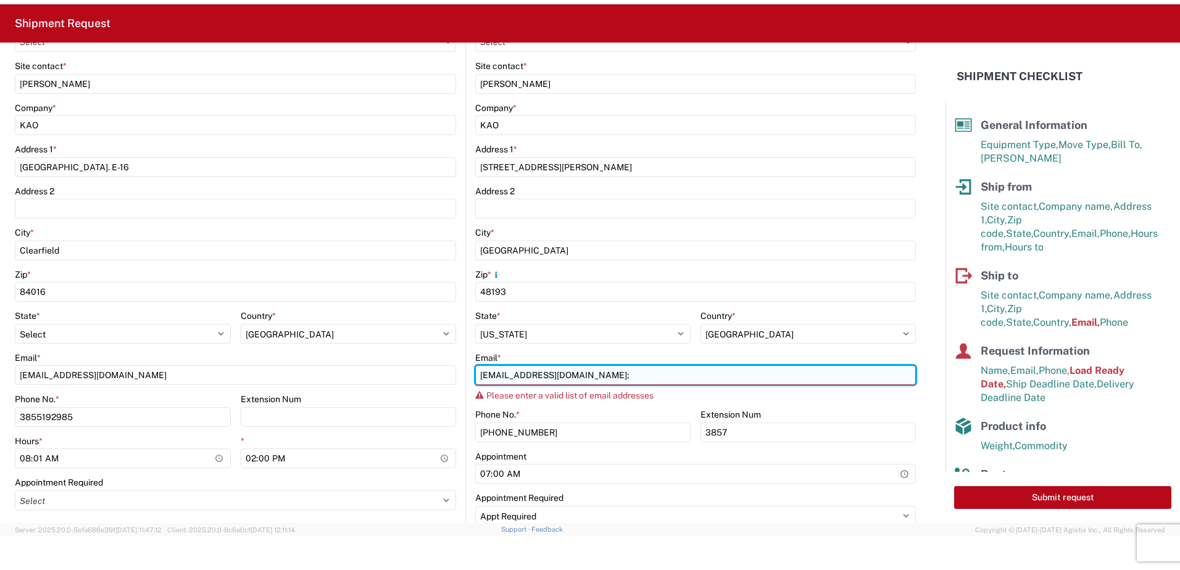
click at [591, 380] on input "pabullock@lkqcorp.com;" at bounding box center [695, 375] width 441 height 20
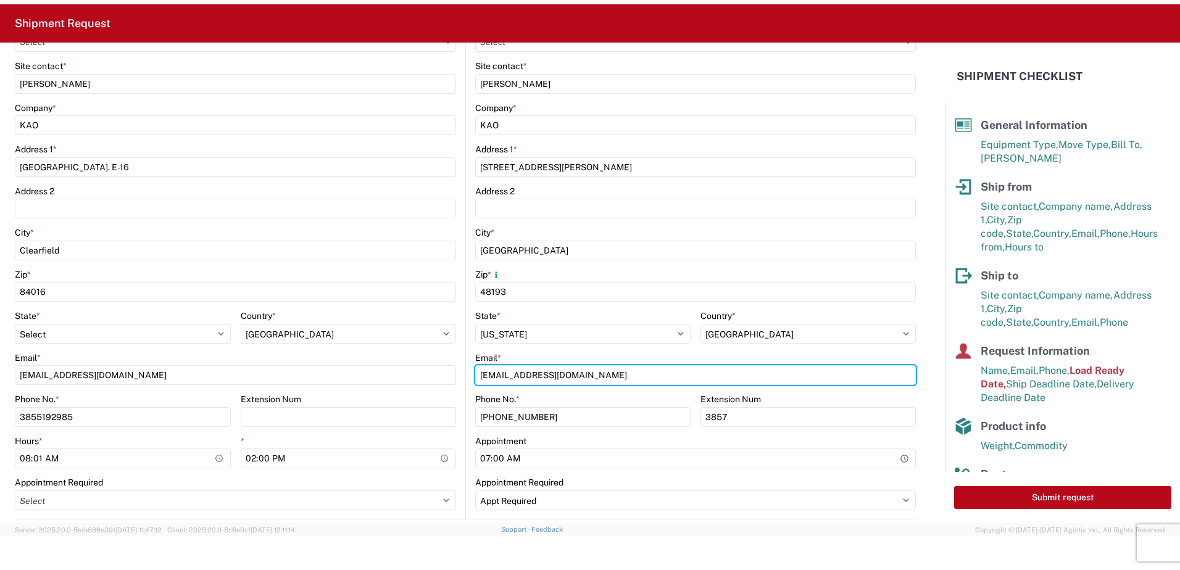
type input "pabullock@lkqcorp.com"
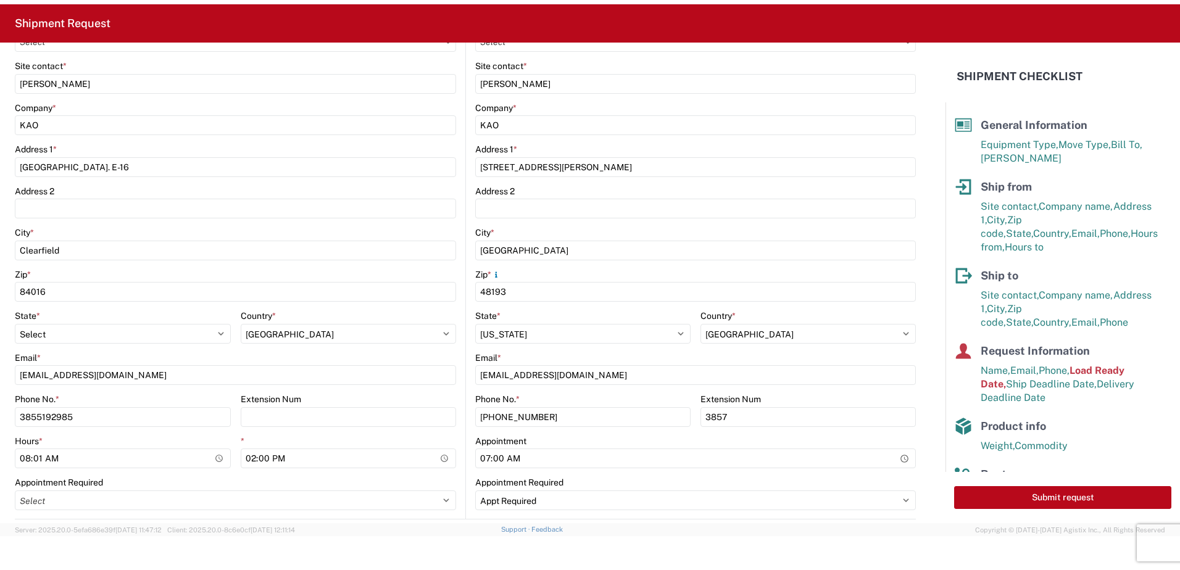
click at [830, 396] on div "Extension Num" at bounding box center [808, 399] width 215 height 11
click at [1057, 497] on button "Submit request" at bounding box center [1062, 497] width 217 height 23
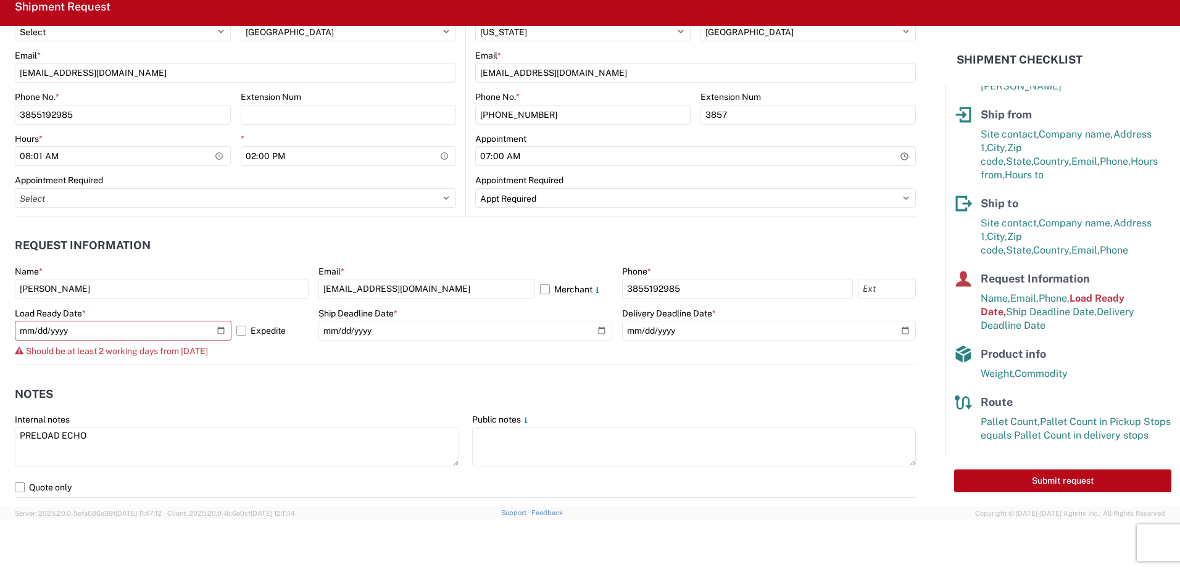
scroll to position [533, 0]
click at [216, 332] on input "[DATE]" at bounding box center [123, 330] width 217 height 20
click at [289, 351] on div "Should be at least 2 working days from today" at bounding box center [162, 351] width 294 height 10
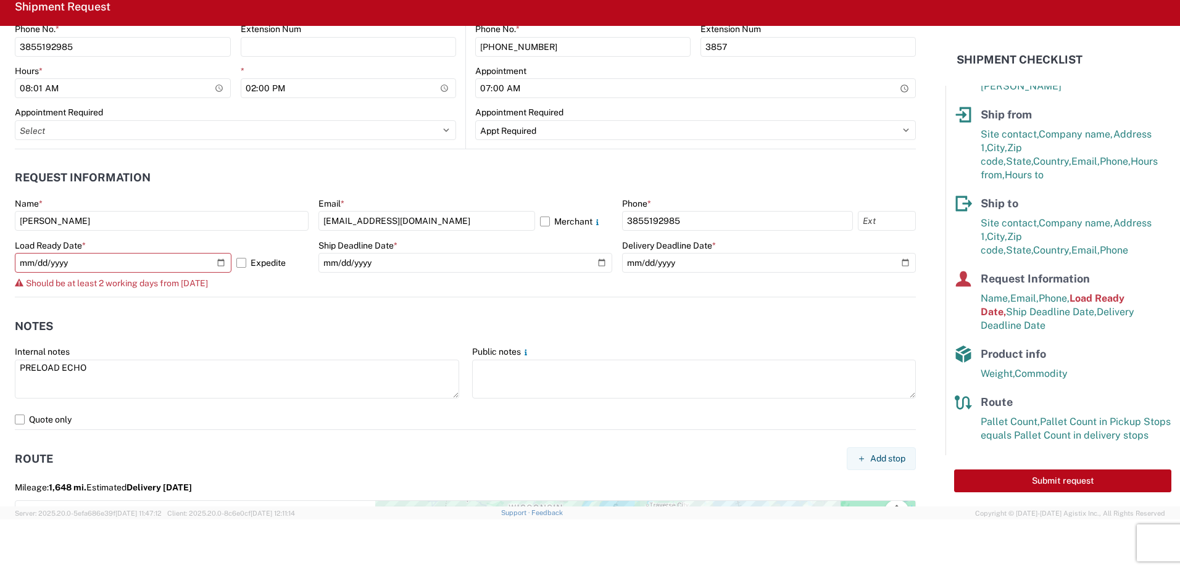
scroll to position [595, 0]
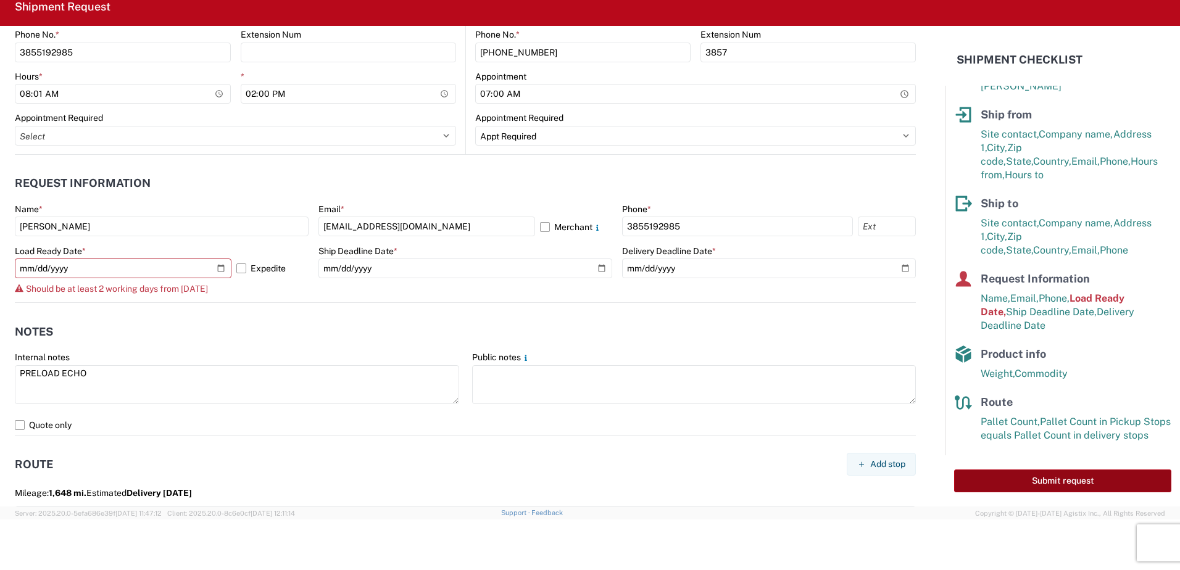
click at [1059, 482] on button "Submit request" at bounding box center [1062, 481] width 217 height 23
click at [241, 266] on label "Expedite" at bounding box center [272, 269] width 72 height 20
click at [0, 0] on input "Expedite" at bounding box center [0, 0] width 0 height 0
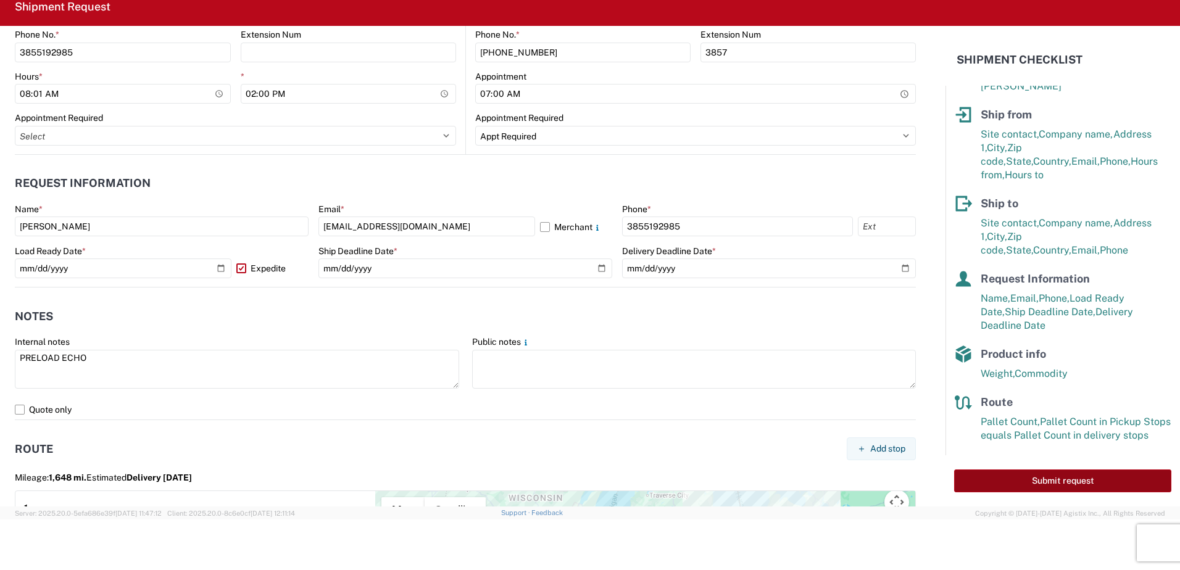
click at [1062, 483] on button "Submit request" at bounding box center [1062, 481] width 217 height 23
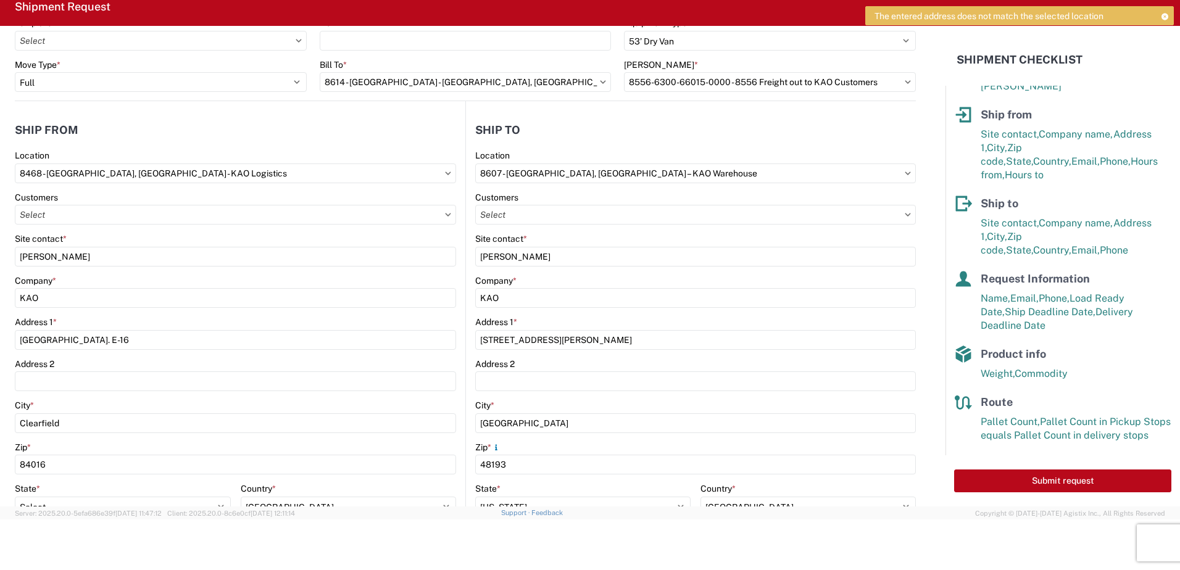
scroll to position [0, 0]
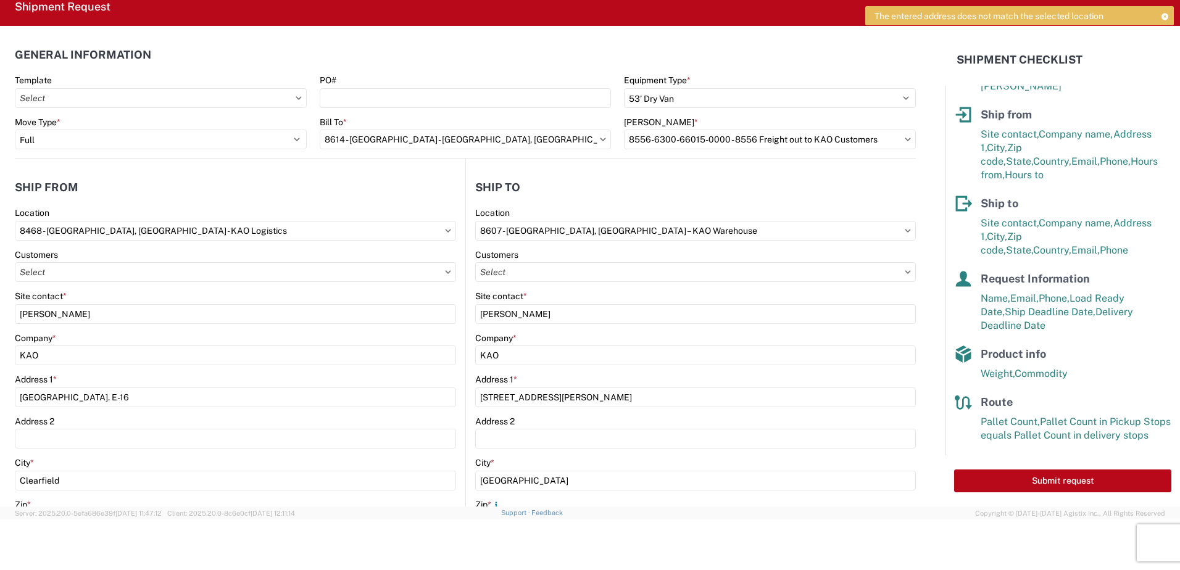
click at [1164, 15] on icon at bounding box center [1164, 16] width 9 height 7
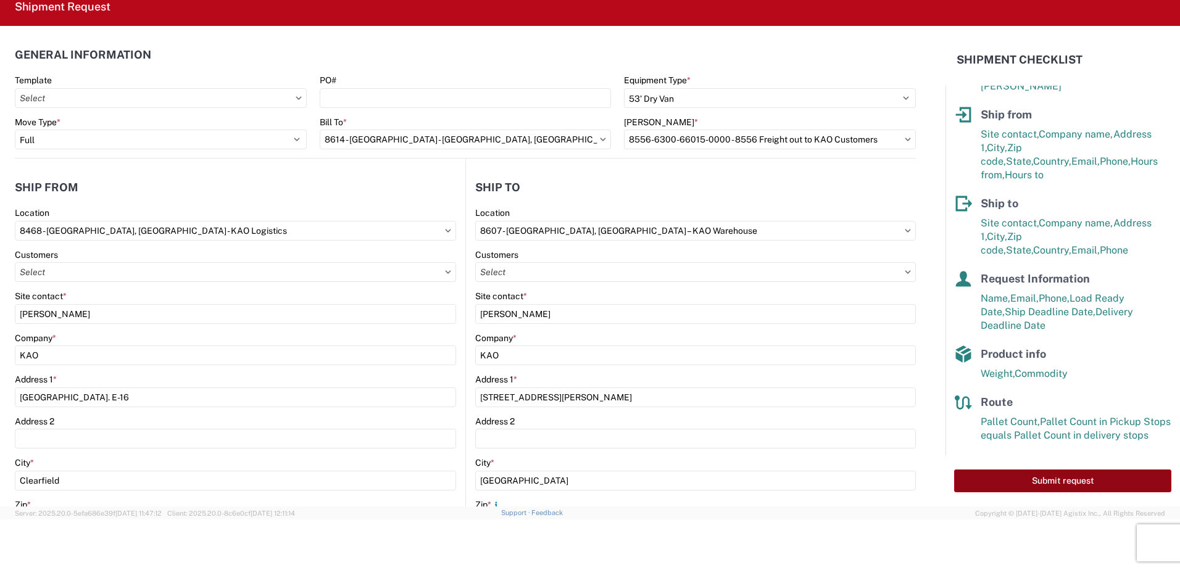
click at [1041, 480] on button "Submit request" at bounding box center [1062, 481] width 217 height 23
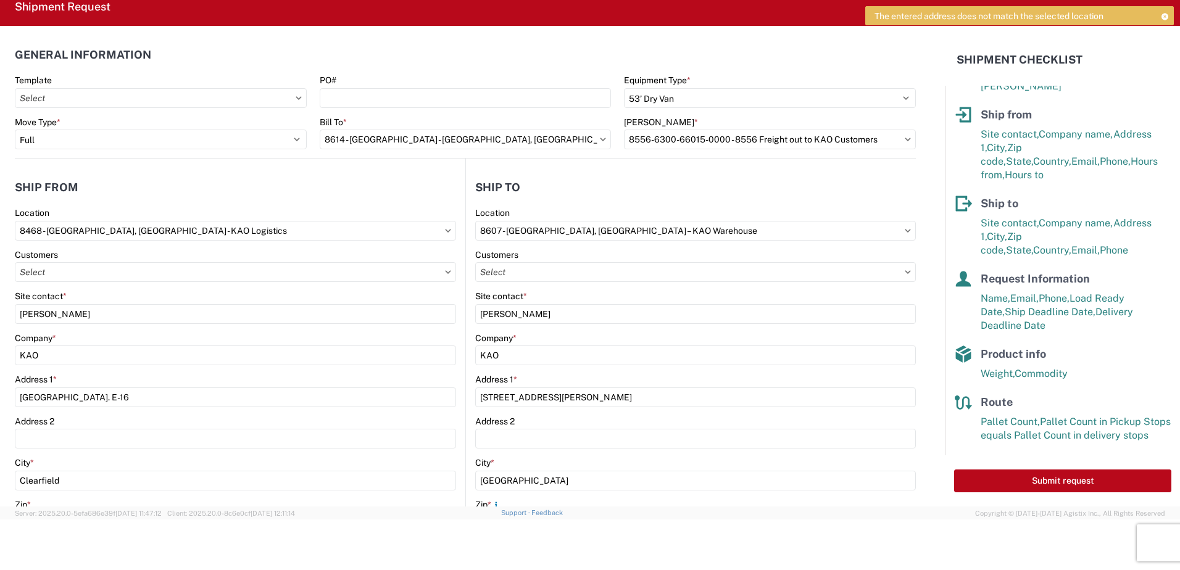
click at [224, 559] on div at bounding box center [590, 544] width 1180 height 48
click at [905, 139] on icon at bounding box center [908, 140] width 6 height 4
click at [905, 139] on icon at bounding box center [908, 139] width 6 height 3
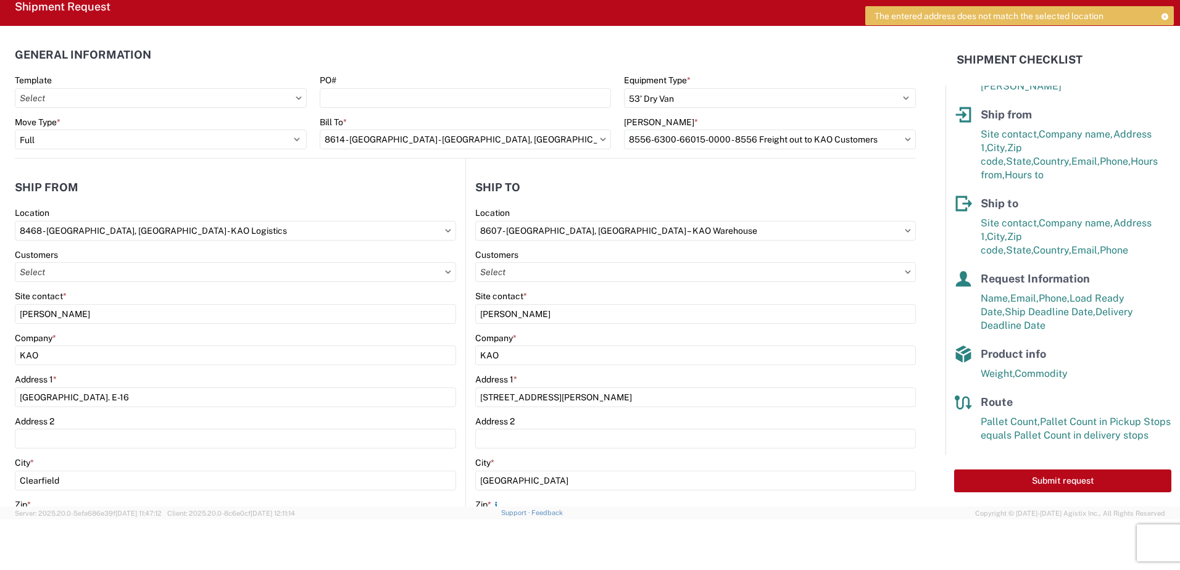
click at [905, 139] on icon at bounding box center [908, 139] width 6 height 3
click at [893, 138] on input "8556-6300-66015-0000 - 8556 Freight out to KAO Customers" at bounding box center [770, 140] width 292 height 20
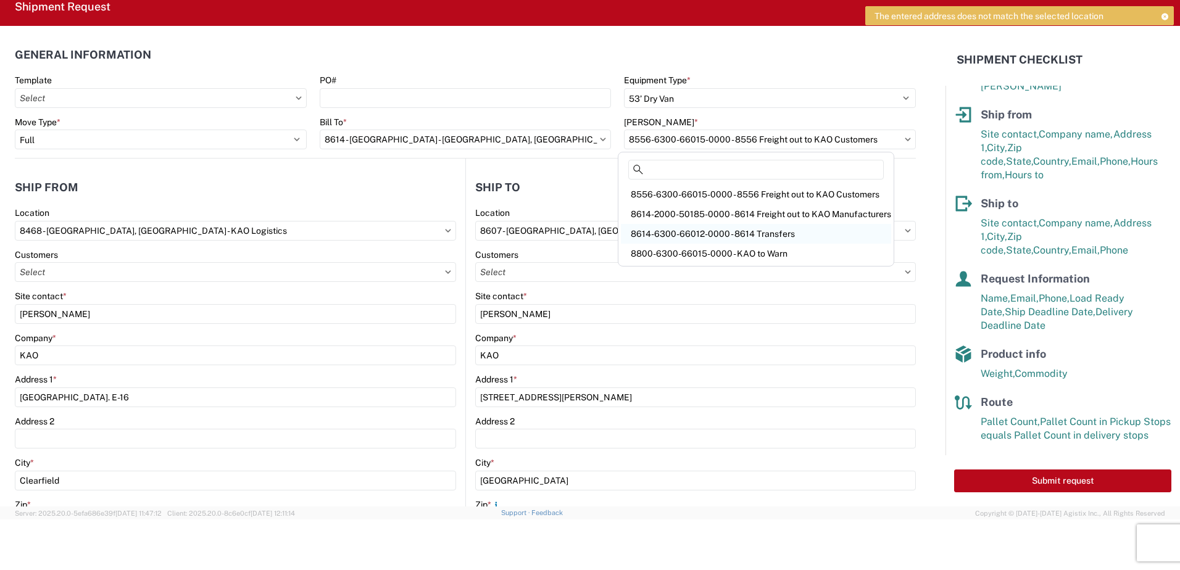
click at [767, 235] on div "8614-6300-66012-0000 - 8614 Transfers" at bounding box center [756, 234] width 270 height 20
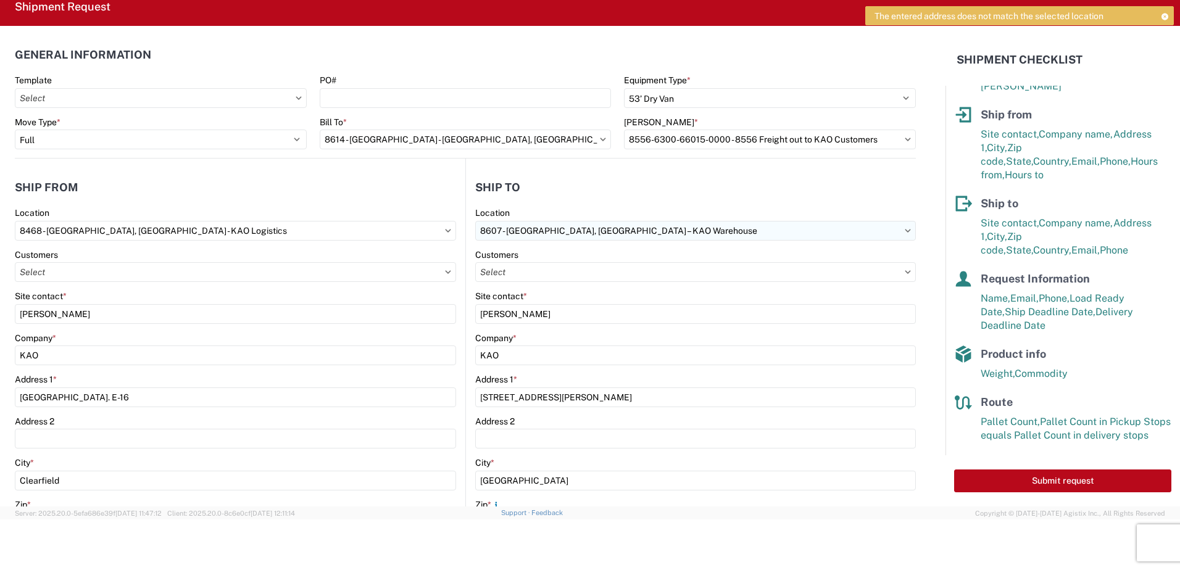
type input "8614-6300-66012-0000 - 8614 Transfers, 8614-6300-66012-0000 - 8614 Transfers"
click at [1048, 480] on button "Submit request" at bounding box center [1062, 481] width 217 height 23
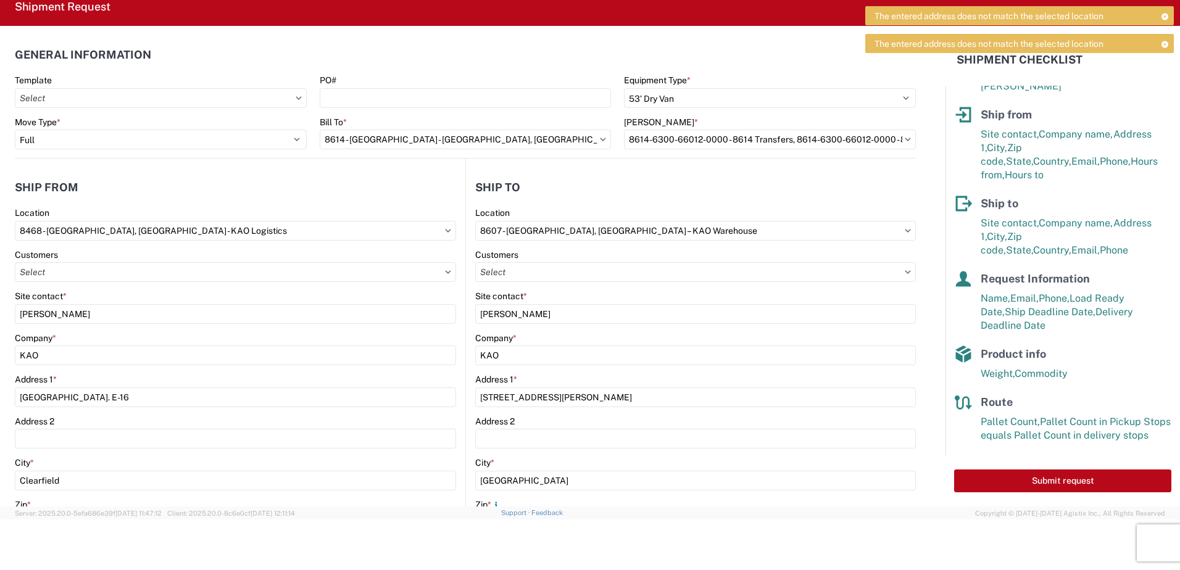
click at [905, 230] on icon at bounding box center [908, 231] width 6 height 4
drag, startPoint x: 591, startPoint y: 138, endPoint x: 598, endPoint y: 140, distance: 7.2
click at [594, 140] on agx-dropdown-control "8614 - KAO Warehouse - Eastvale, CA" at bounding box center [466, 140] width 292 height 10
click at [600, 140] on icon at bounding box center [603, 140] width 6 height 4
click at [600, 141] on icon at bounding box center [603, 140] width 6 height 4
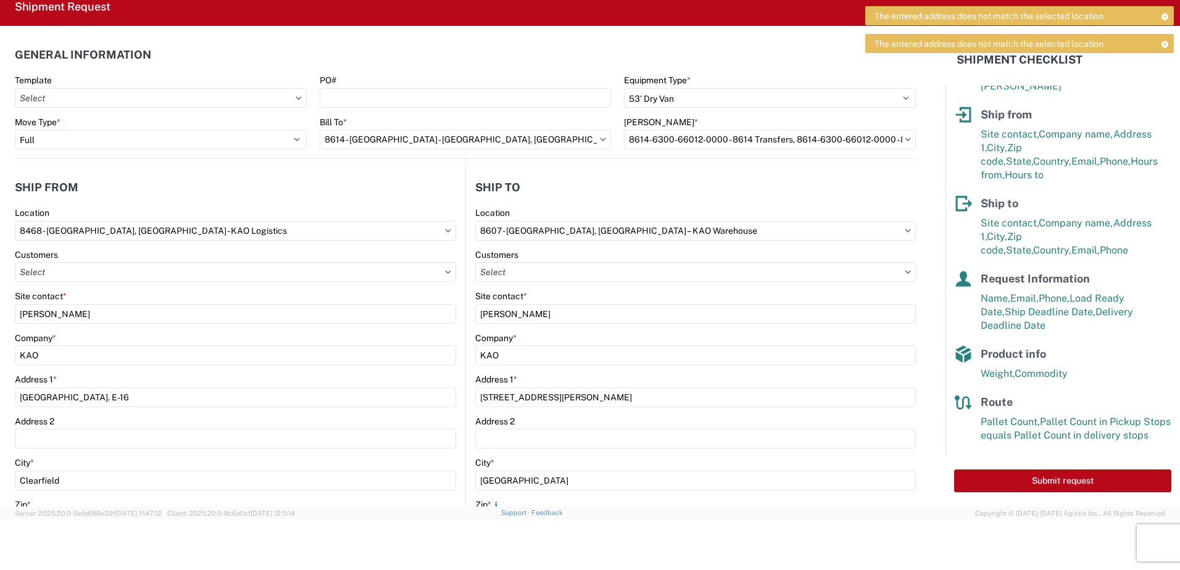
click at [600, 141] on icon at bounding box center [603, 140] width 6 height 4
click at [591, 139] on input "8614 - KAO Warehouse - Eastvale, CA" at bounding box center [466, 140] width 292 height 20
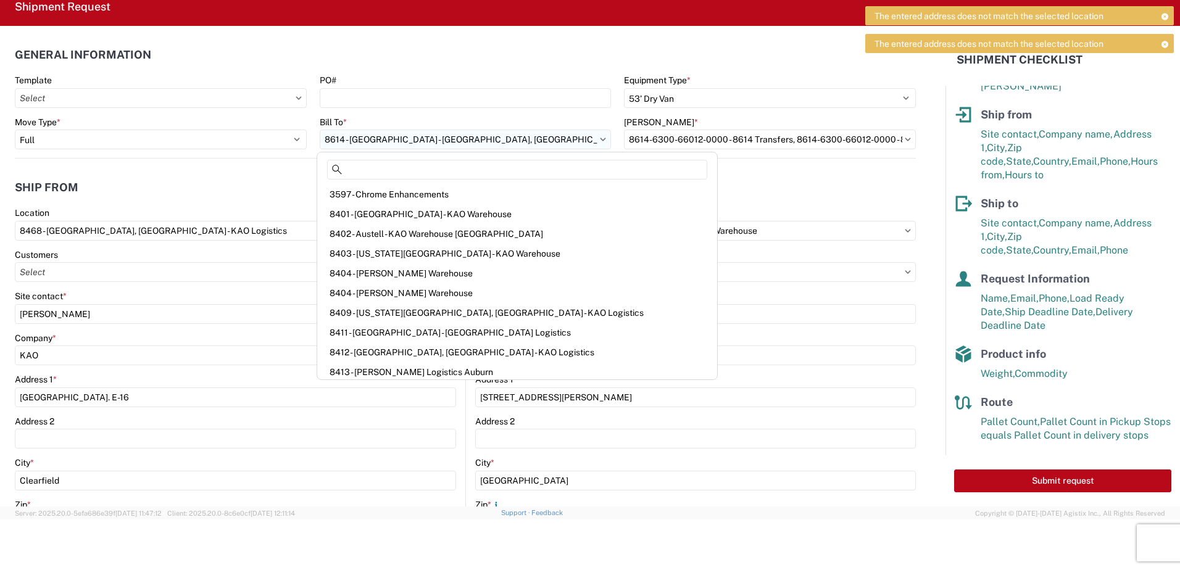
click at [491, 141] on input "8614 - KAO Warehouse - Eastvale, CA" at bounding box center [466, 140] width 292 height 20
drag, startPoint x: 584, startPoint y: 49, endPoint x: 573, endPoint y: 86, distance: 38.5
click at [583, 52] on header "General Information" at bounding box center [465, 55] width 901 height 28
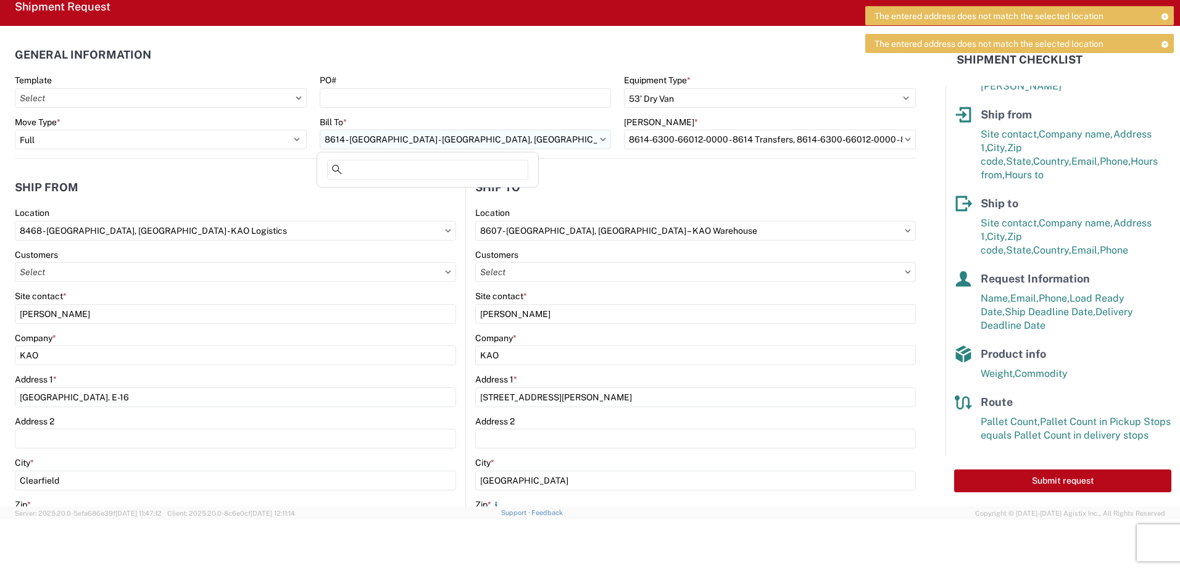
click at [530, 147] on input "8614 - KAO Warehouse - Eastvale, CA" at bounding box center [466, 140] width 292 height 20
click at [538, 135] on input "8614 - KAO Warehouse - Eastvale, CA" at bounding box center [466, 140] width 292 height 20
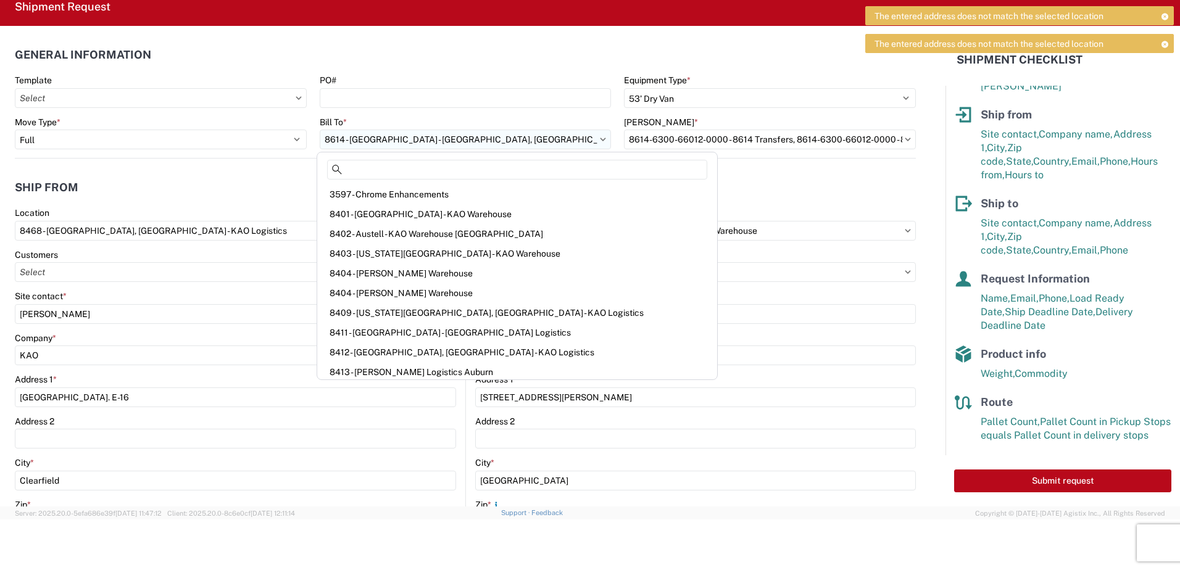
click at [476, 137] on input "8614 - KAO Warehouse - Eastvale, CA" at bounding box center [466, 140] width 292 height 20
click at [470, 138] on input "8614 - KAO Warehouse - Eastvale, CA" at bounding box center [466, 140] width 292 height 20
click at [456, 139] on input "8614 - KAO Warehouse - Eastvale, CA" at bounding box center [466, 140] width 292 height 20
drag, startPoint x: 464, startPoint y: 144, endPoint x: 556, endPoint y: 135, distance: 91.8
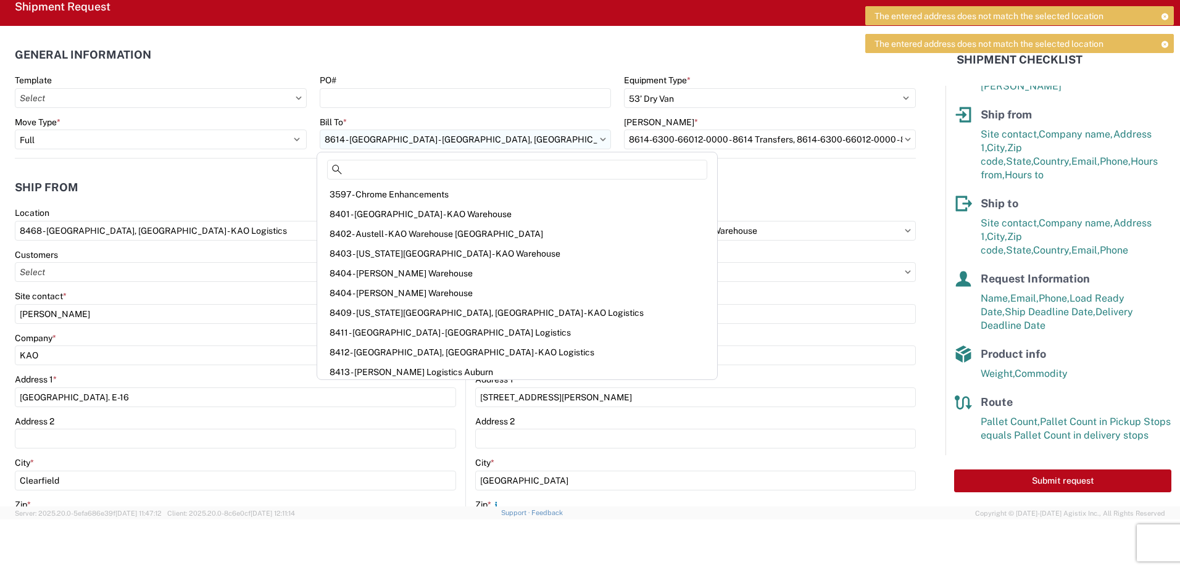
click at [547, 136] on input "8614 - KAO Warehouse - Eastvale, CA" at bounding box center [466, 140] width 292 height 20
click at [628, 185] on header "Ship to" at bounding box center [691, 187] width 450 height 28
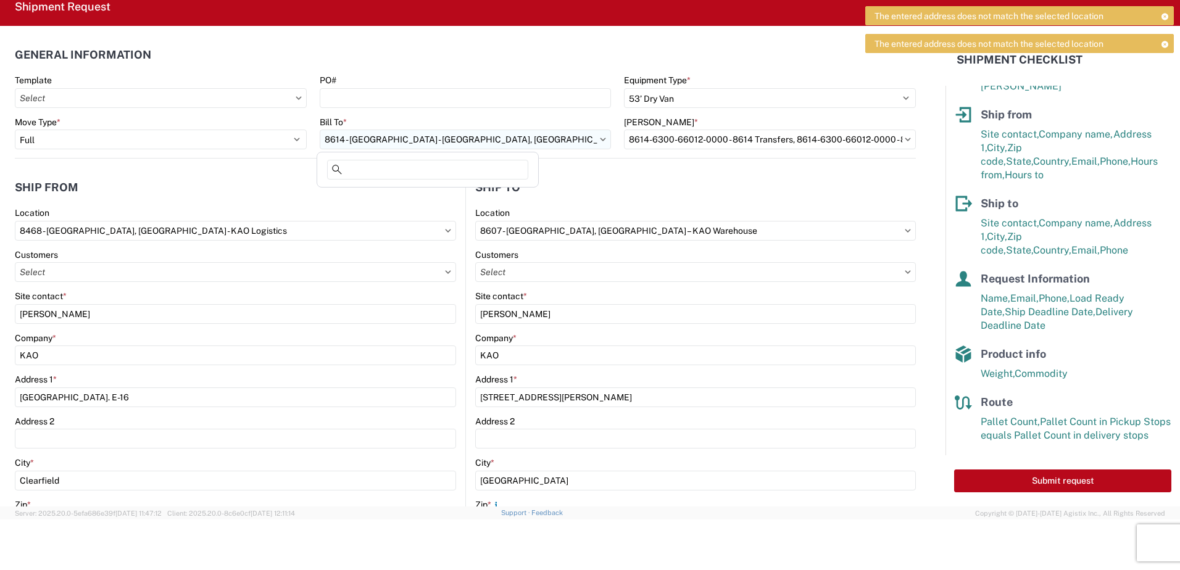
click at [378, 146] on input "8614 - KAO Warehouse - Eastvale, CA" at bounding box center [466, 140] width 292 height 20
click at [323, 138] on input "8614 - KAO Warehouse - Eastvale, CA" at bounding box center [466, 140] width 292 height 20
type input "8468"
click at [417, 194] on div "8468 - Salt Lake City, UT - KAO Logistics" at bounding box center [458, 195] width 277 height 20
type input "8468 - Salt Lake City, UT - KAO Logistics"
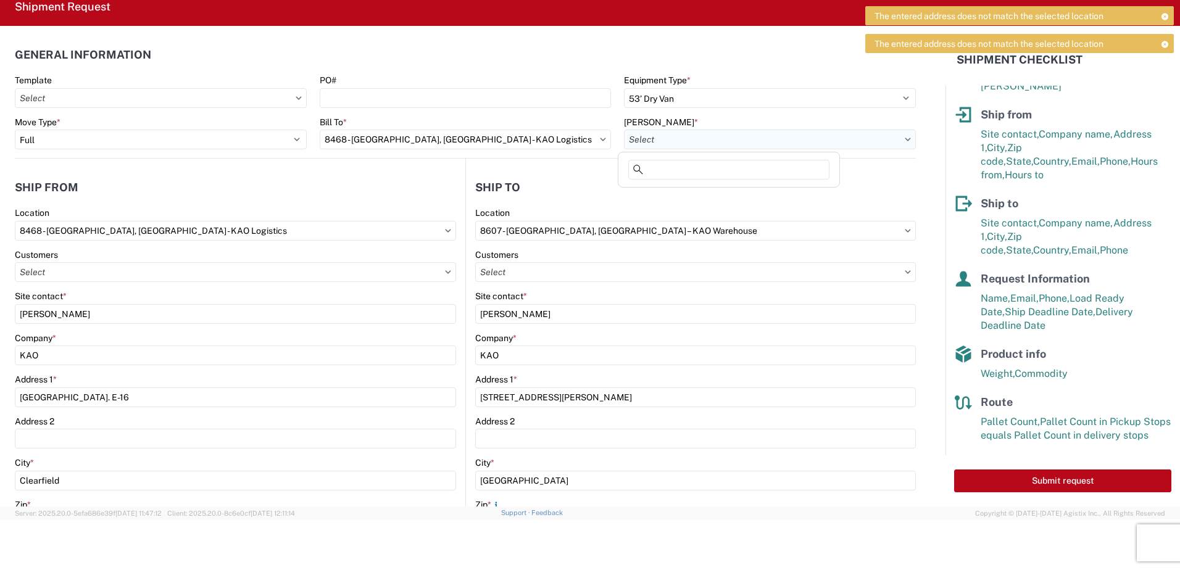
click at [903, 143] on input "text" at bounding box center [770, 140] width 292 height 20
click at [753, 208] on div "8468-6300-66012-0000 - 8468 Transfers" at bounding box center [758, 214] width 274 height 20
type input "8468-6300-66012-0000 - 8468 Transfers, 8468-6300-66012-0000 - 8468 Transfers"
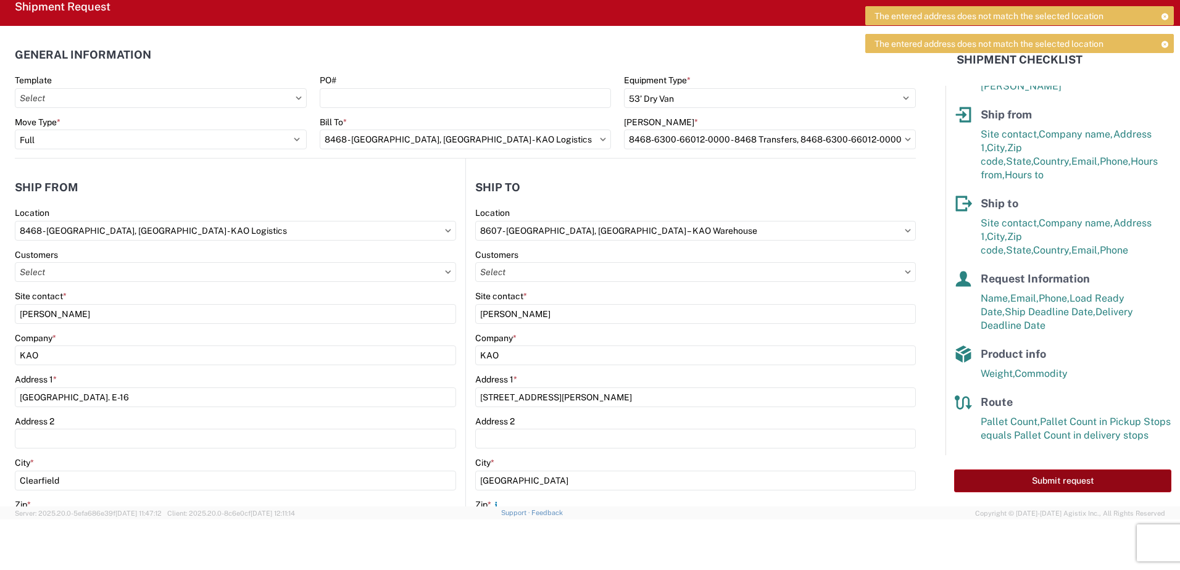
click at [1043, 482] on button "Submit request" at bounding box center [1062, 481] width 217 height 23
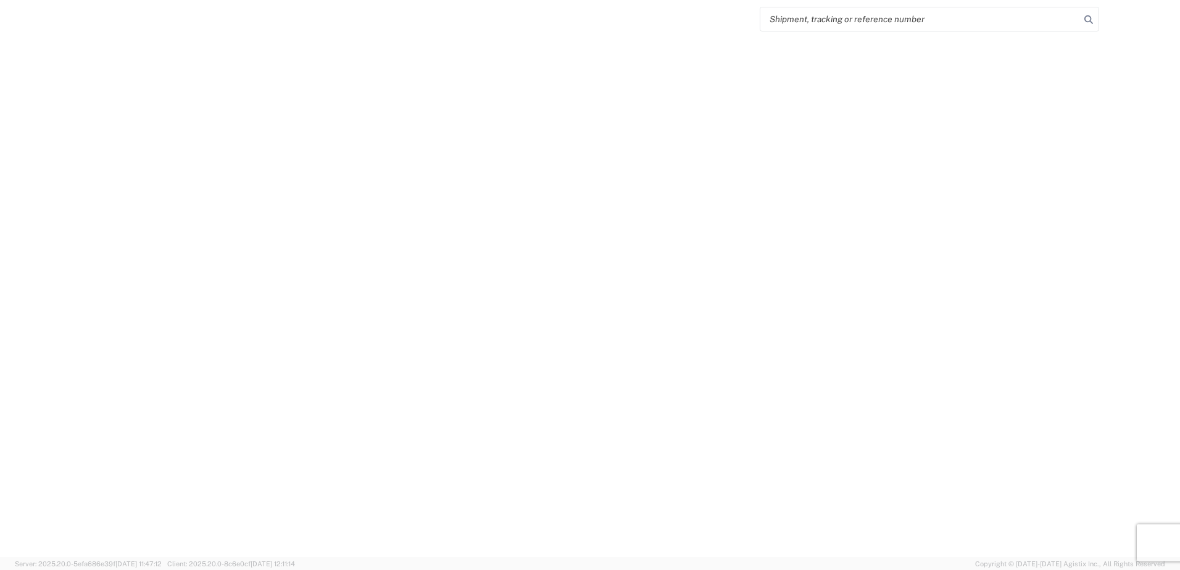
select select "FULL"
select select "LBS"
select select "IN"
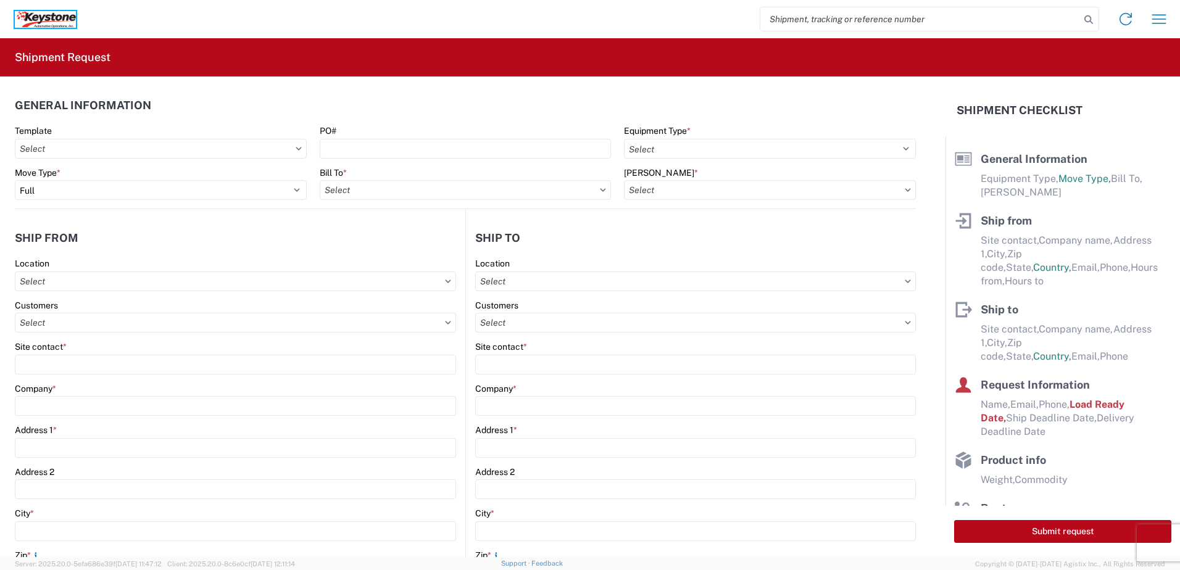
click at [46, 16] on icon at bounding box center [48, 17] width 6 height 6
